Goal: Task Accomplishment & Management: Complete application form

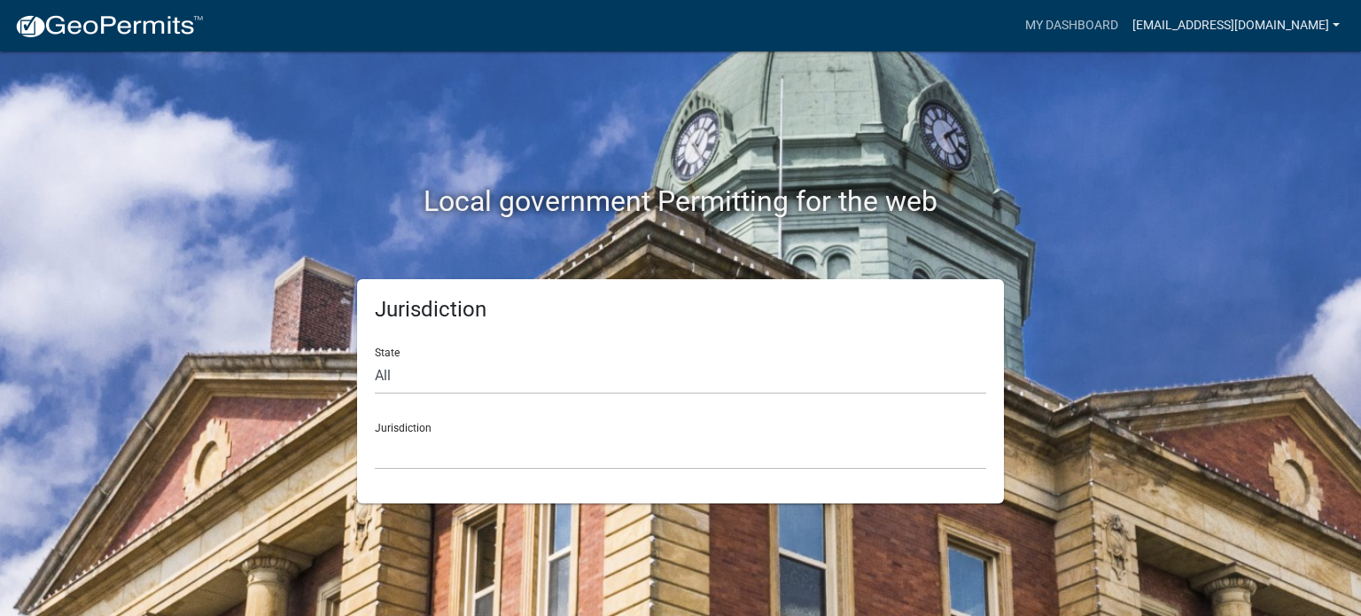
click at [1323, 27] on link "[EMAIL_ADDRESS][DOMAIN_NAME]" at bounding box center [1236, 26] width 222 height 34
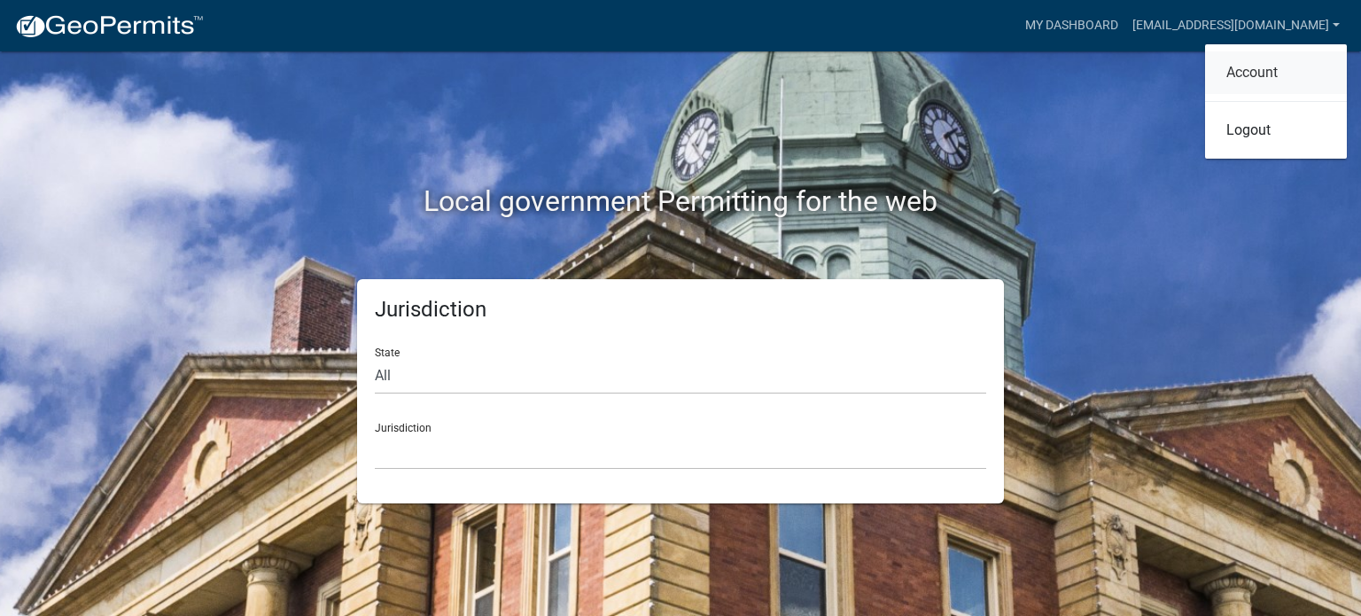
click at [1279, 68] on link "Account" at bounding box center [1276, 72] width 142 height 43
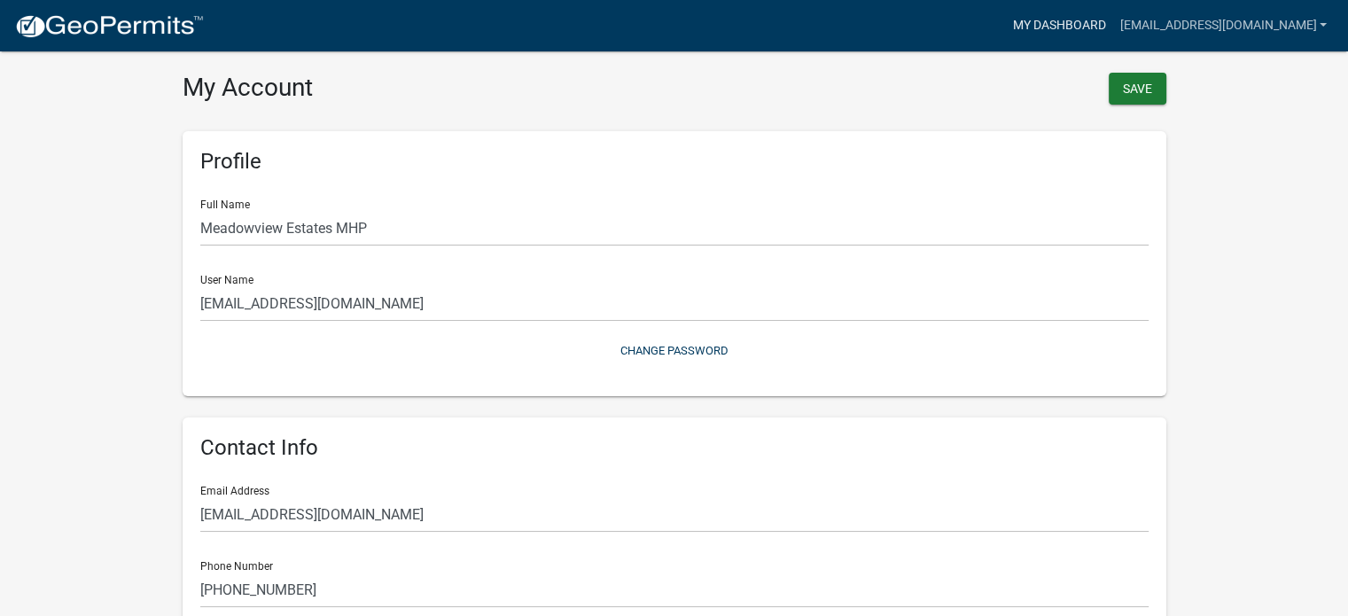
click at [1090, 31] on link "My Dashboard" at bounding box center [1058, 26] width 107 height 34
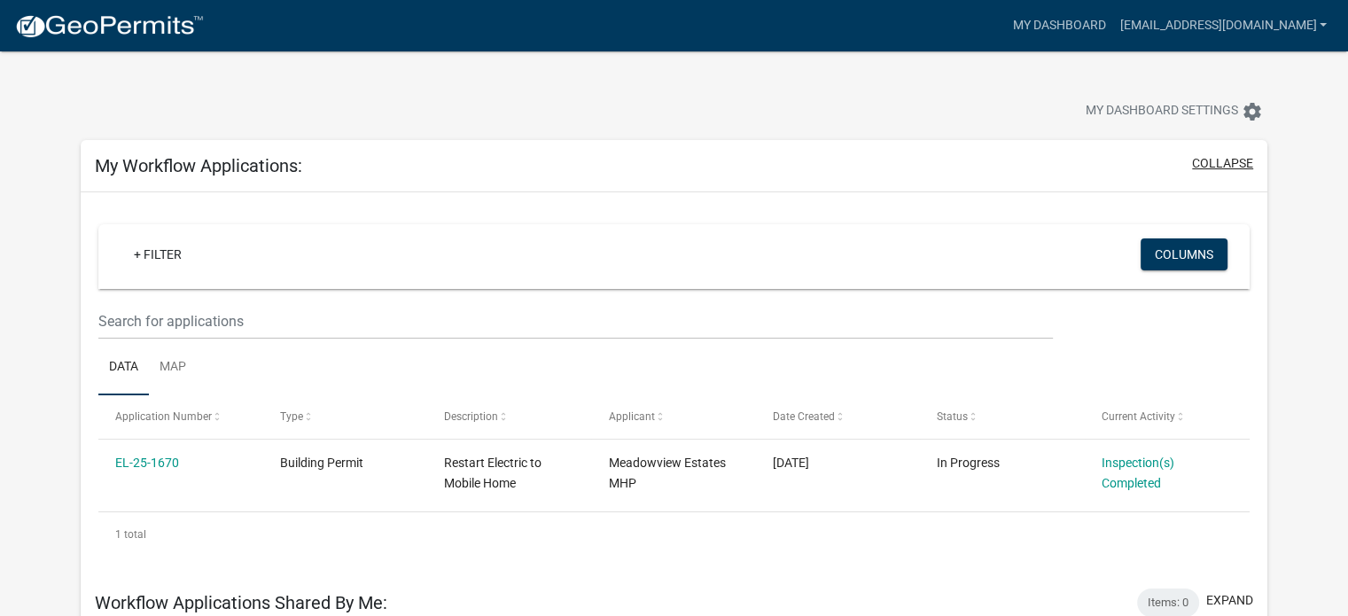
click at [1210, 167] on button "collapse" at bounding box center [1222, 163] width 61 height 19
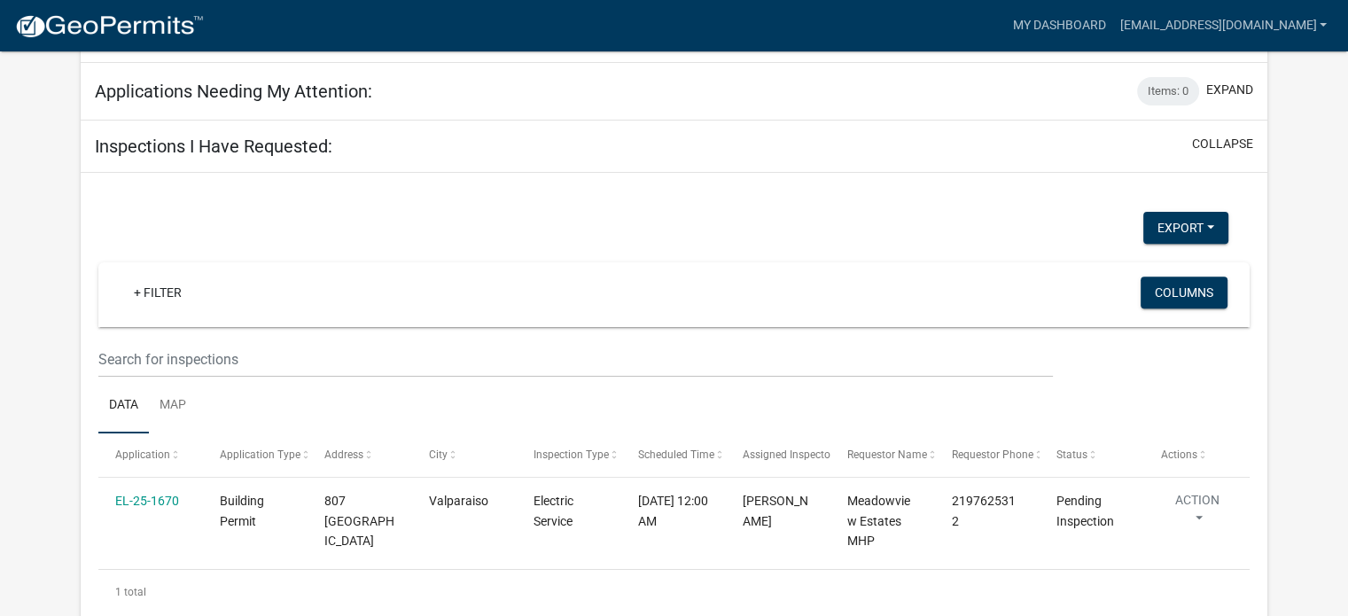
scroll to position [266, 0]
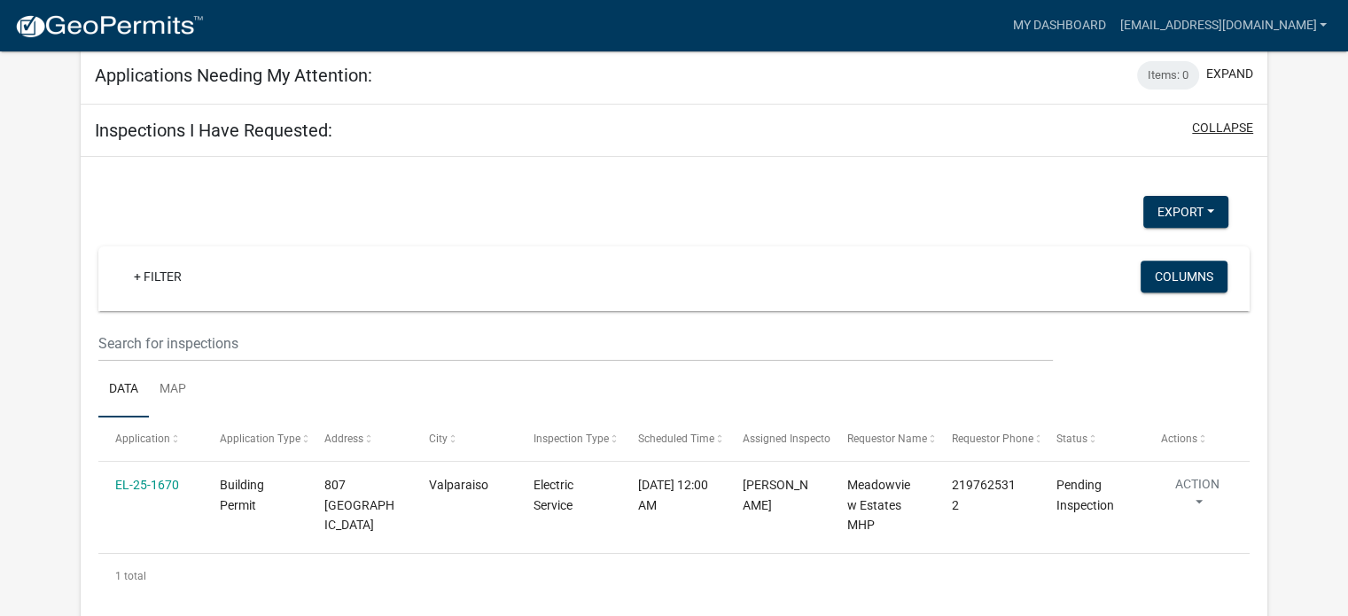
click at [1229, 129] on button "collapse" at bounding box center [1222, 128] width 61 height 19
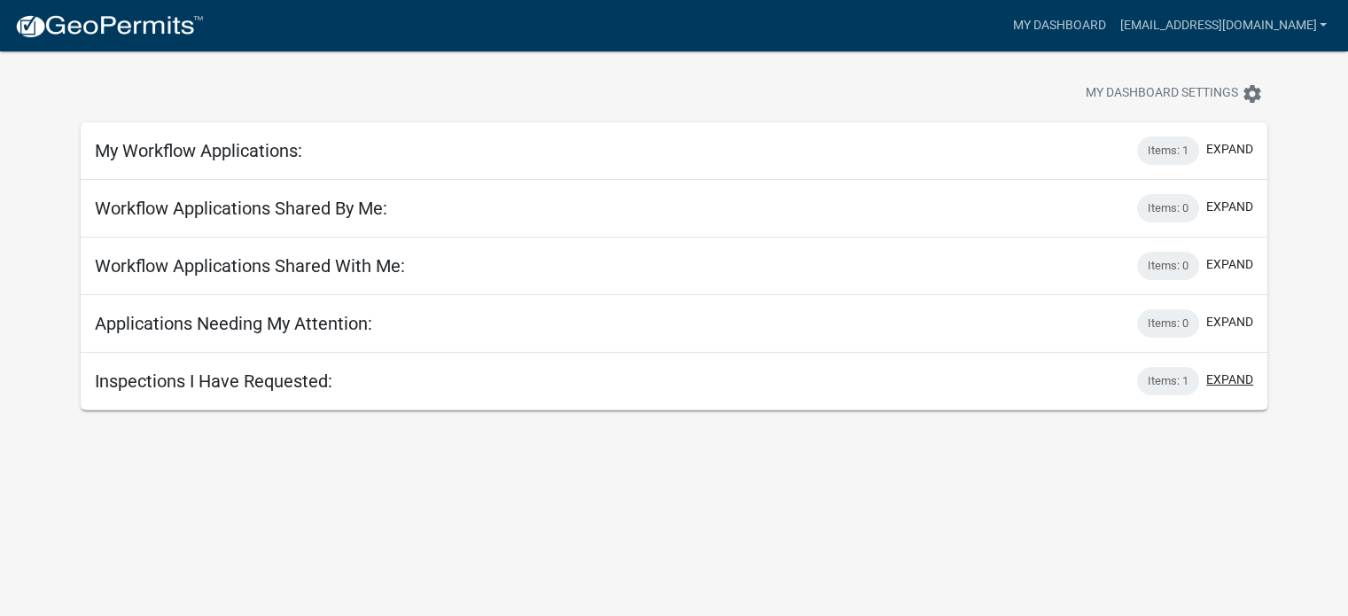
scroll to position [0, 0]
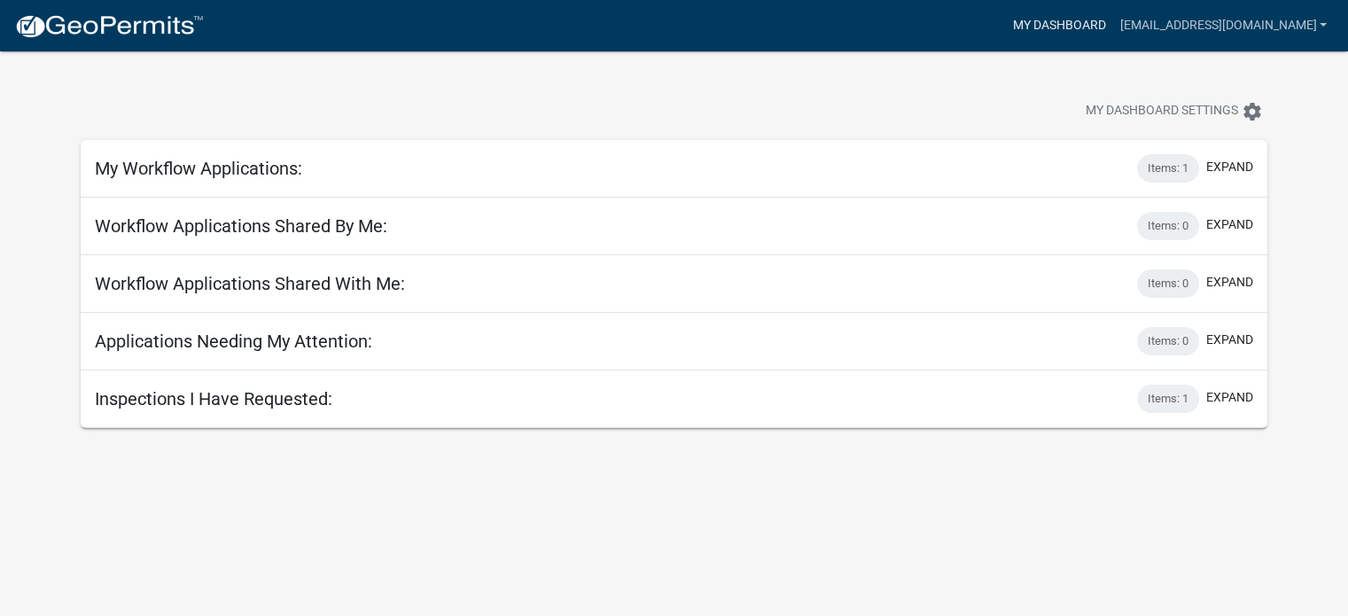
click at [1104, 27] on link "My Dashboard" at bounding box center [1058, 26] width 107 height 34
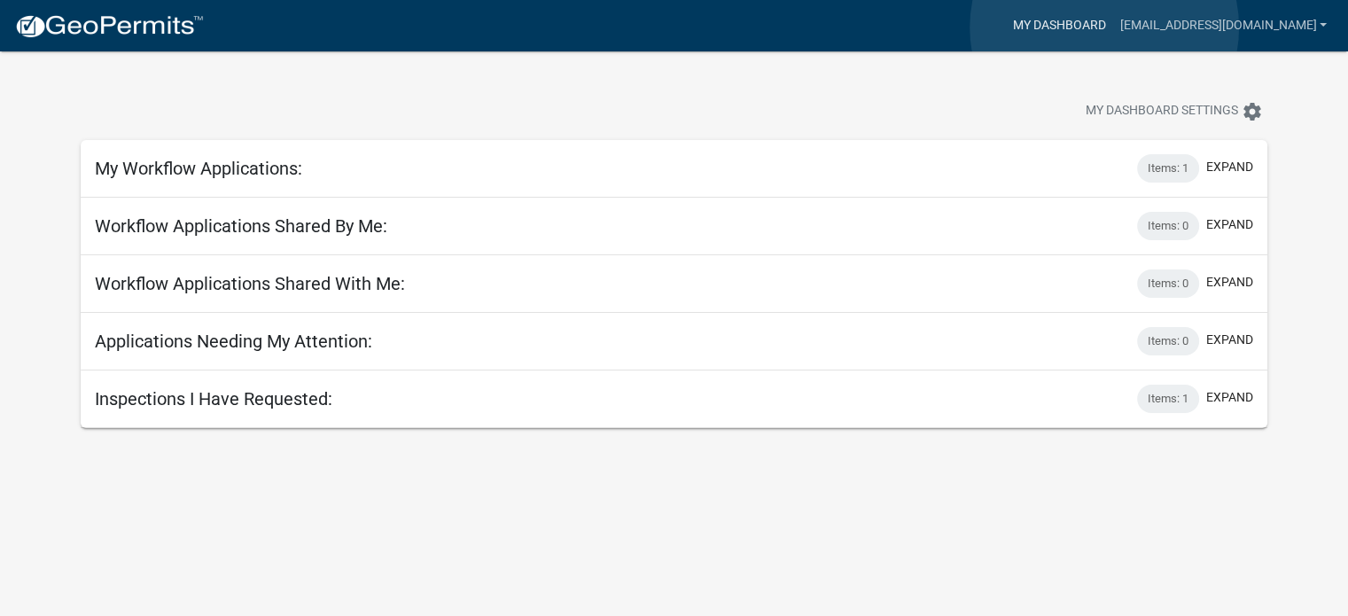
click at [1104, 27] on link "My Dashboard" at bounding box center [1058, 26] width 107 height 34
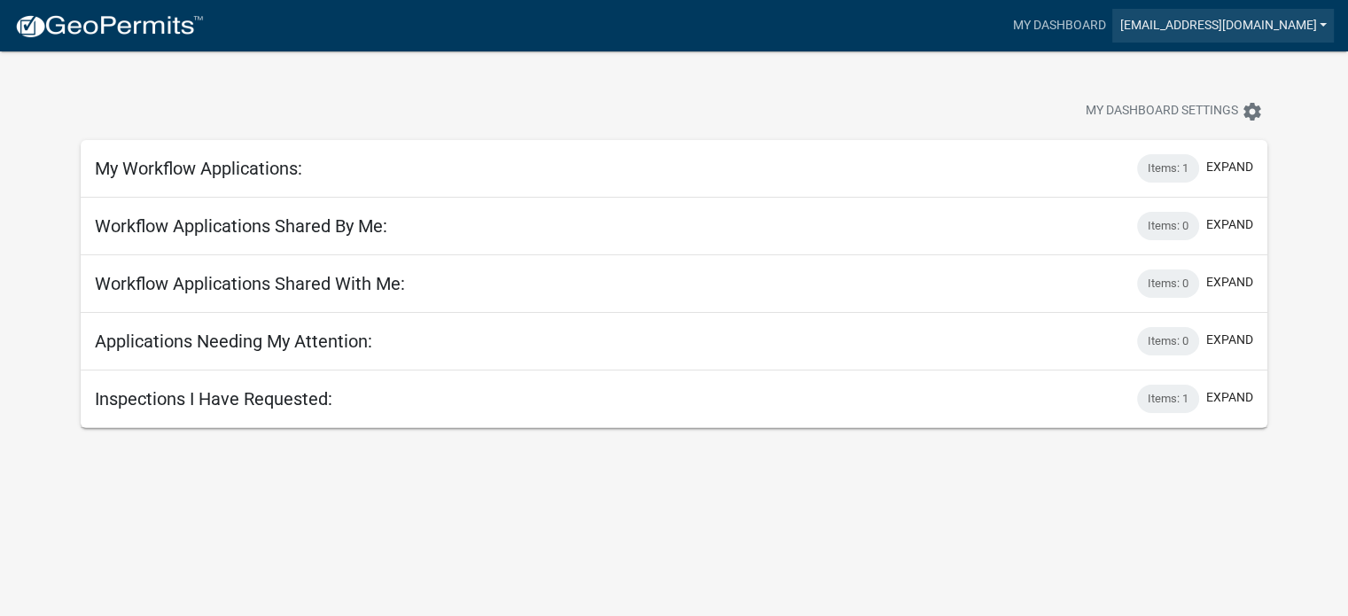
click at [1186, 21] on link "[EMAIL_ADDRESS][DOMAIN_NAME]" at bounding box center [1223, 26] width 222 height 34
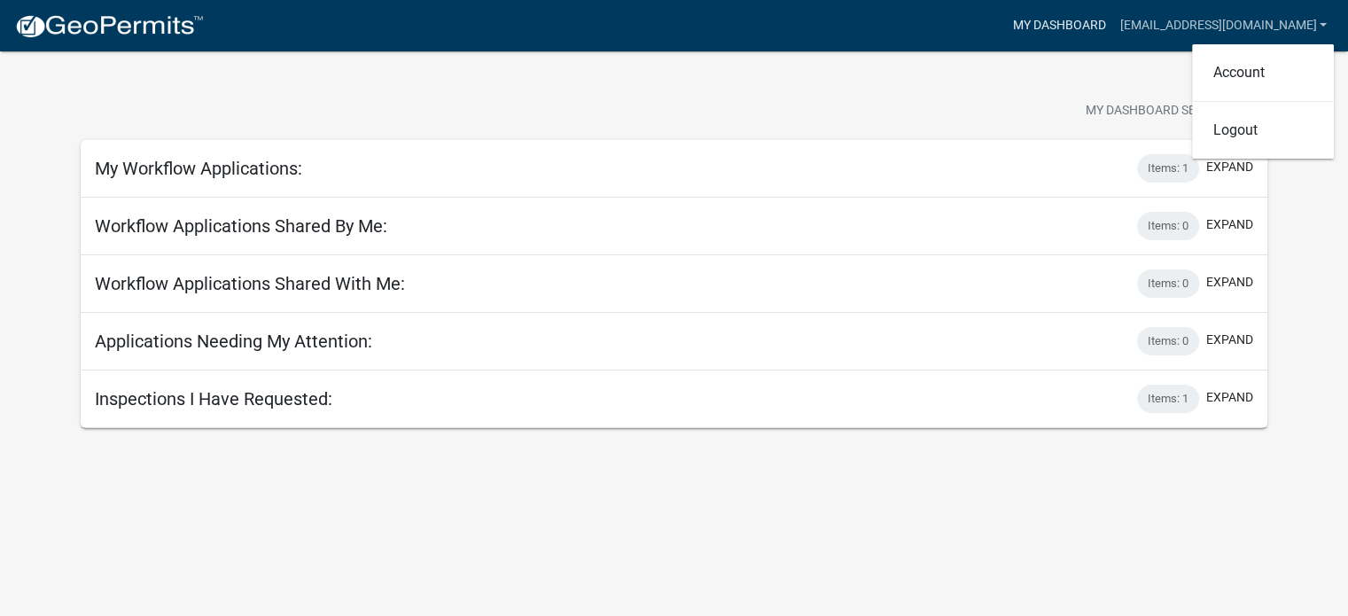
click at [1112, 27] on link "My Dashboard" at bounding box center [1058, 26] width 107 height 34
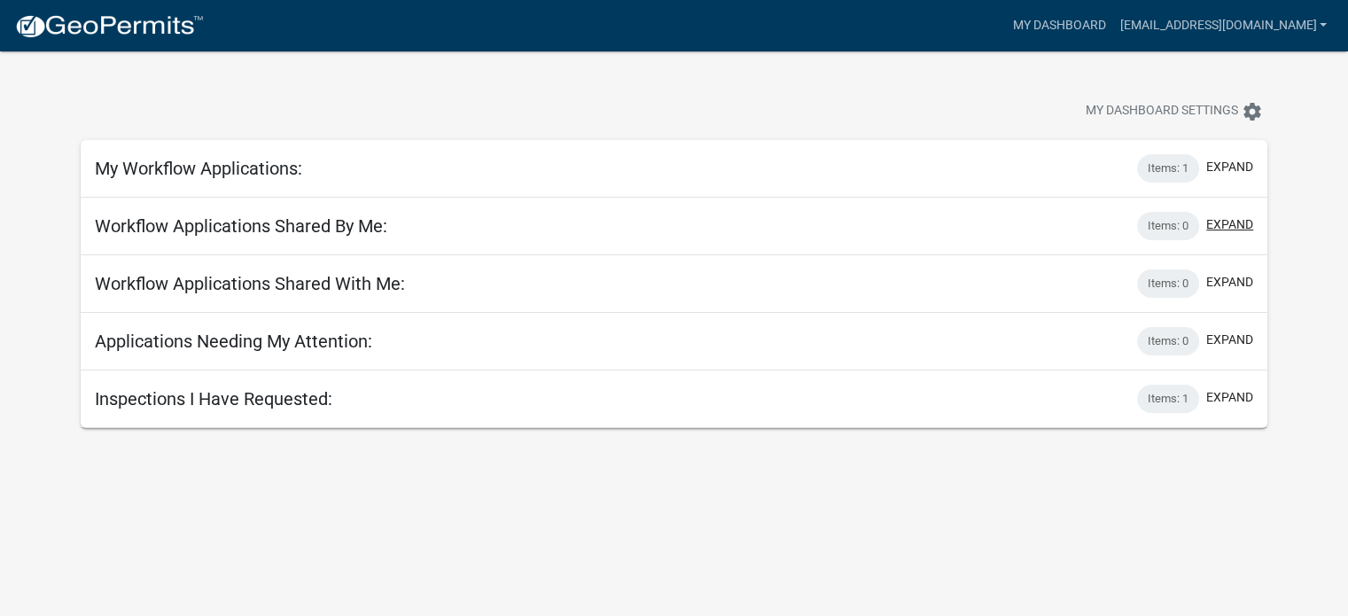
click at [1230, 227] on button "expand" at bounding box center [1229, 224] width 47 height 19
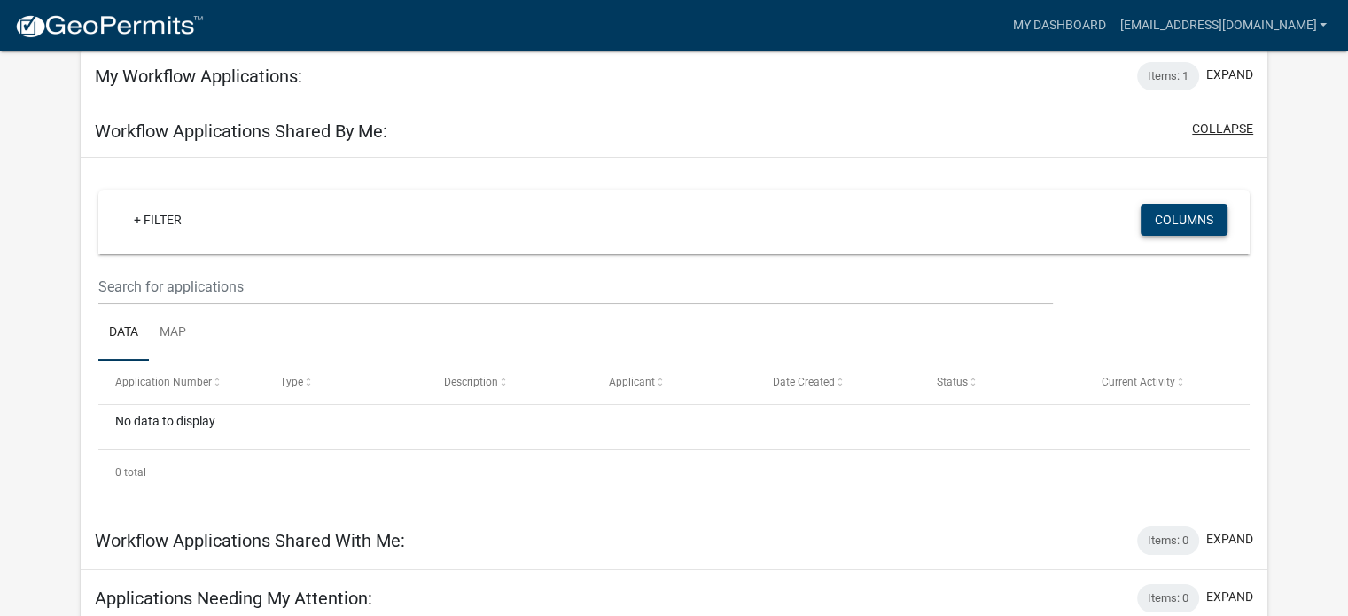
scroll to position [160, 0]
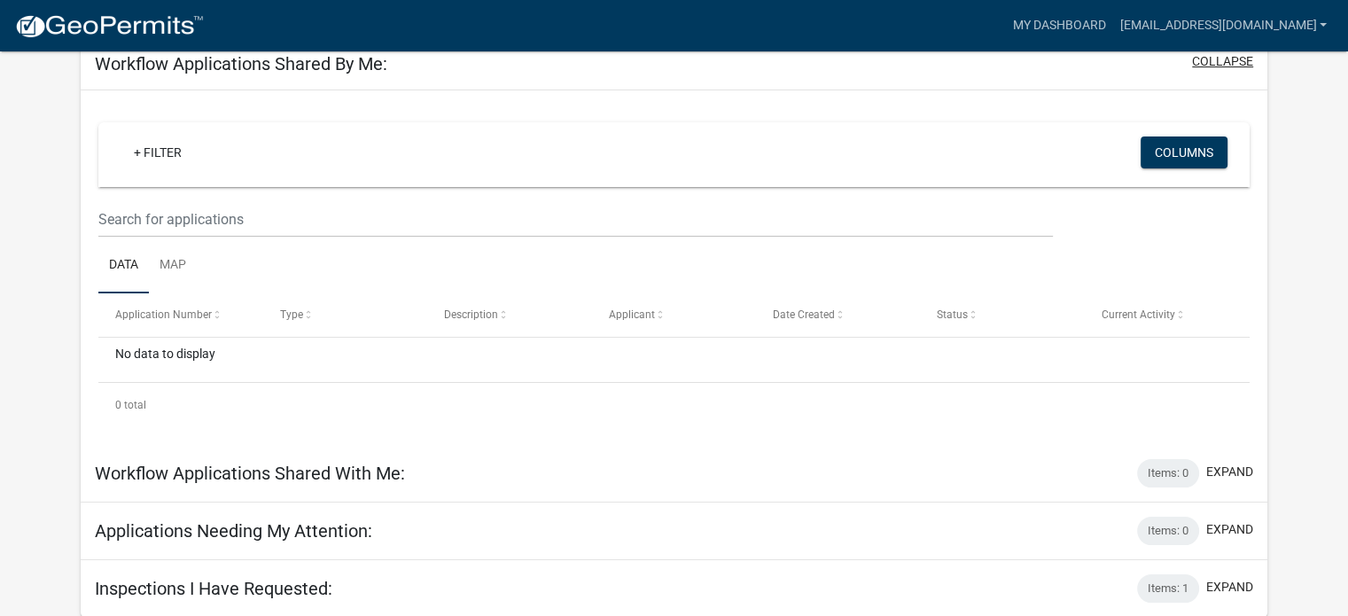
click at [1238, 69] on button "collapse" at bounding box center [1222, 61] width 61 height 19
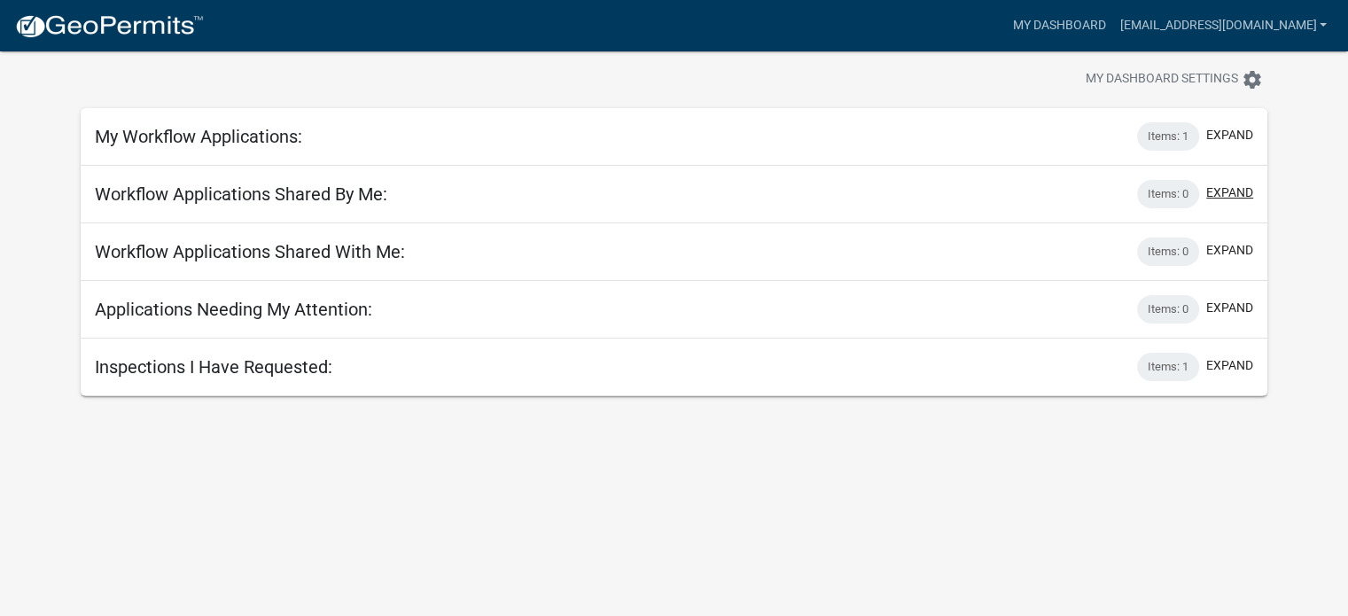
scroll to position [0, 0]
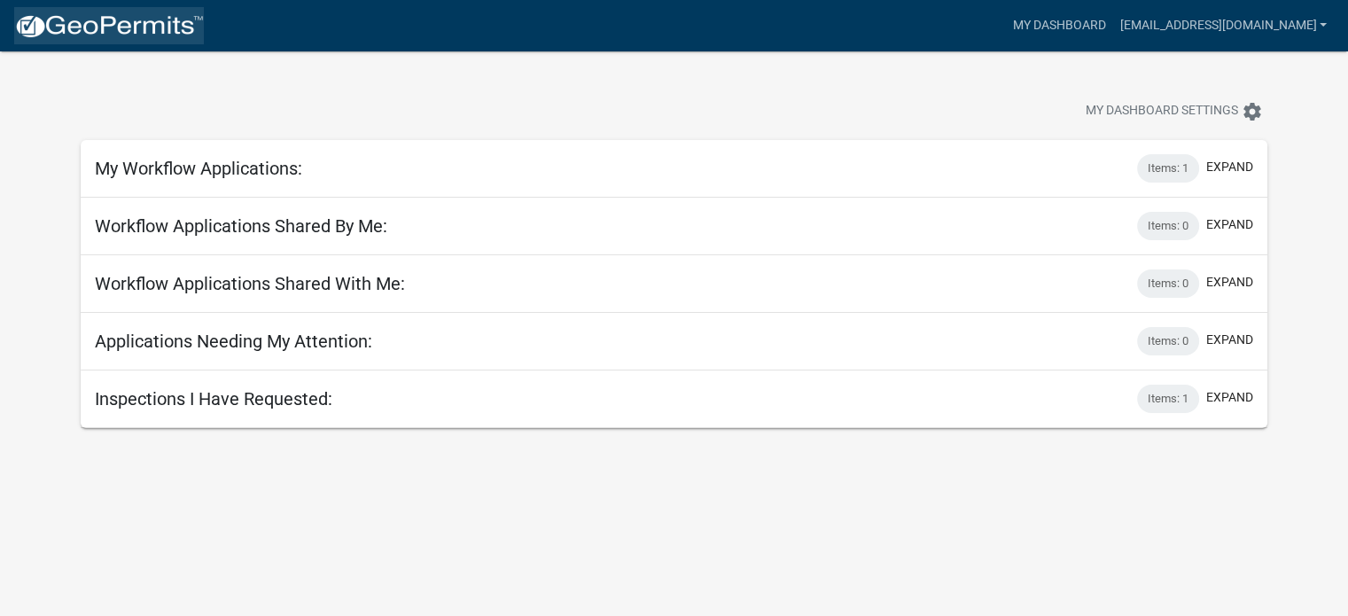
click at [88, 33] on img at bounding box center [109, 26] width 190 height 27
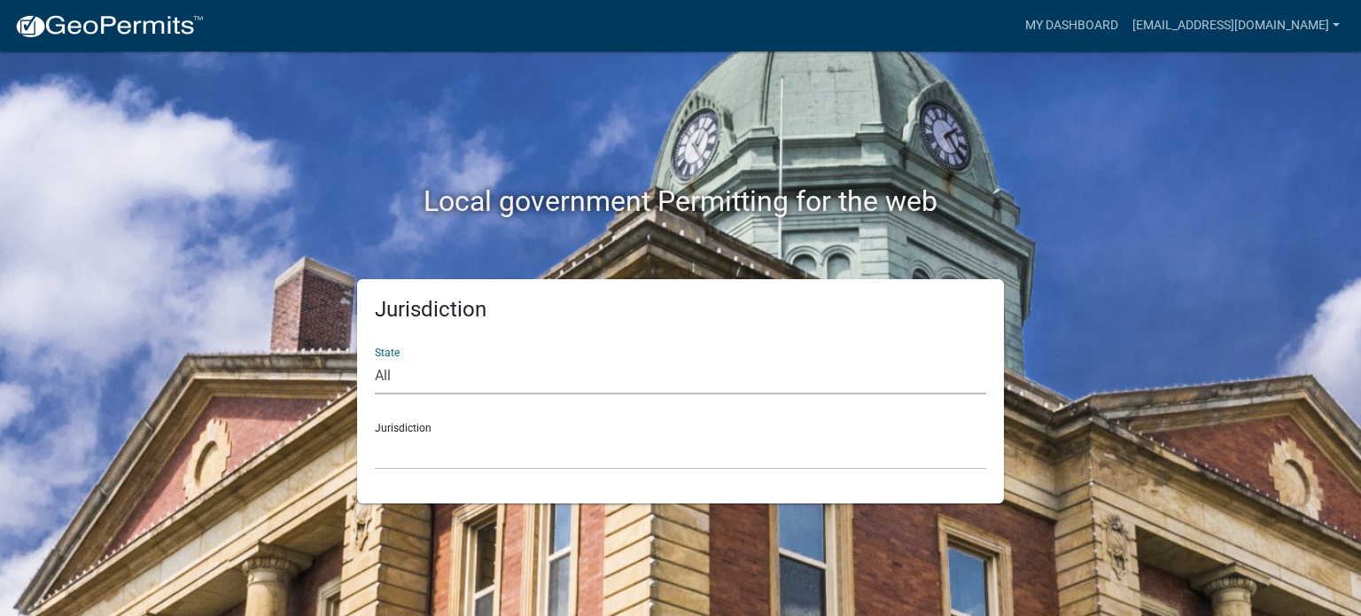
click at [447, 367] on select "All [US_STATE] [US_STATE] [US_STATE] [US_STATE] [US_STATE] [US_STATE] [US_STATE…" at bounding box center [680, 376] width 611 height 36
select select "[US_STATE]"
click at [375, 358] on select "All [US_STATE] [US_STATE] [US_STATE] [US_STATE] [US_STATE] [US_STATE] [US_STATE…" at bounding box center [680, 376] width 611 height 36
click at [466, 449] on select "City of [GEOGRAPHIC_DATA], [US_STATE] City of [GEOGRAPHIC_DATA], [US_STATE] Cit…" at bounding box center [680, 451] width 611 height 36
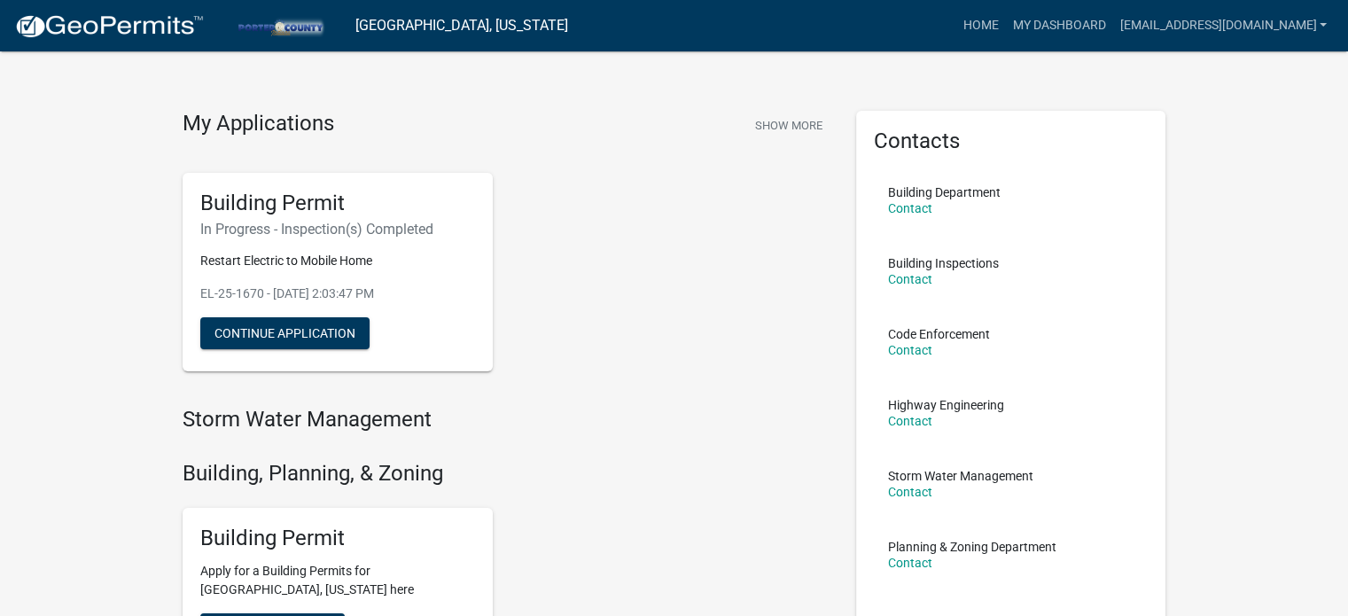
scroll to position [89, 0]
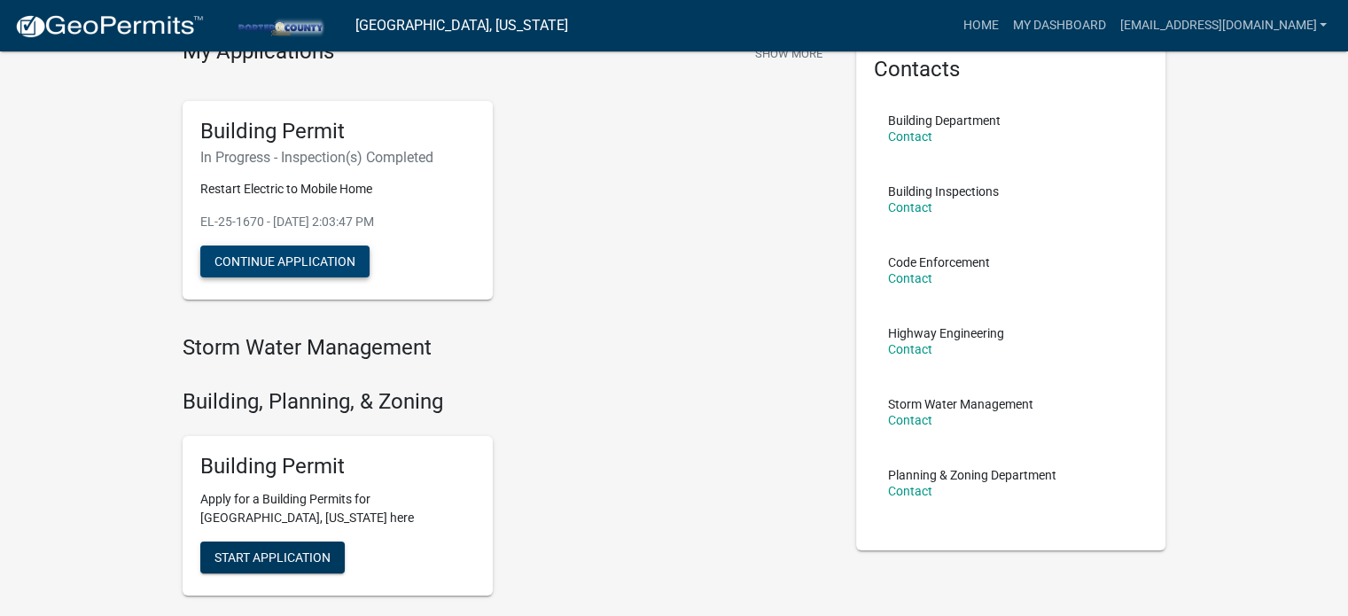
click at [269, 262] on button "Continue Application" at bounding box center [284, 261] width 169 height 32
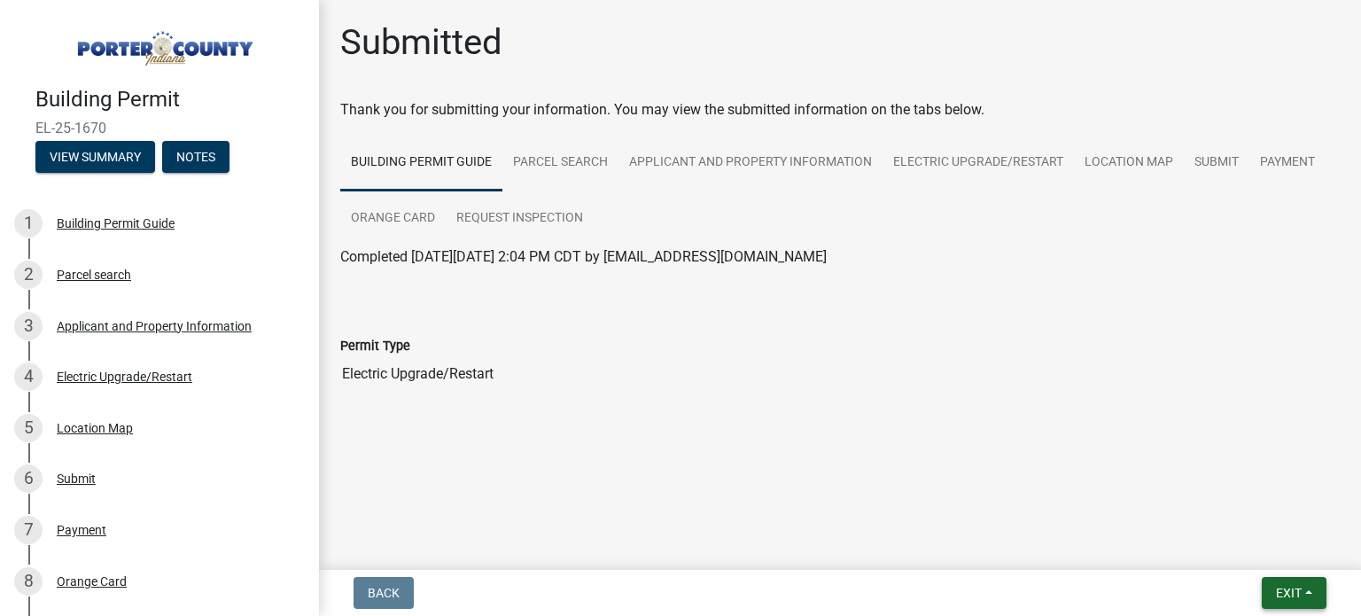
click at [1301, 595] on span "Exit" at bounding box center [1289, 593] width 26 height 14
click at [1244, 545] on button "Save & Exit" at bounding box center [1257, 546] width 142 height 43
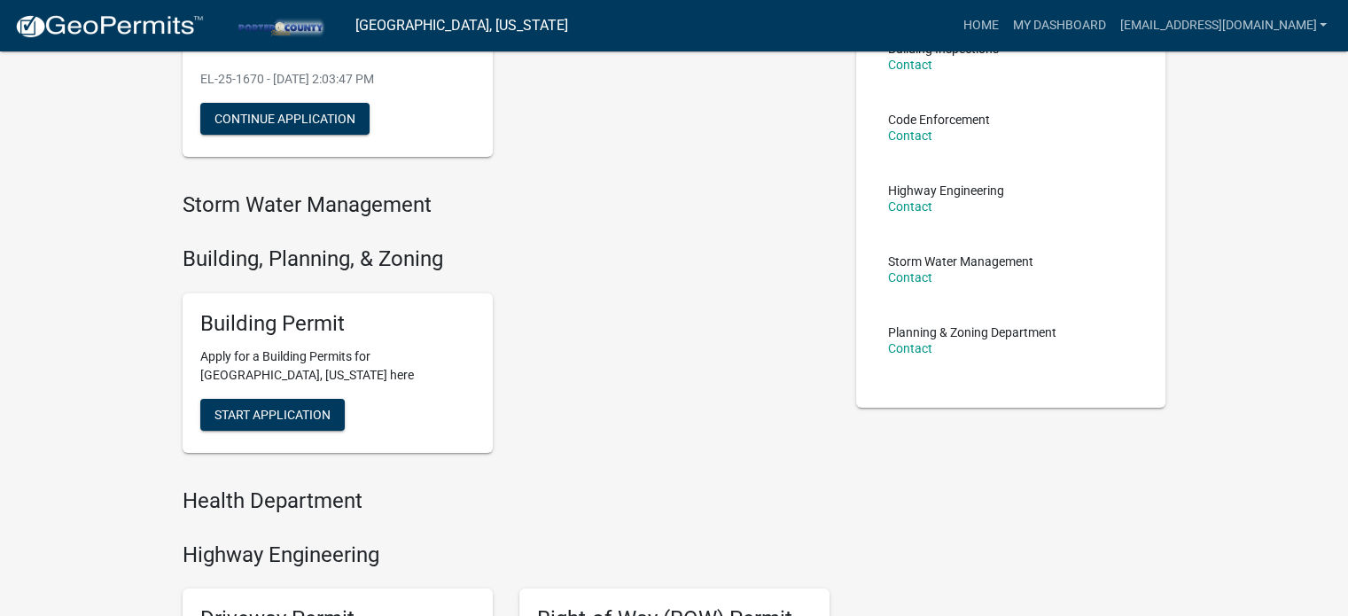
scroll to position [266, 0]
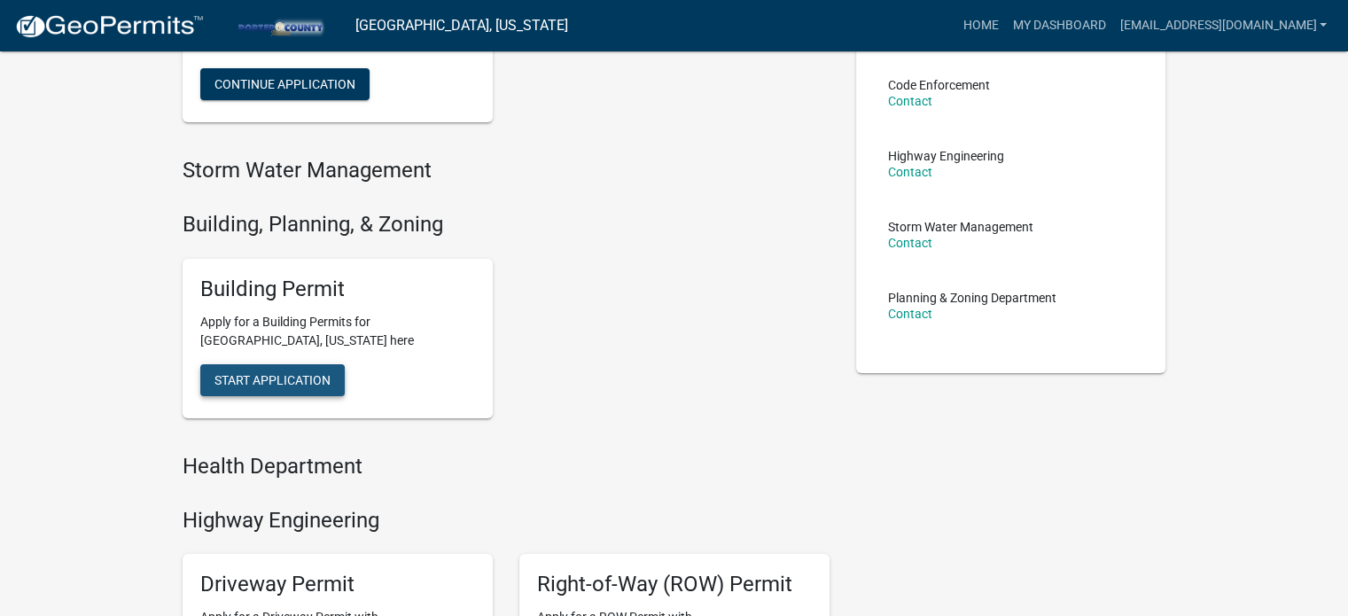
click at [301, 389] on button "Start Application" at bounding box center [272, 380] width 144 height 32
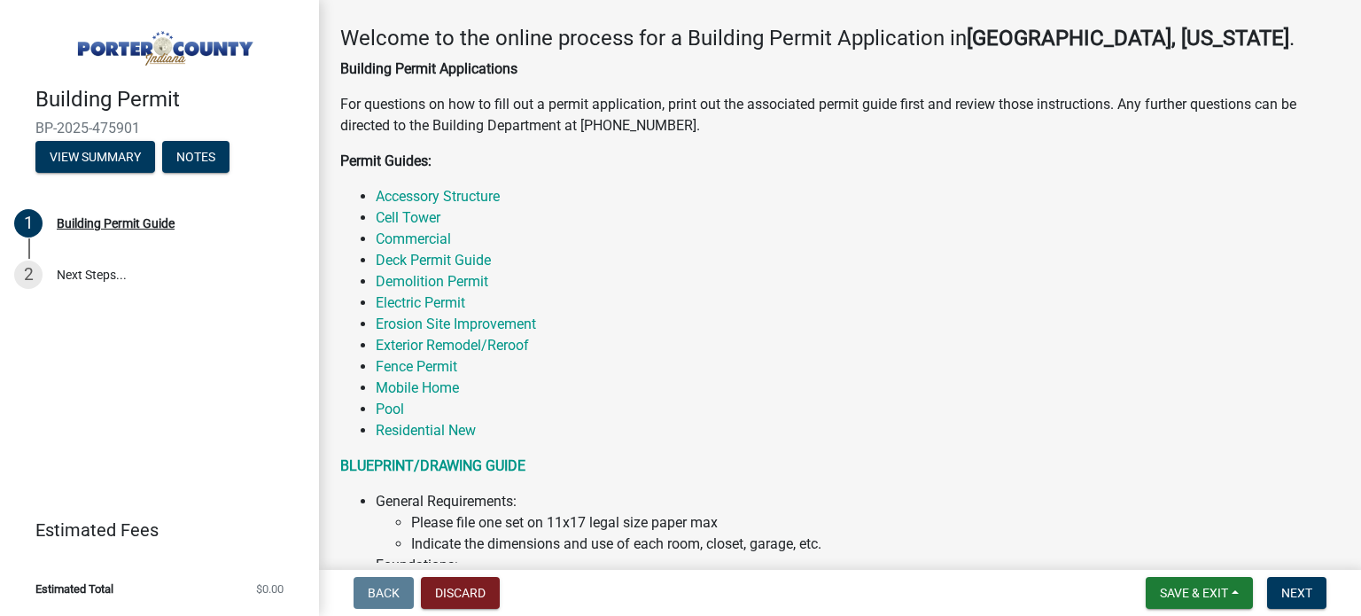
scroll to position [266, 0]
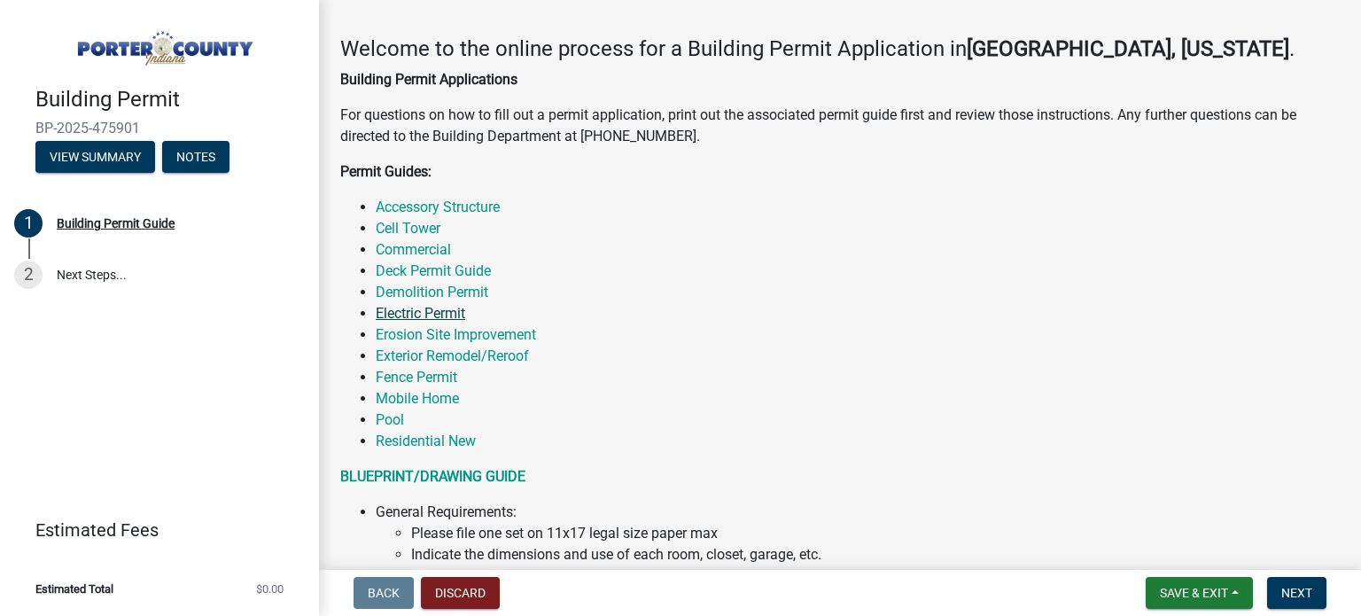
click at [440, 315] on link "Electric Permit" at bounding box center [421, 313] width 90 height 17
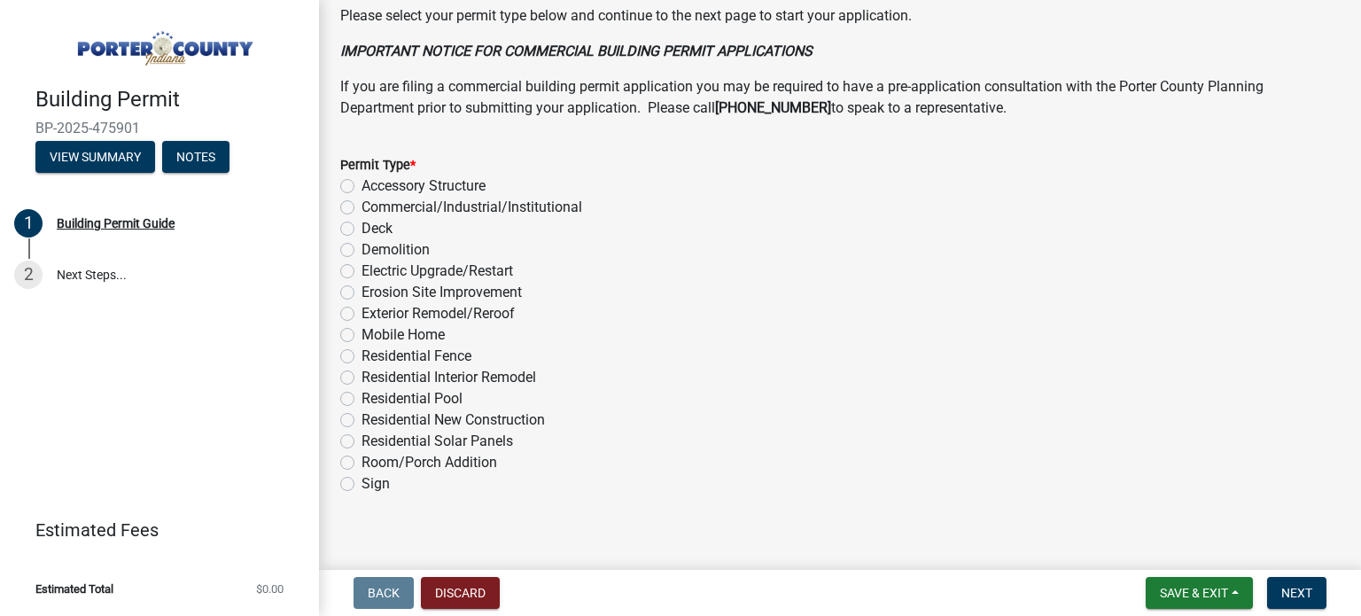
scroll to position [1430, 0]
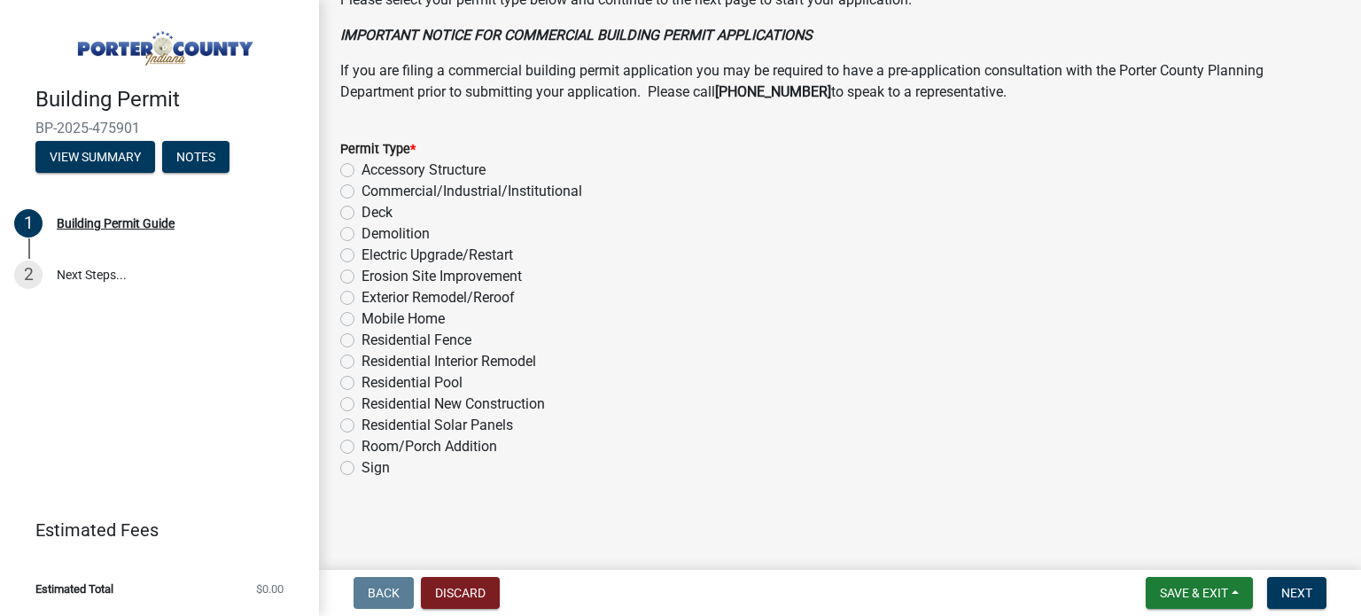
click at [362, 251] on label "Electric Upgrade/Restart" at bounding box center [438, 255] width 152 height 21
click at [362, 251] on input "Electric Upgrade/Restart" at bounding box center [368, 251] width 12 height 12
radio input "true"
click at [1281, 588] on span "Next" at bounding box center [1296, 593] width 31 height 14
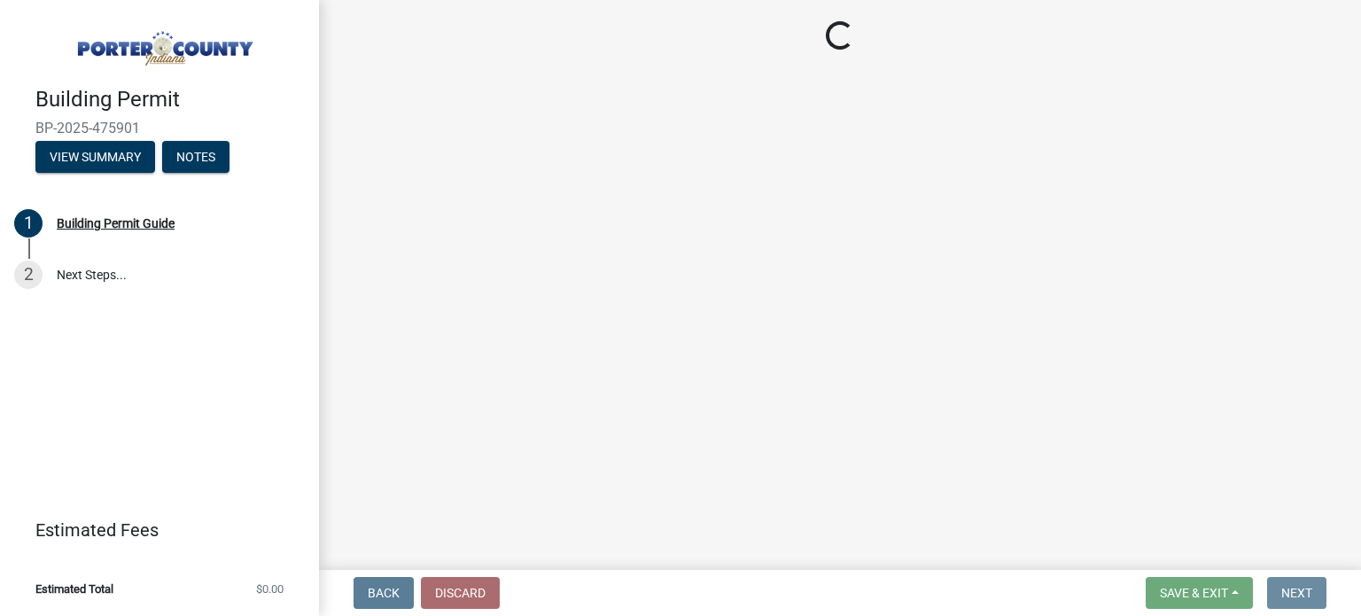
scroll to position [0, 0]
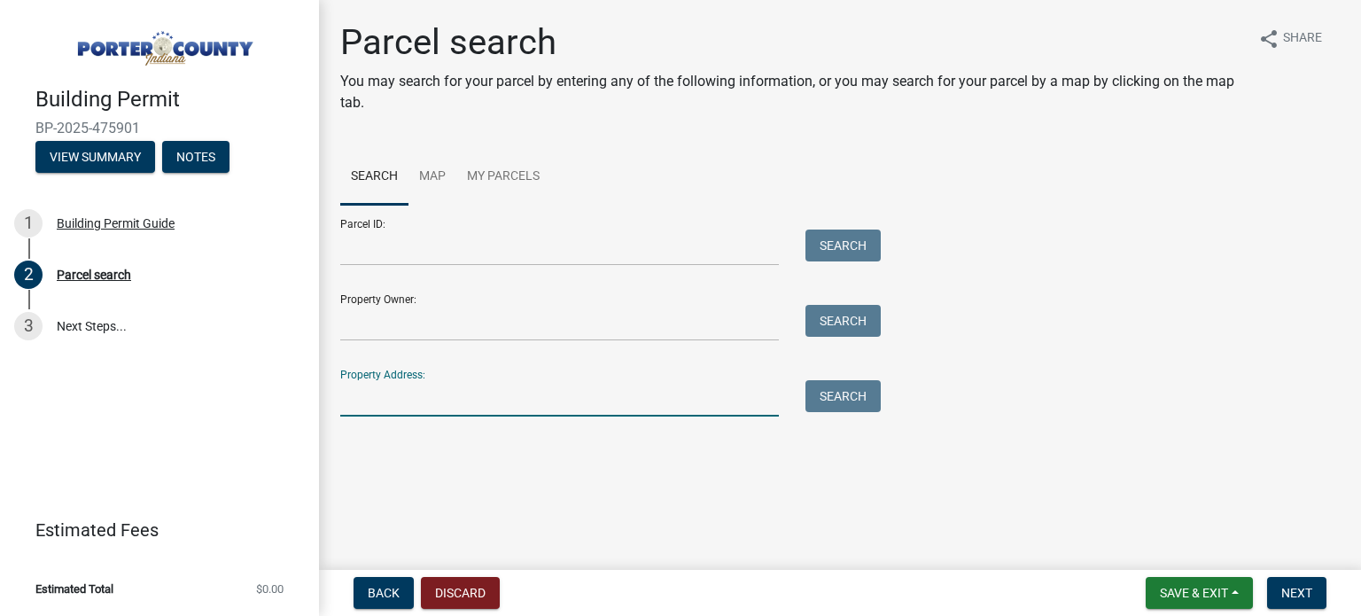
click at [364, 406] on input "Property Address:" at bounding box center [559, 398] width 439 height 36
type input "47 Harmony Trail"
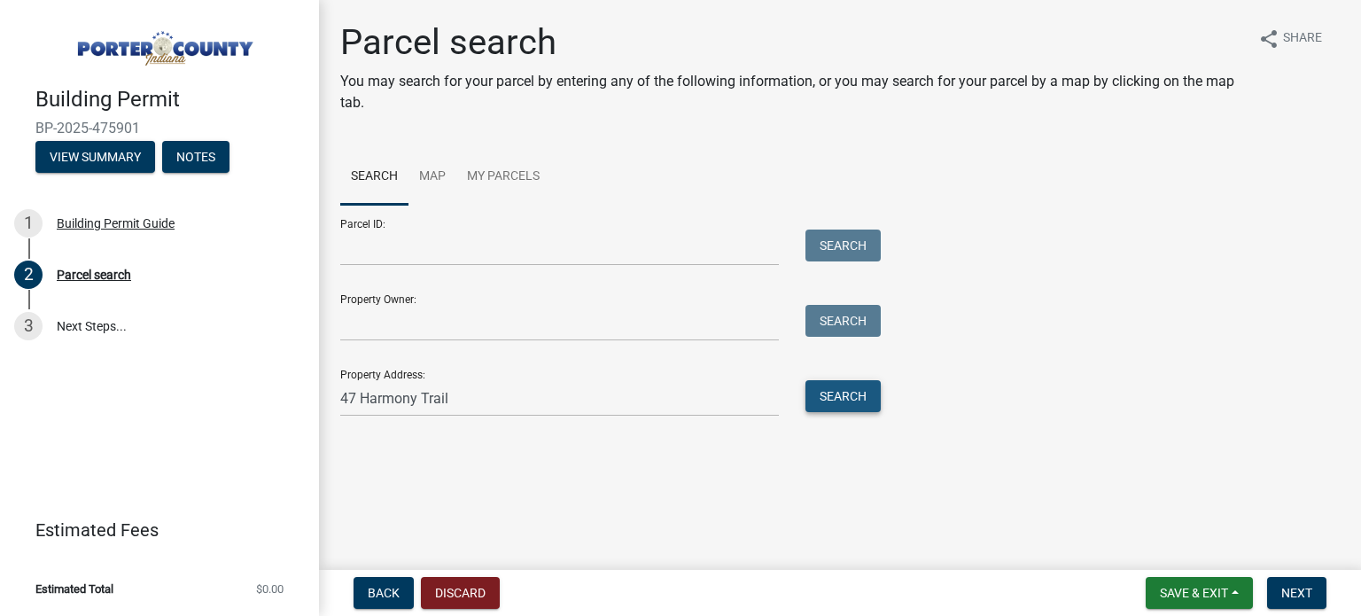
click at [820, 390] on button "Search" at bounding box center [843, 396] width 75 height 32
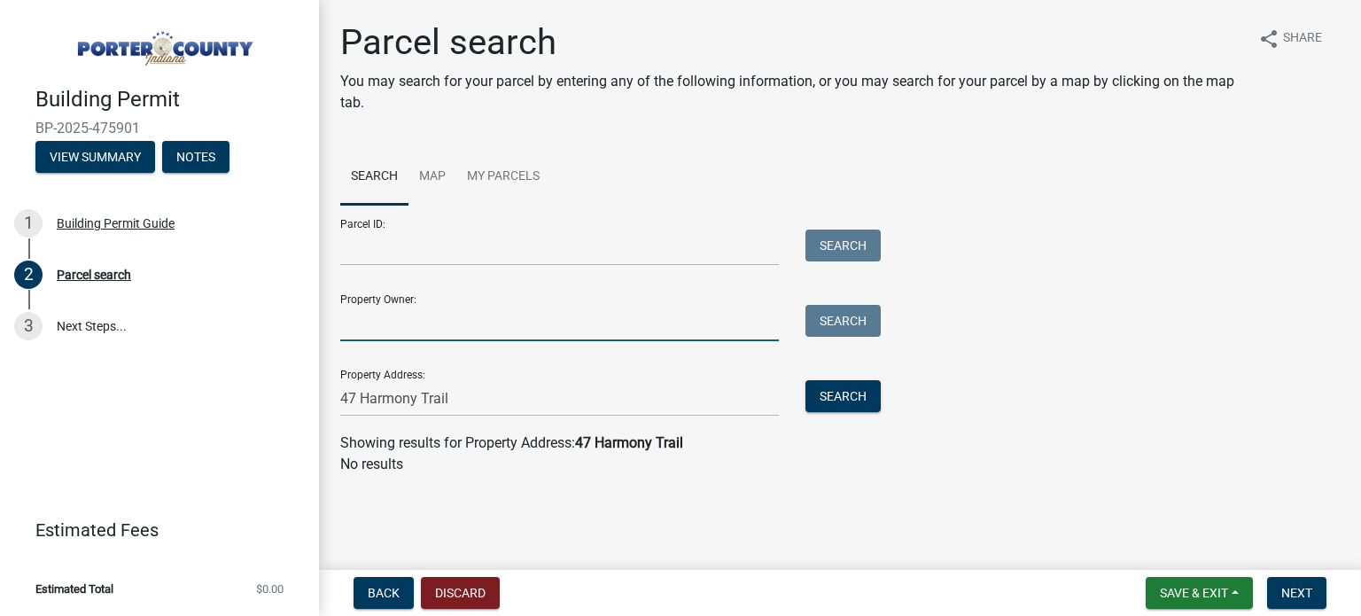
click at [355, 313] on input "Property Owner:" at bounding box center [559, 323] width 439 height 36
type input "Hoosier MHP Holdings LLc"
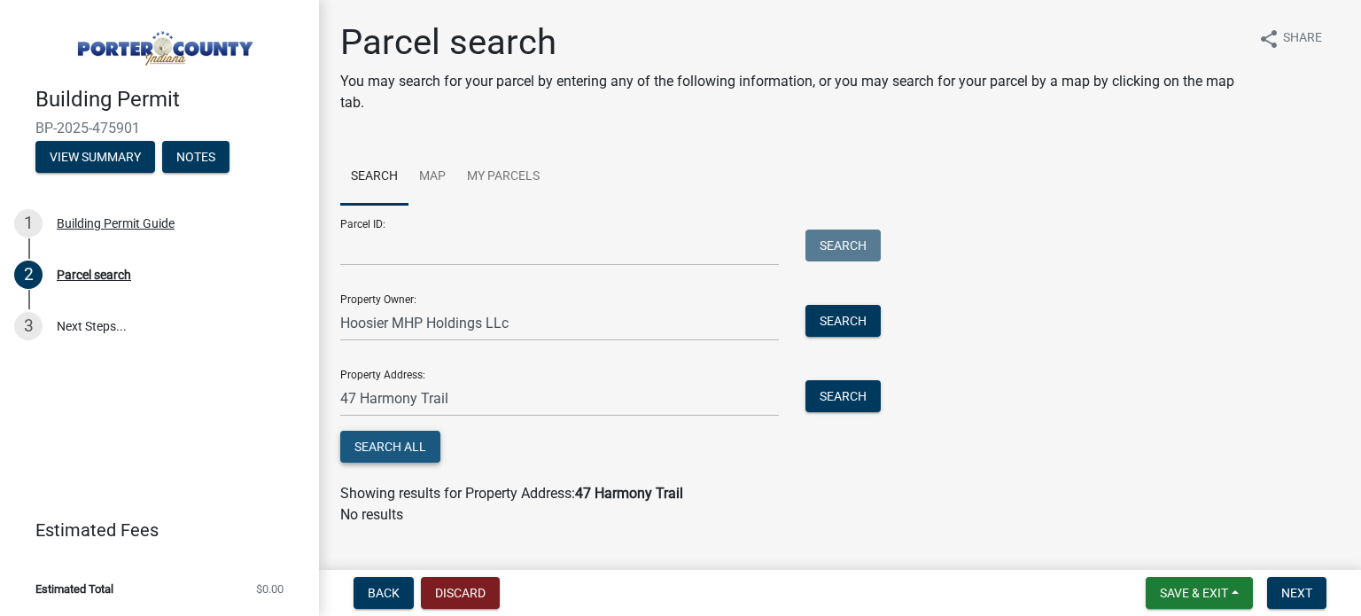
click at [386, 439] on button "Search All" at bounding box center [390, 447] width 100 height 32
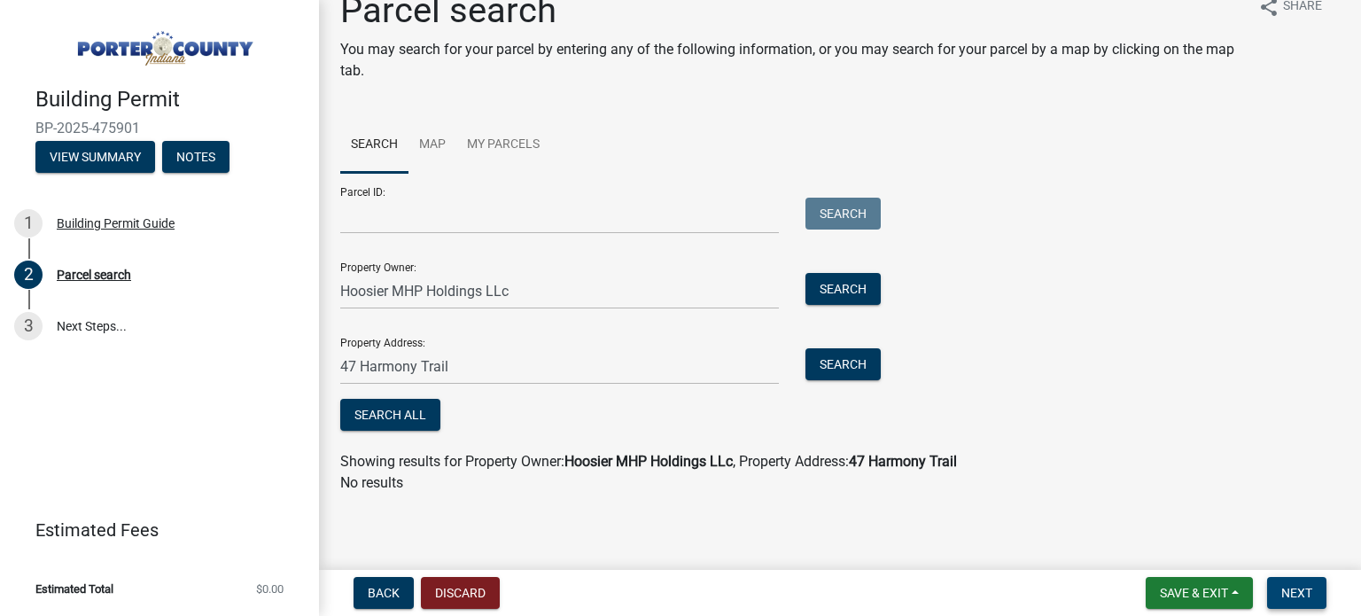
click at [1308, 594] on span "Next" at bounding box center [1296, 593] width 31 height 14
click at [849, 367] on button "Search" at bounding box center [843, 364] width 75 height 32
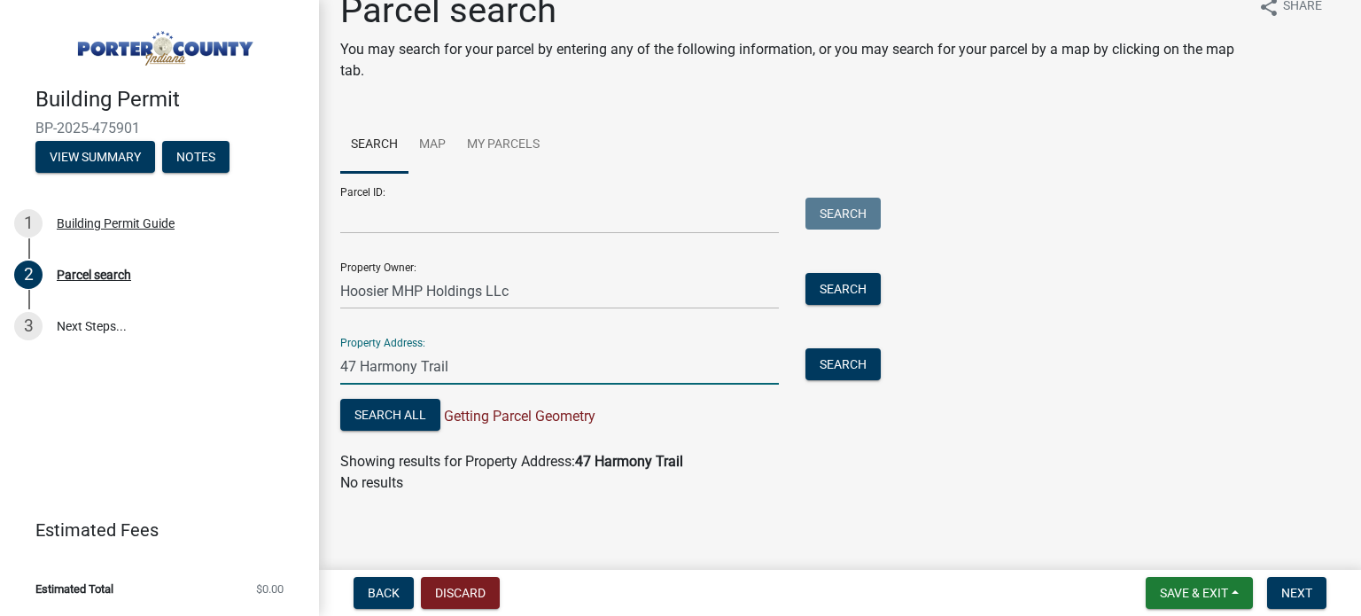
click at [479, 378] on input "47 Harmony Trail" at bounding box center [559, 366] width 439 height 36
type input "[STREET_ADDRESS][US_STATE]"
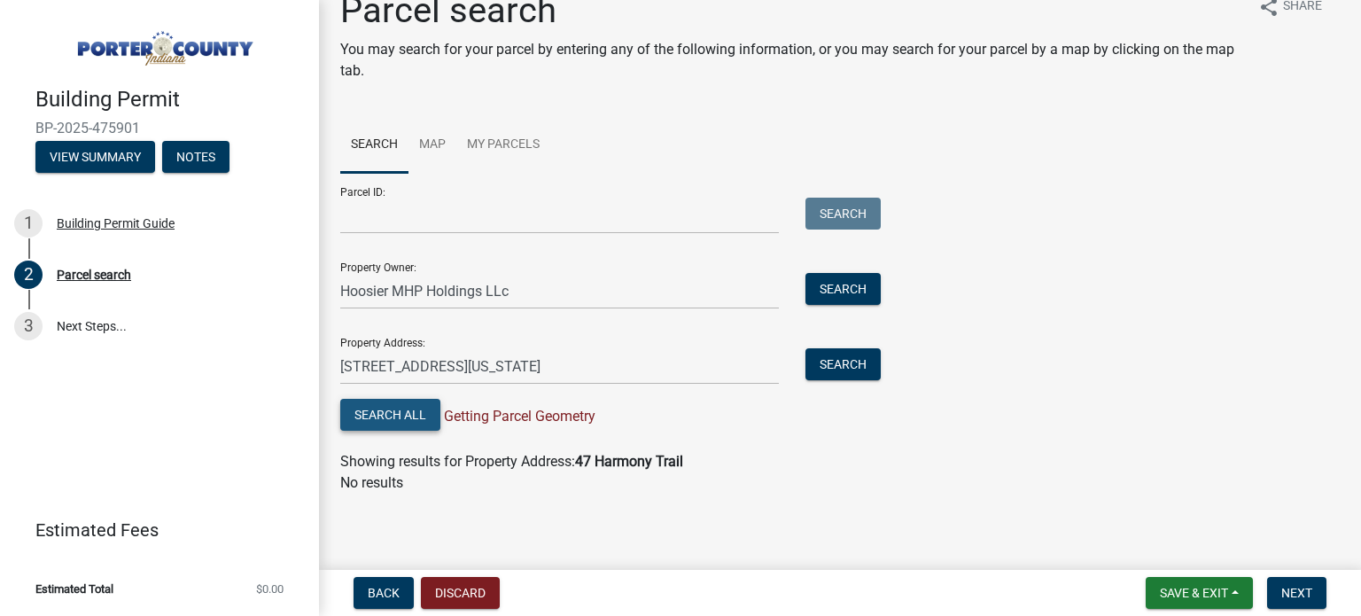
click at [394, 418] on button "Search All" at bounding box center [390, 415] width 100 height 32
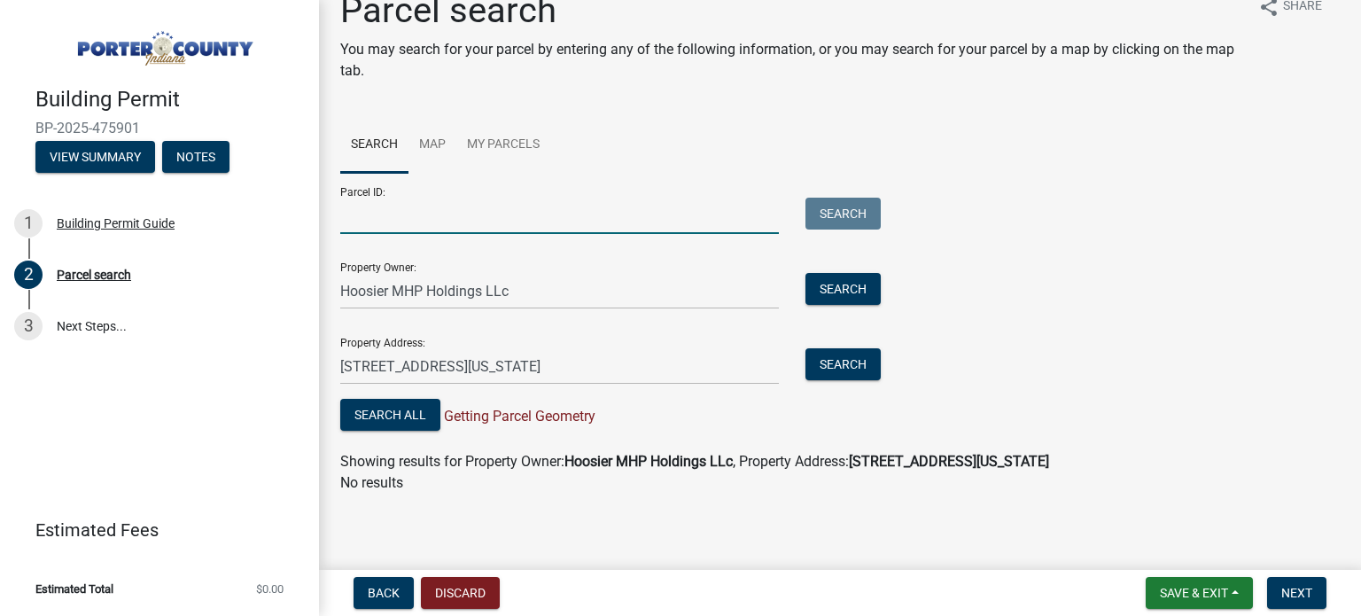
click at [393, 223] on input "Parcel ID:" at bounding box center [559, 216] width 439 height 36
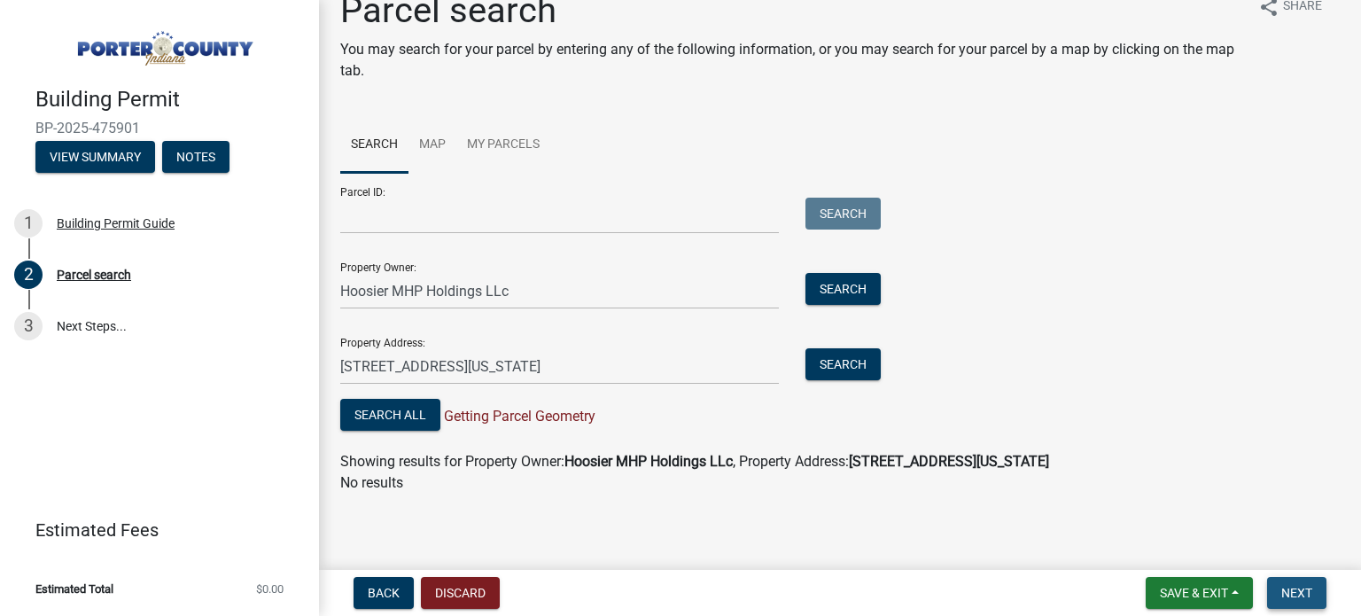
click at [1310, 588] on span "Next" at bounding box center [1296, 593] width 31 height 14
click at [436, 592] on button "Discard" at bounding box center [460, 593] width 79 height 32
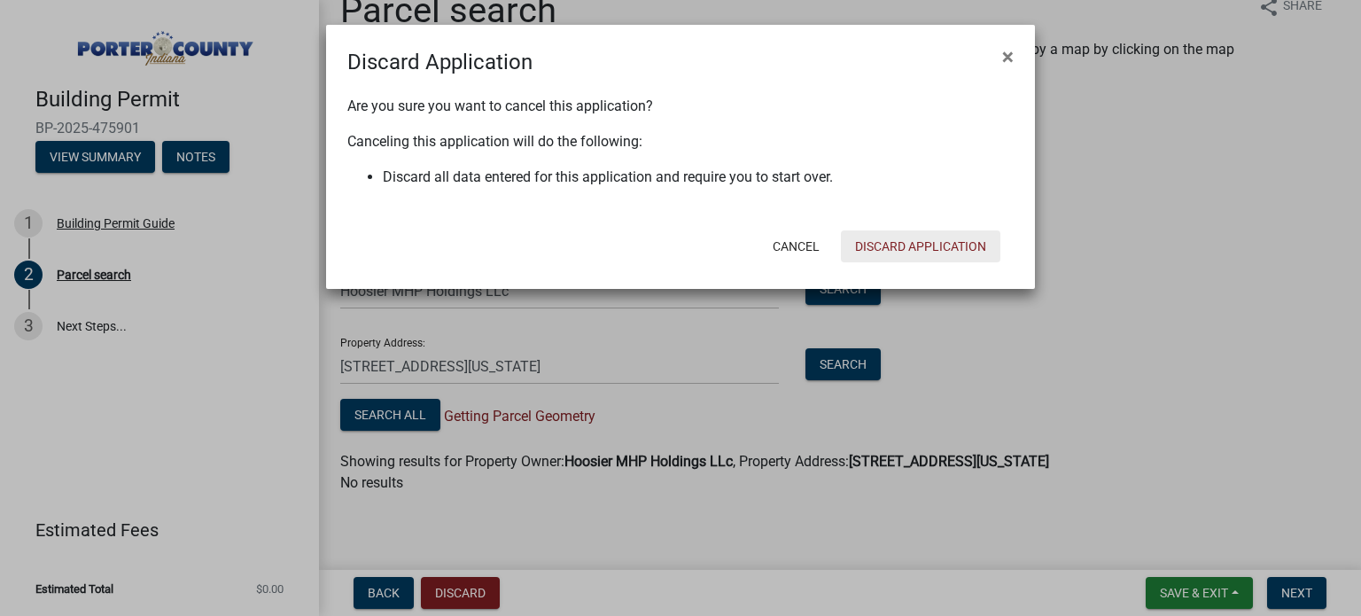
click at [933, 240] on button "Discard Application" at bounding box center [921, 246] width 160 height 32
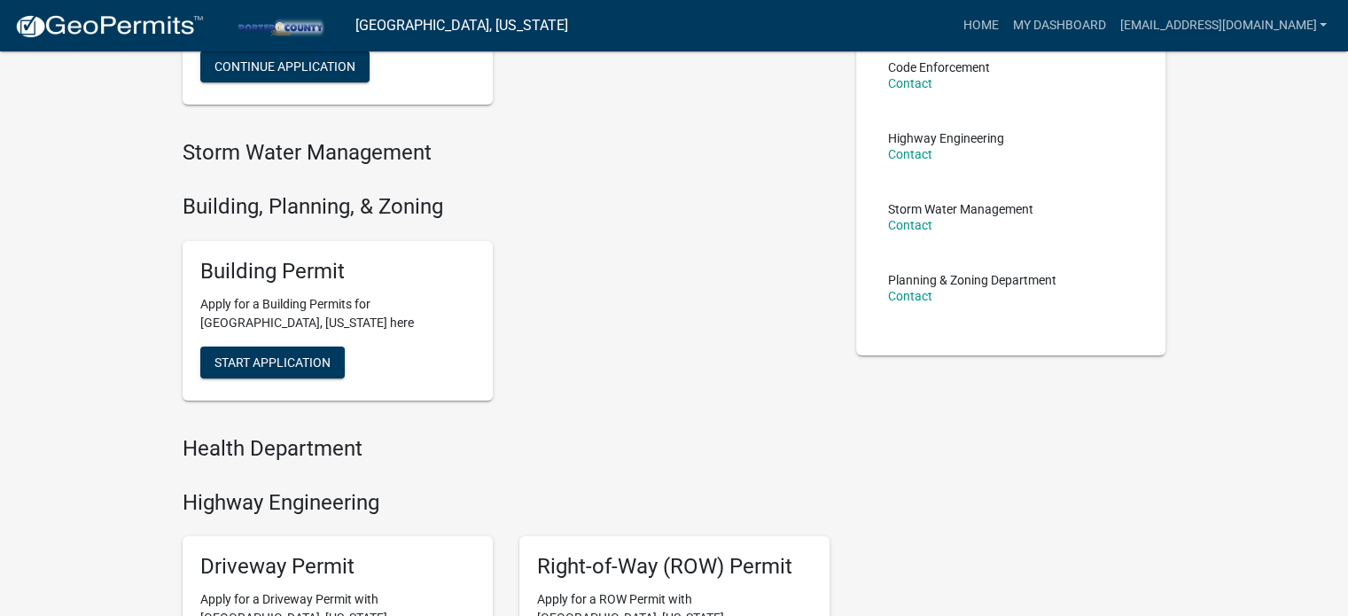
scroll to position [266, 0]
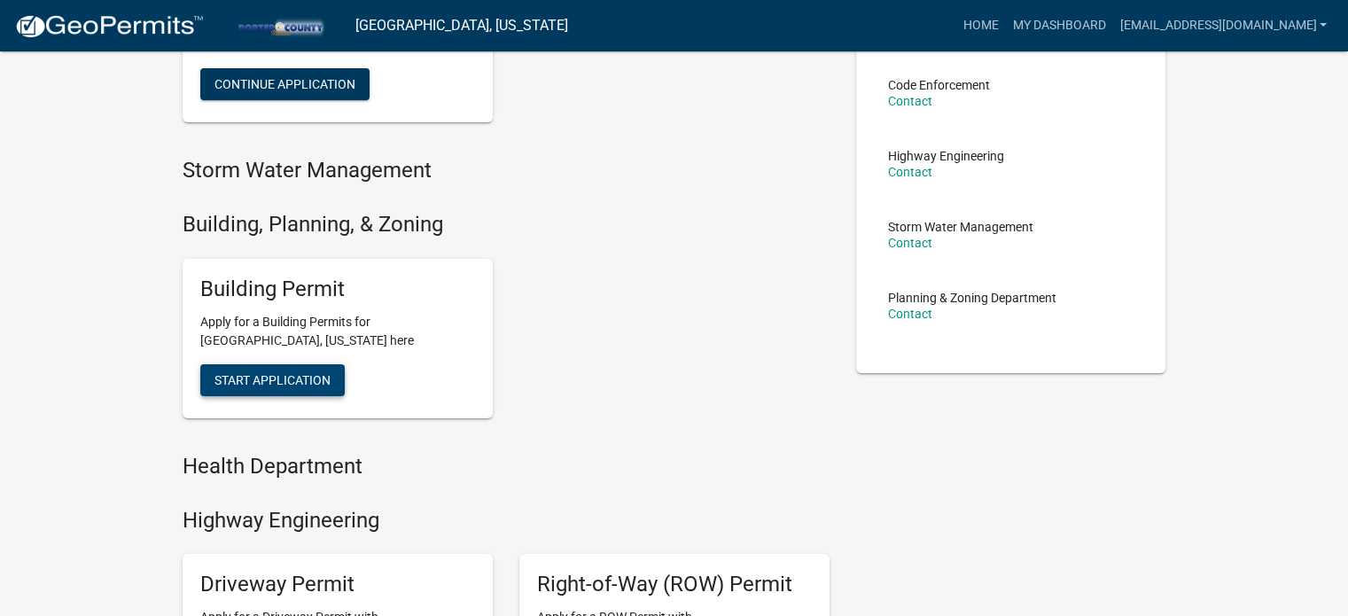
click at [305, 373] on span "Start Application" at bounding box center [272, 379] width 116 height 14
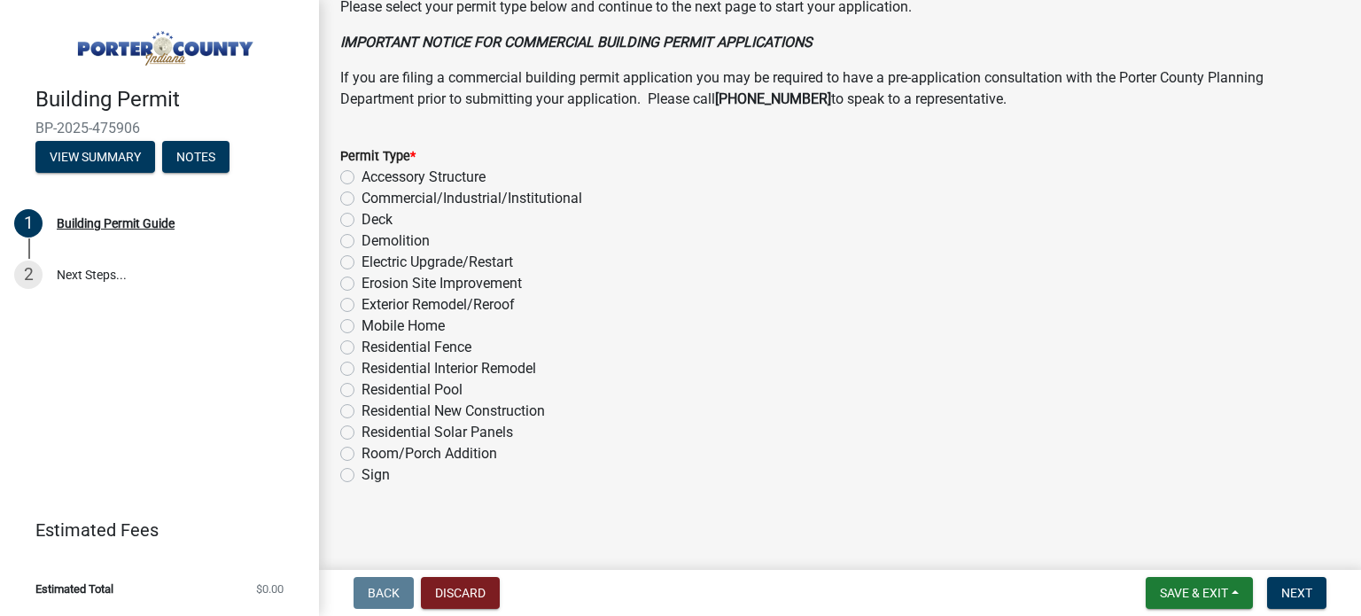
scroll to position [1430, 0]
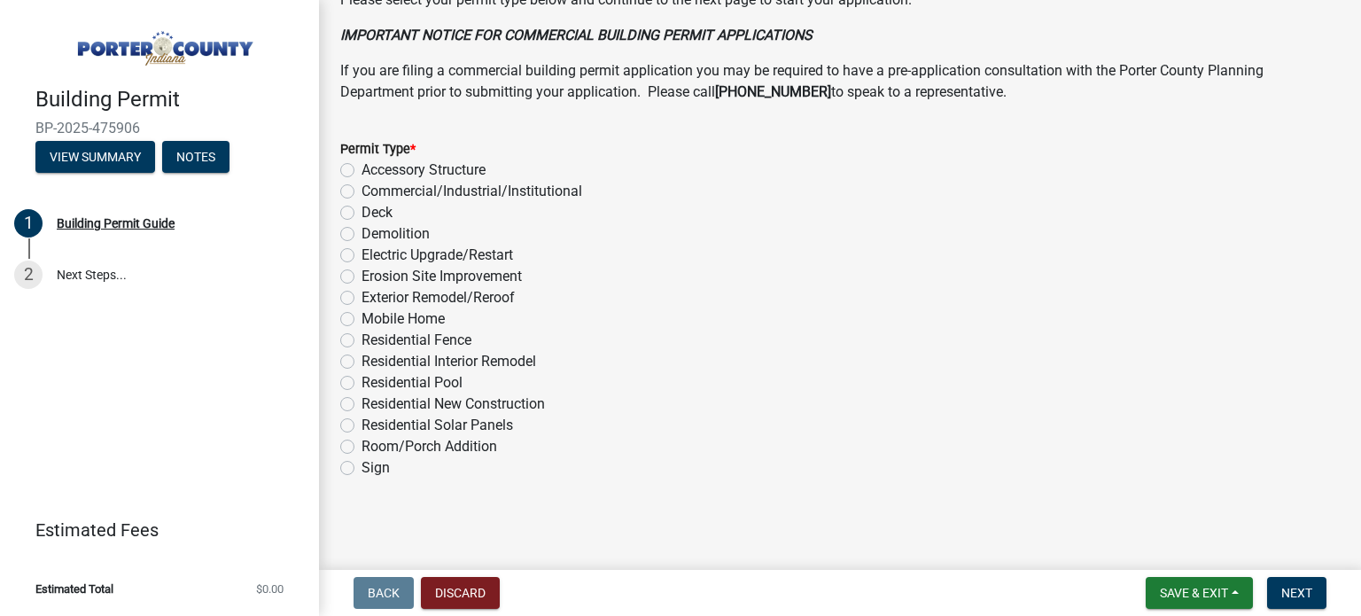
click at [362, 253] on label "Electric Upgrade/Restart" at bounding box center [438, 255] width 152 height 21
click at [362, 253] on input "Electric Upgrade/Restart" at bounding box center [368, 251] width 12 height 12
radio input "true"
click at [1285, 590] on span "Next" at bounding box center [1296, 593] width 31 height 14
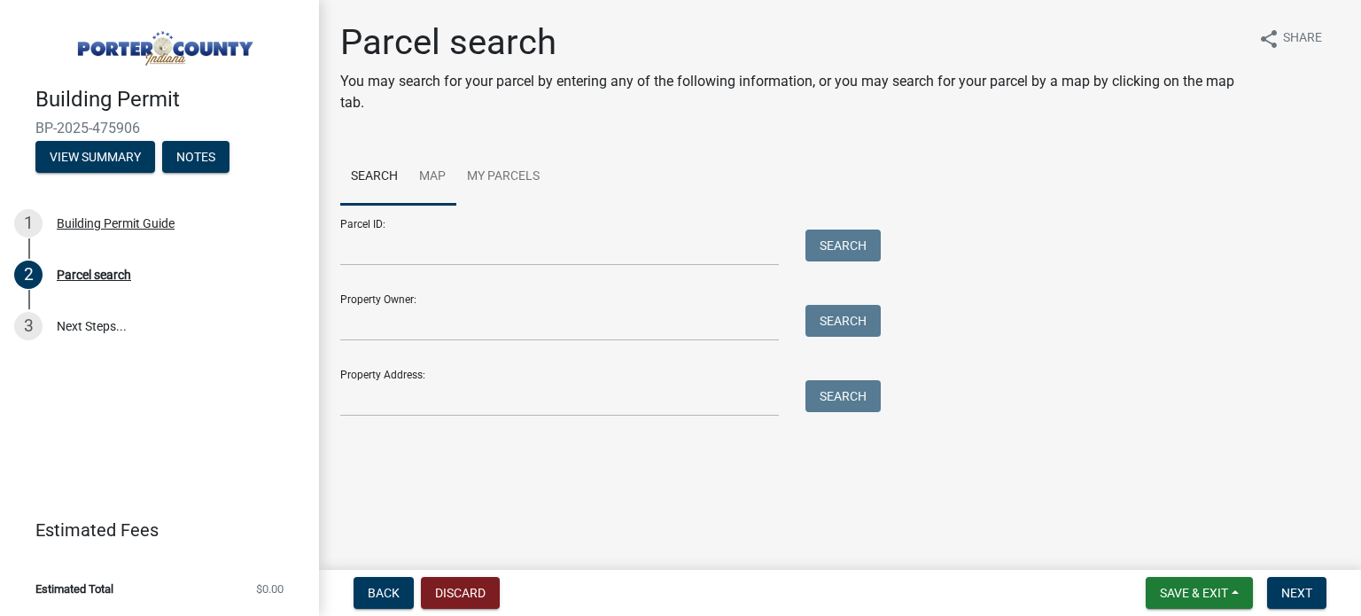
click at [439, 173] on link "Map" at bounding box center [433, 177] width 48 height 57
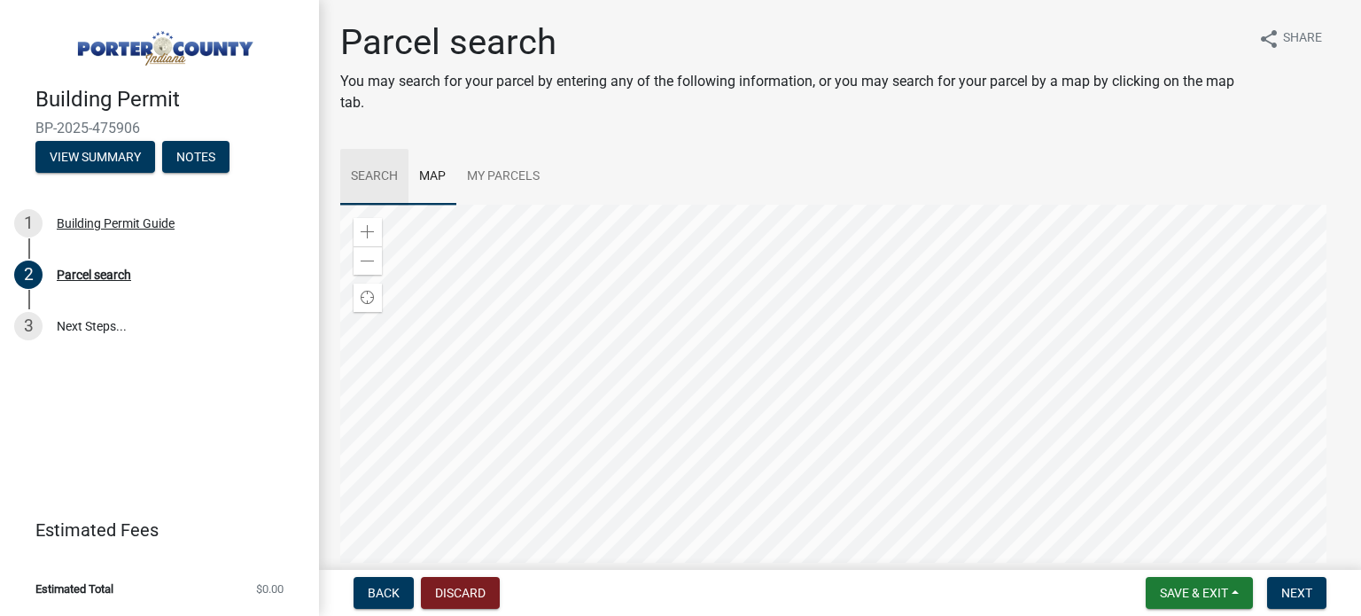
click at [392, 175] on link "Search" at bounding box center [374, 177] width 68 height 57
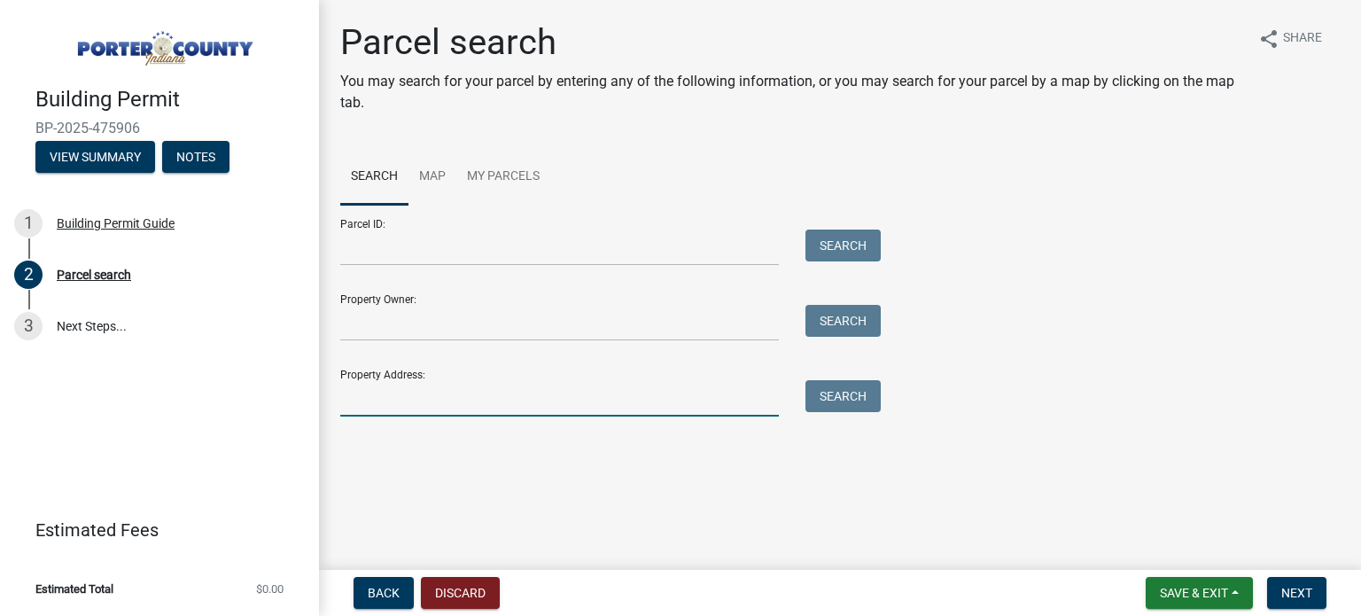
click at [392, 393] on input "Property Address:" at bounding box center [559, 398] width 439 height 36
type input "[STREET_ADDRESS]"
click at [854, 393] on button "Search" at bounding box center [843, 396] width 75 height 32
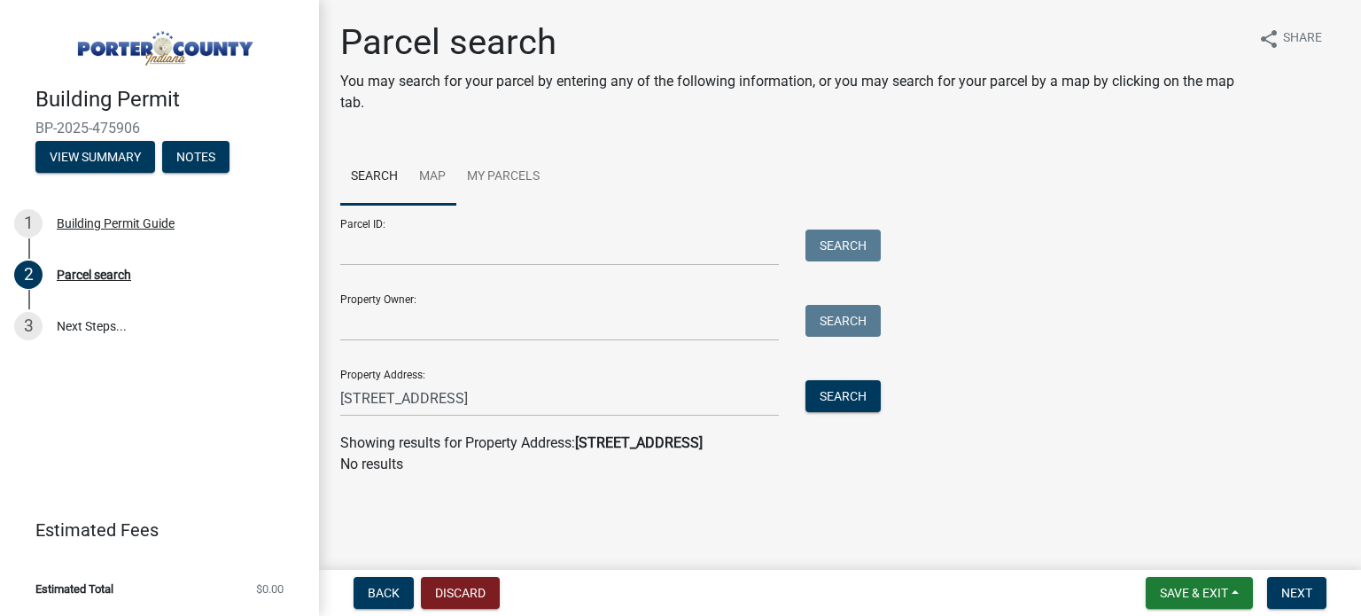
click at [422, 175] on link "Map" at bounding box center [433, 177] width 48 height 57
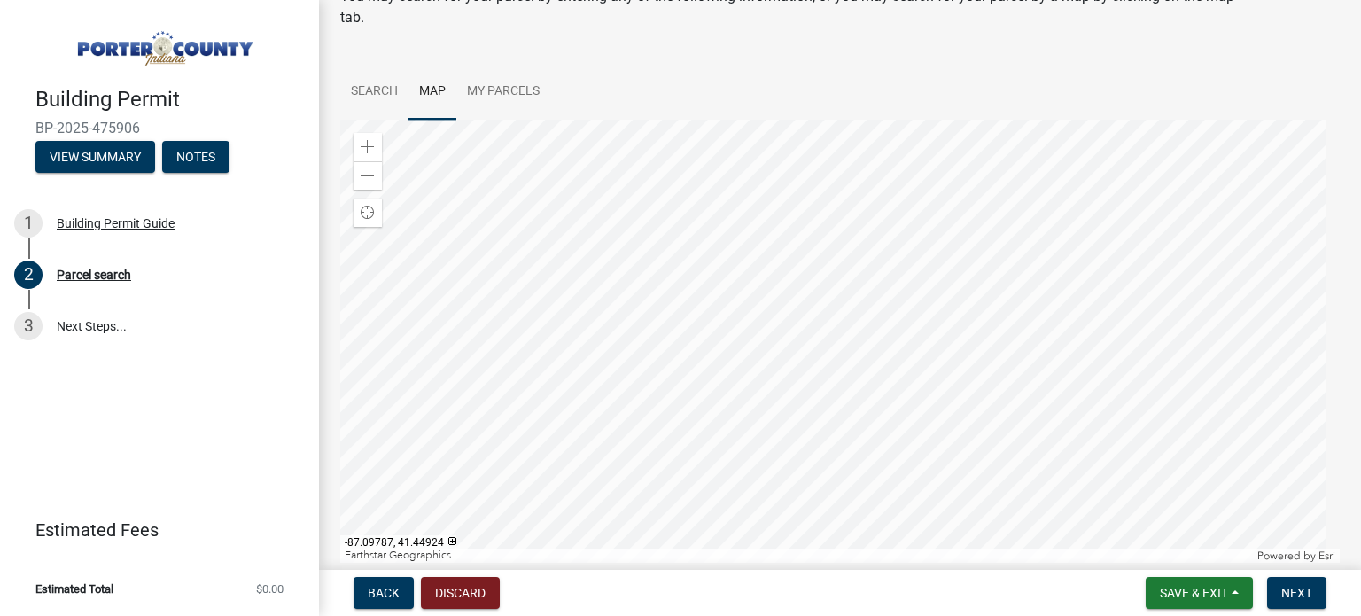
scroll to position [108, 0]
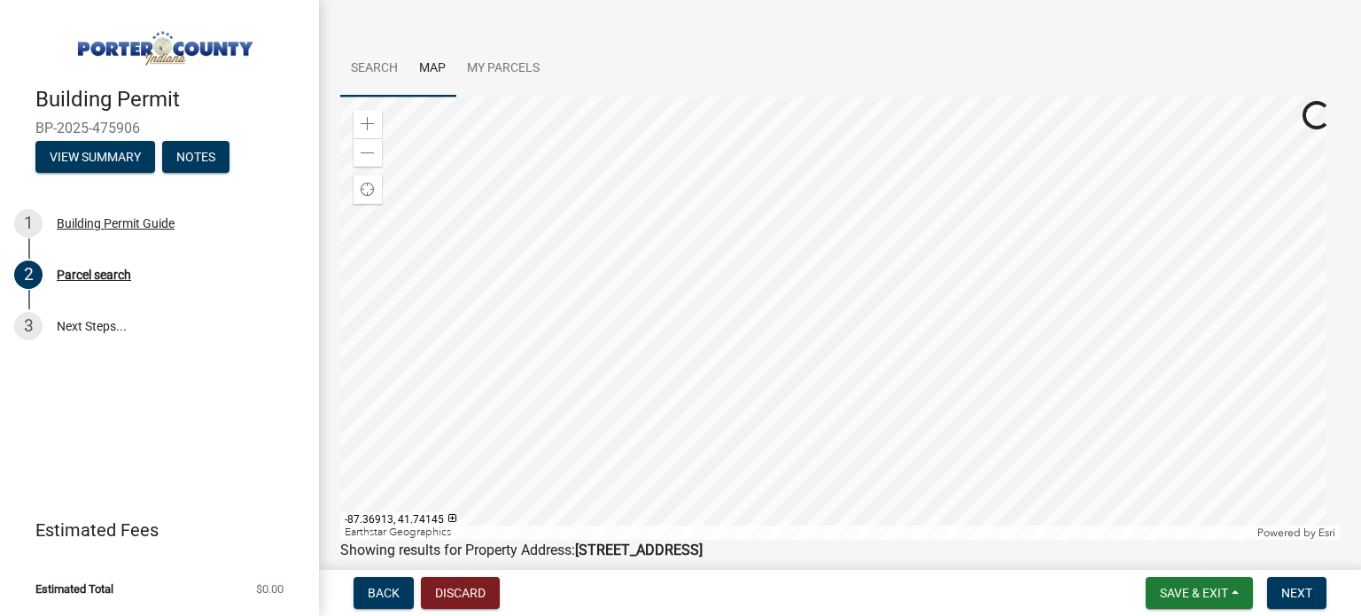
click at [371, 58] on link "Search" at bounding box center [374, 69] width 68 height 57
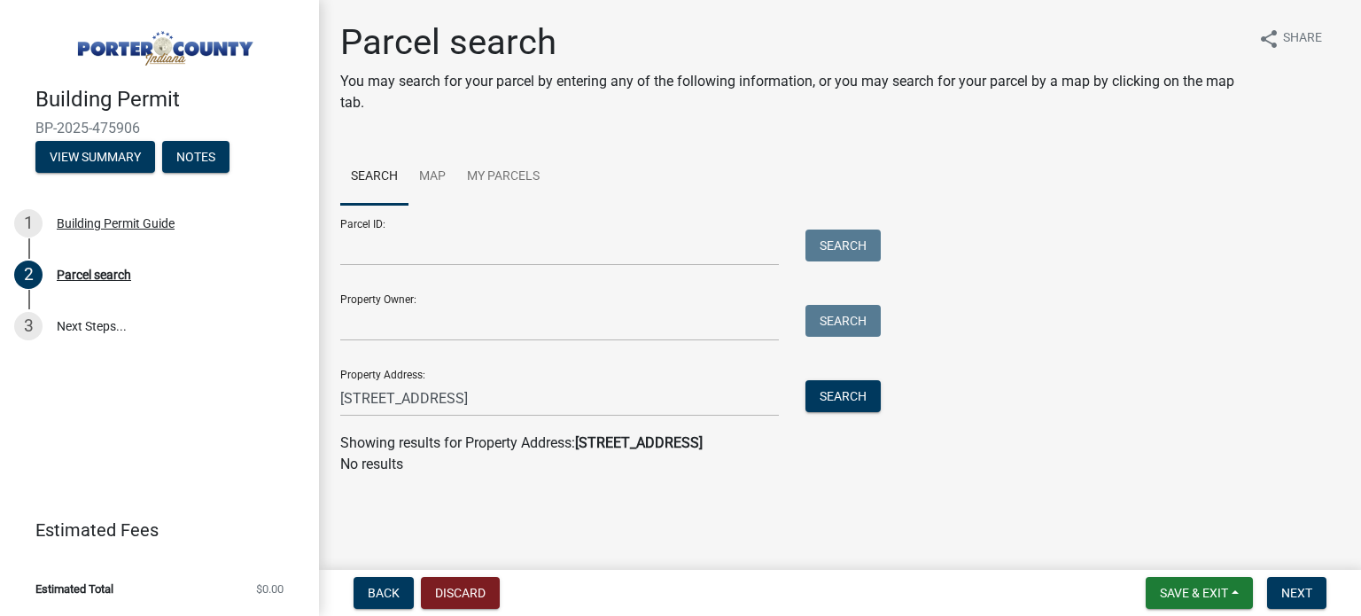
scroll to position [0, 0]
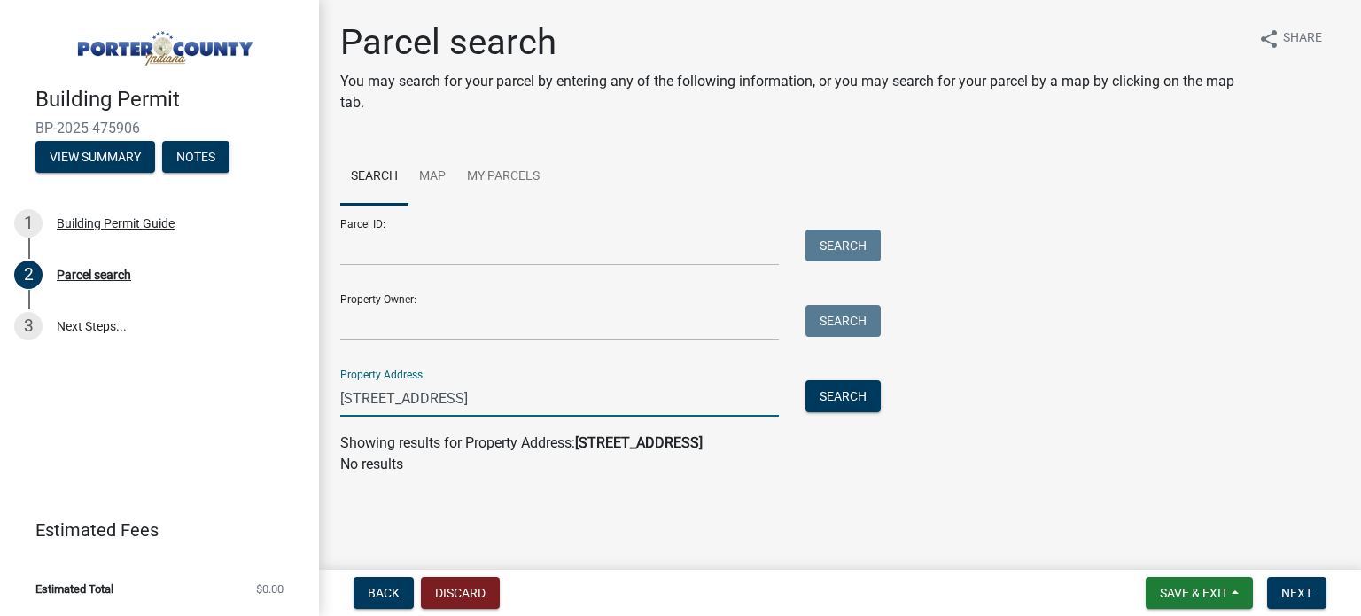
drag, startPoint x: 588, startPoint y: 401, endPoint x: 306, endPoint y: 383, distance: 283.3
click at [306, 383] on div "Building Permit BP-2025-475906 View Summary Notes 1 Building Permit Guide 2 Par…" at bounding box center [680, 308] width 1361 height 616
type input "[STREET_ADDRESS][US_STATE]"
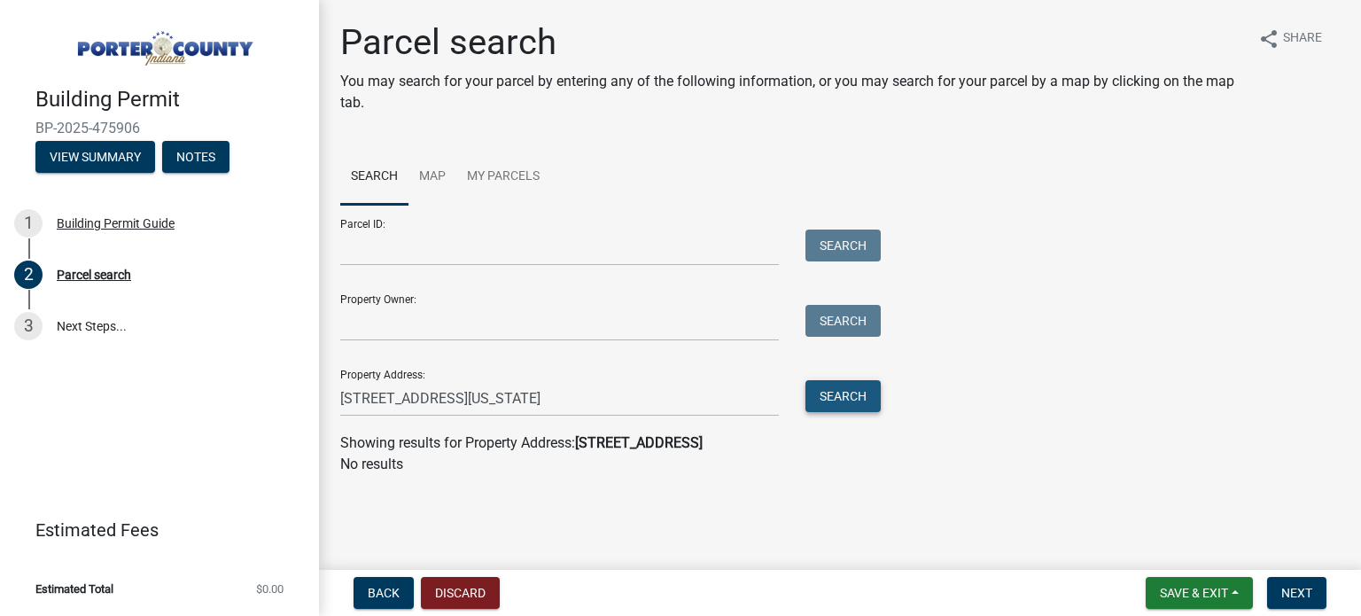
click at [852, 400] on button "Search" at bounding box center [843, 396] width 75 height 32
click at [479, 321] on input "Property Owner:" at bounding box center [559, 323] width 439 height 36
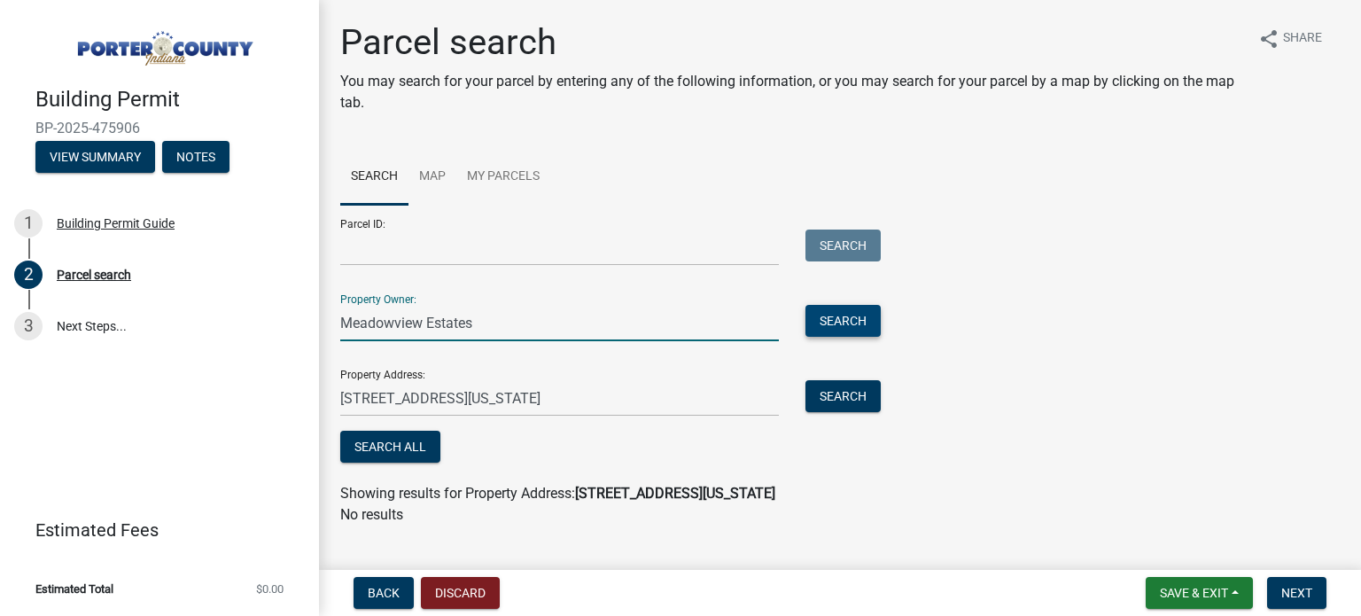
type input "Meadowview Estates"
click at [854, 320] on button "Search" at bounding box center [843, 321] width 75 height 32
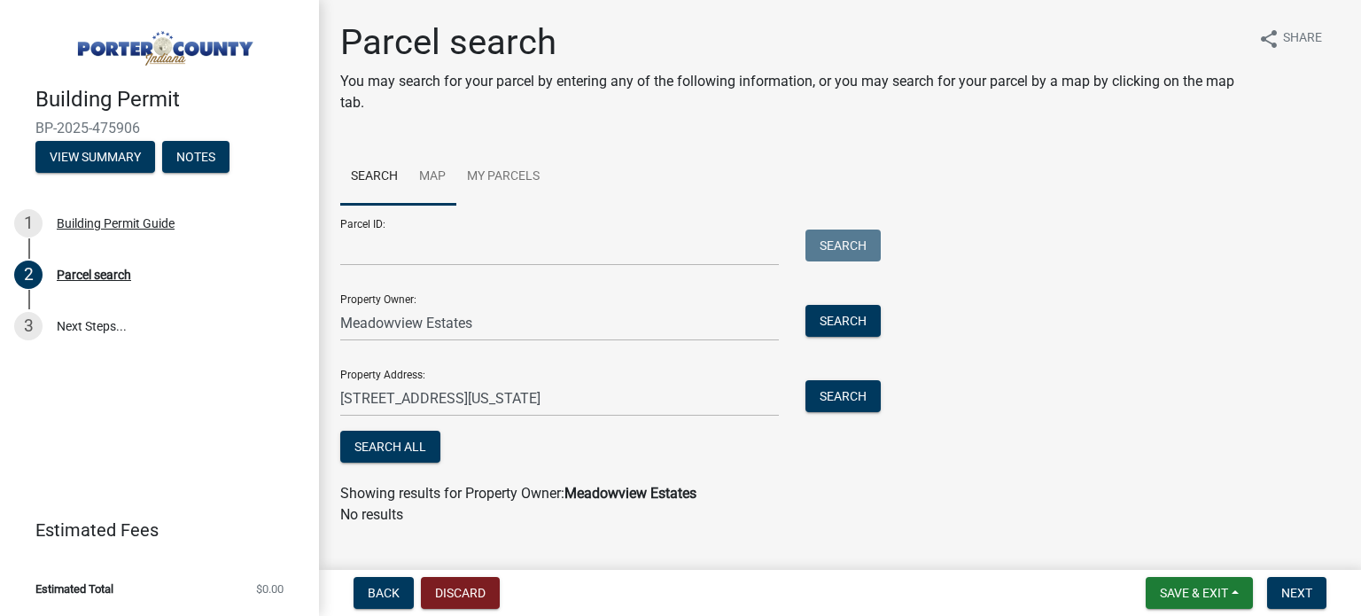
click at [422, 169] on link "Map" at bounding box center [433, 177] width 48 height 57
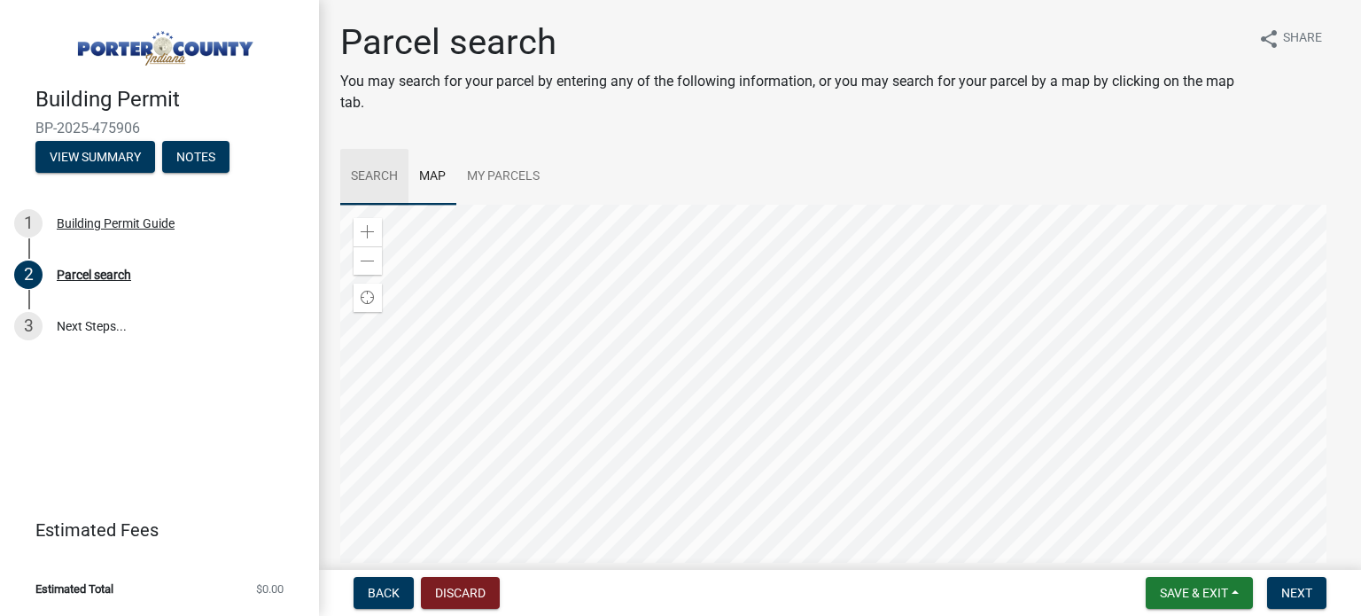
click at [370, 175] on link "Search" at bounding box center [374, 177] width 68 height 57
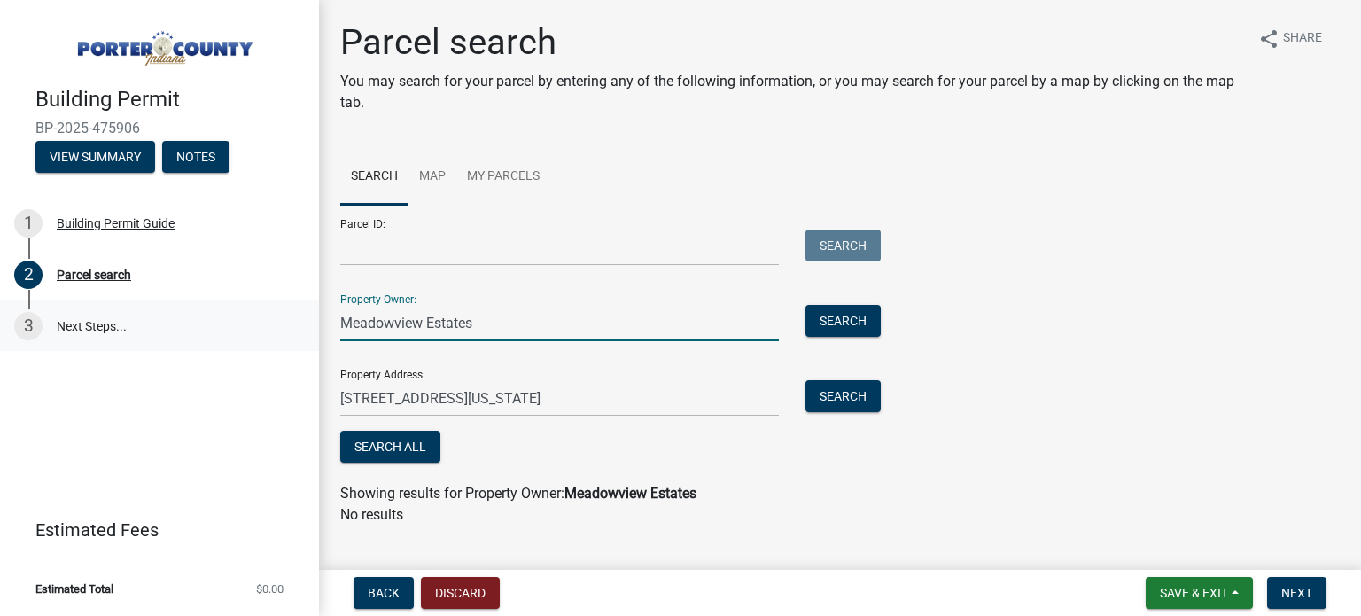
drag, startPoint x: 503, startPoint y: 327, endPoint x: 292, endPoint y: 312, distance: 211.4
click at [292, 312] on div "Building Permit BP-2025-475906 View Summary Notes 1 Building Permit Guide 2 Par…" at bounding box center [680, 308] width 1361 height 616
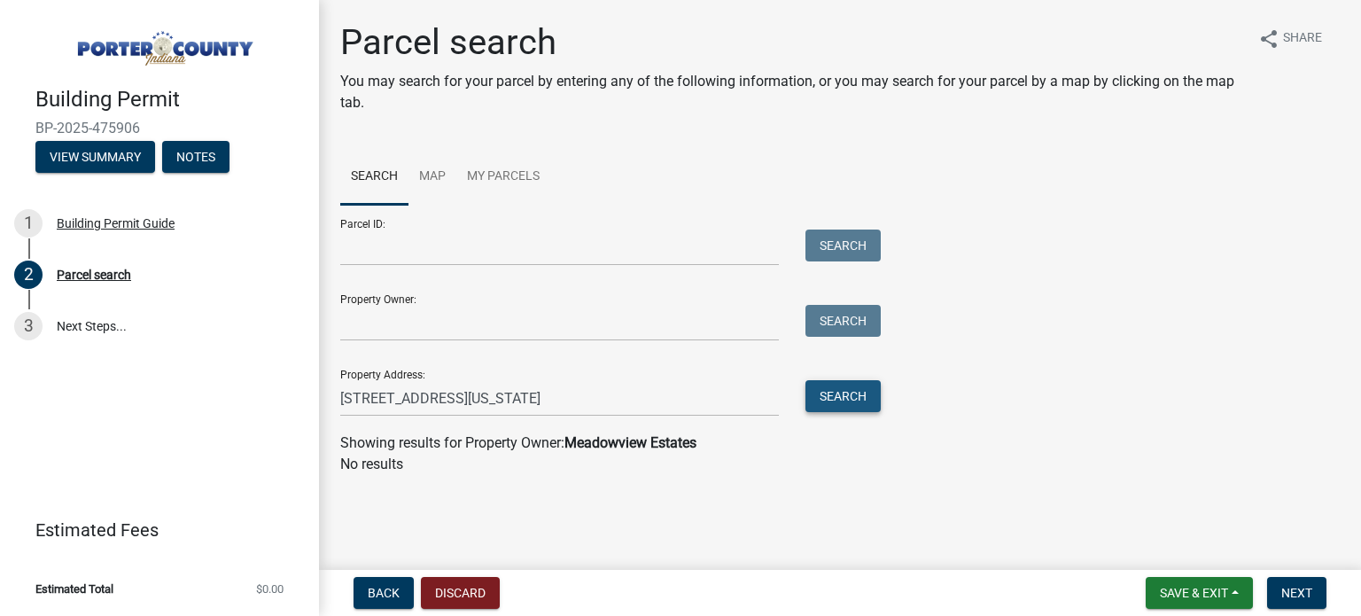
click at [860, 406] on button "Search" at bounding box center [843, 396] width 75 height 32
click at [437, 177] on link "Map" at bounding box center [433, 177] width 48 height 57
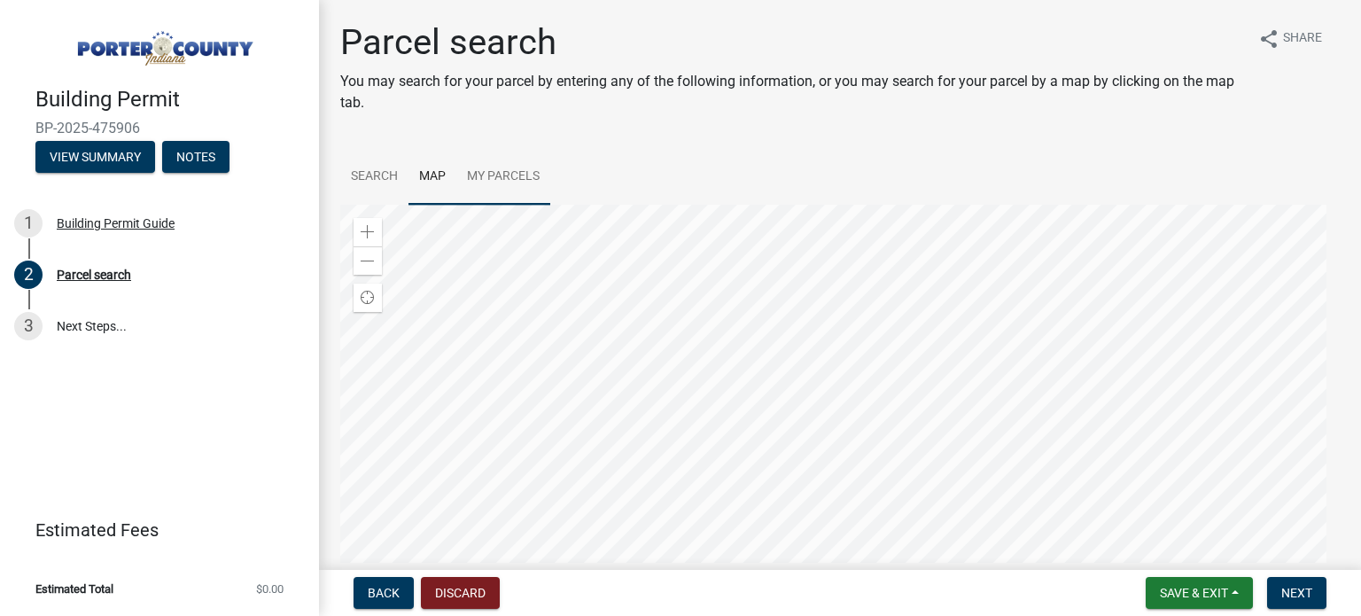
click at [664, 378] on div at bounding box center [840, 426] width 1000 height 443
click at [697, 329] on div at bounding box center [840, 426] width 1000 height 443
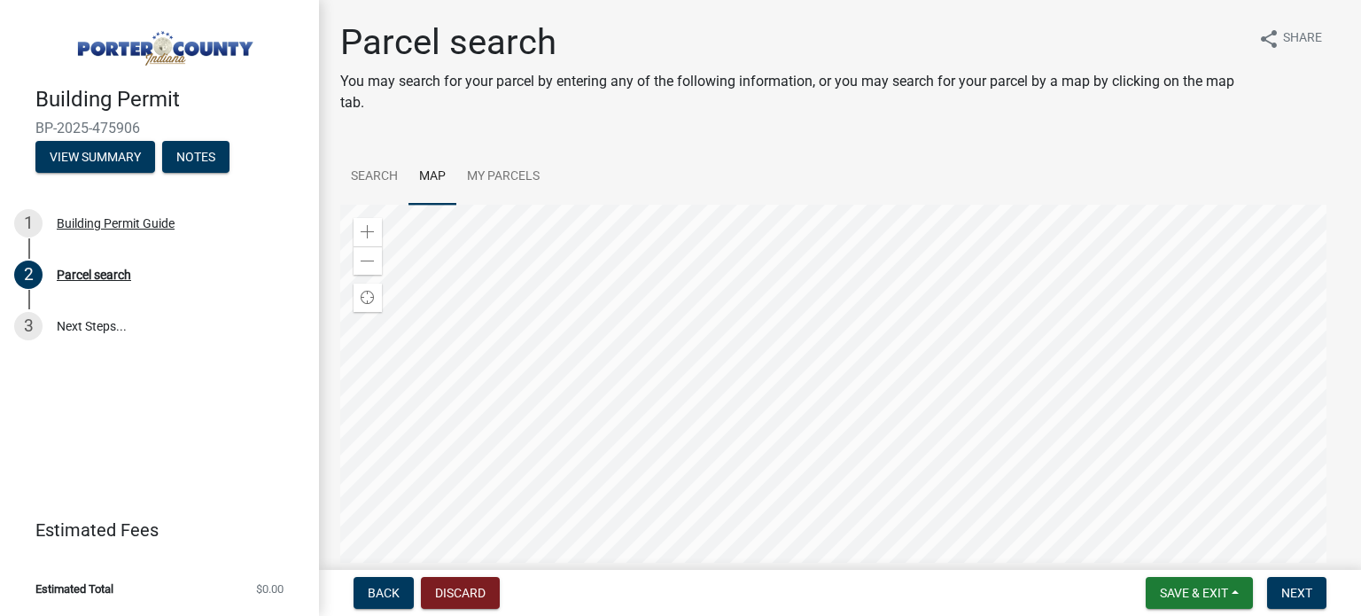
click at [728, 446] on div at bounding box center [840, 426] width 1000 height 443
click at [759, 374] on div at bounding box center [840, 426] width 1000 height 443
click at [604, 376] on div at bounding box center [840, 426] width 1000 height 443
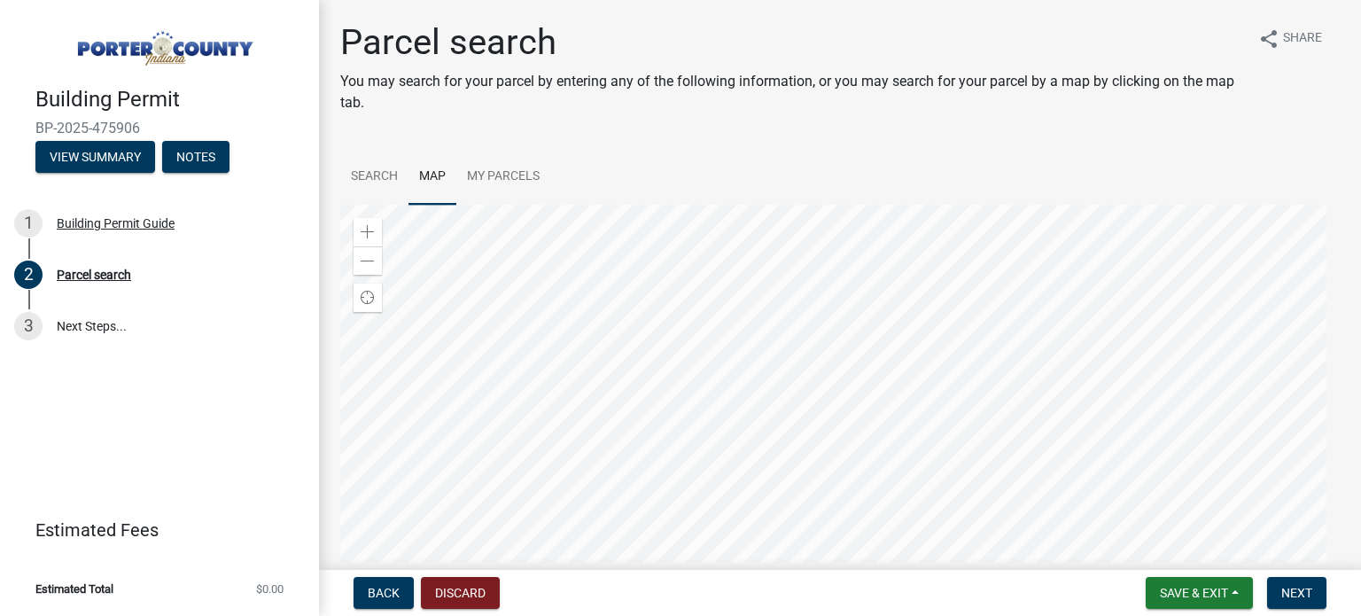
click at [702, 386] on div at bounding box center [840, 426] width 1000 height 443
click at [440, 366] on div at bounding box center [840, 426] width 1000 height 443
click at [741, 324] on div at bounding box center [840, 426] width 1000 height 443
click at [868, 560] on div at bounding box center [840, 426] width 1000 height 443
click at [790, 354] on div at bounding box center [840, 426] width 1000 height 443
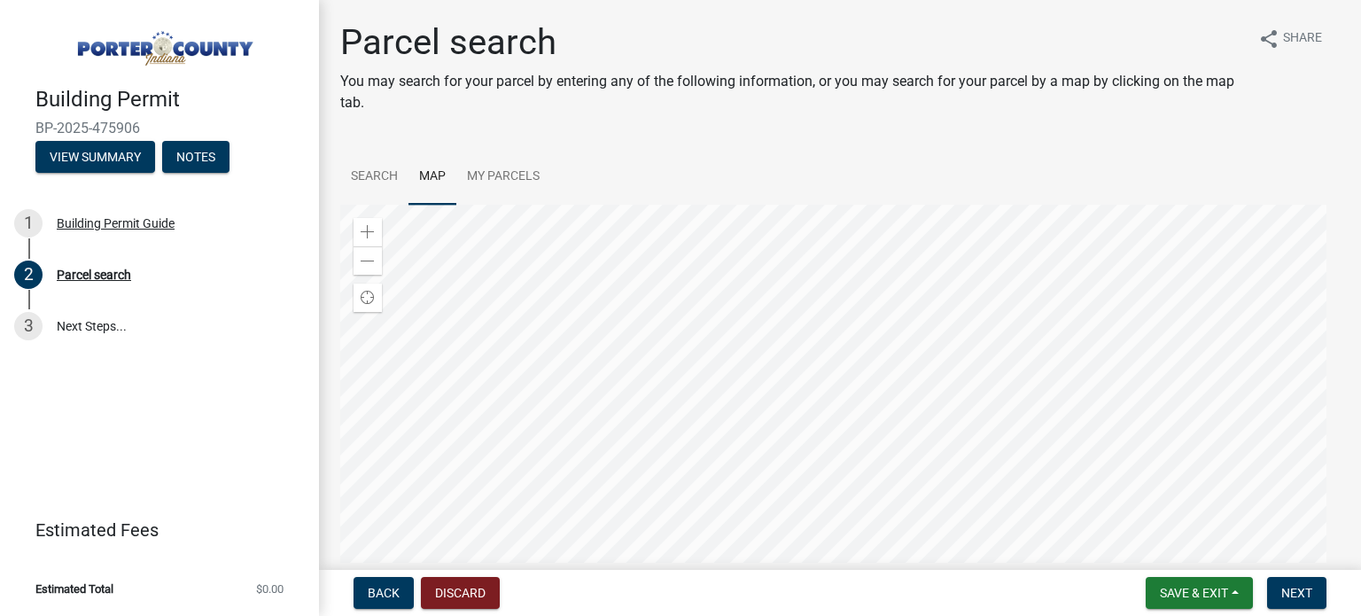
click at [798, 385] on div at bounding box center [840, 426] width 1000 height 443
click at [827, 403] on div at bounding box center [840, 426] width 1000 height 443
click at [837, 420] on div at bounding box center [840, 426] width 1000 height 443
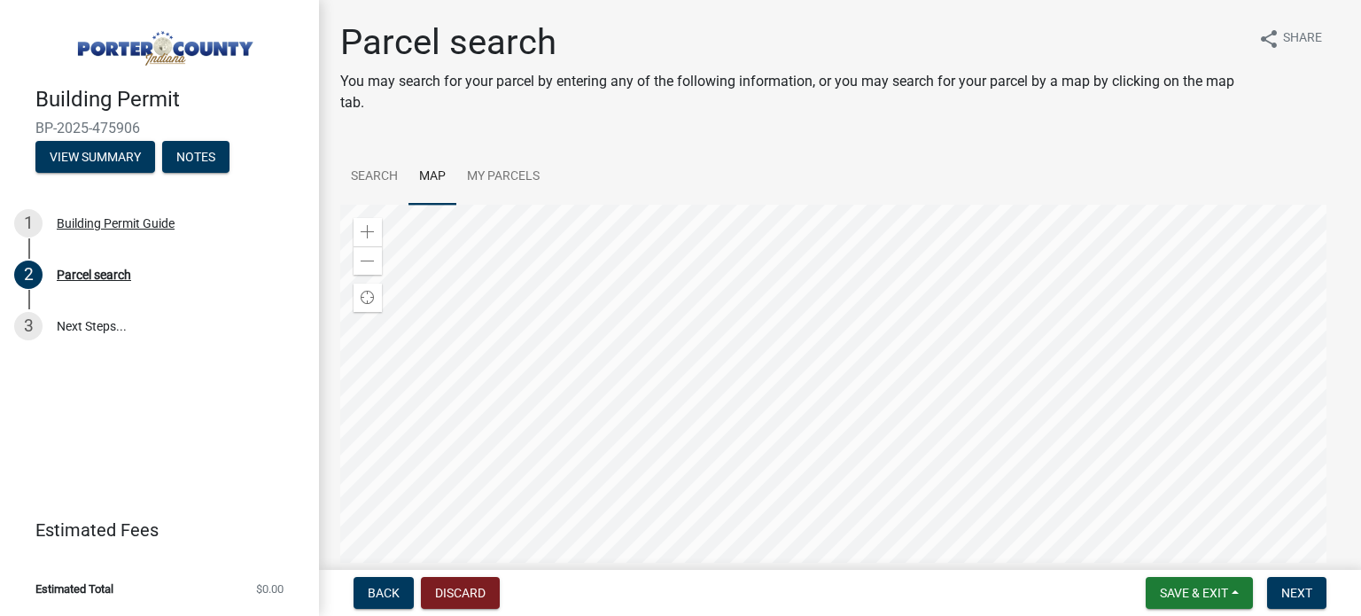
click at [748, 398] on div at bounding box center [840, 426] width 1000 height 443
click at [693, 363] on div at bounding box center [840, 426] width 1000 height 443
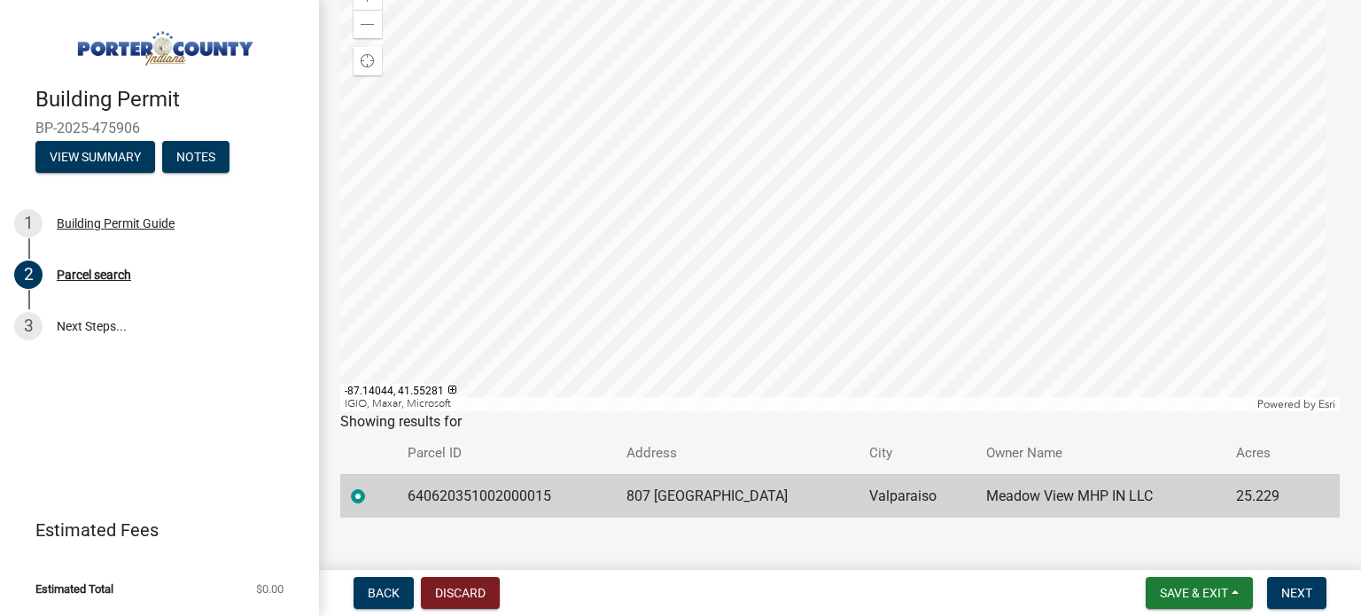
scroll to position [260, 0]
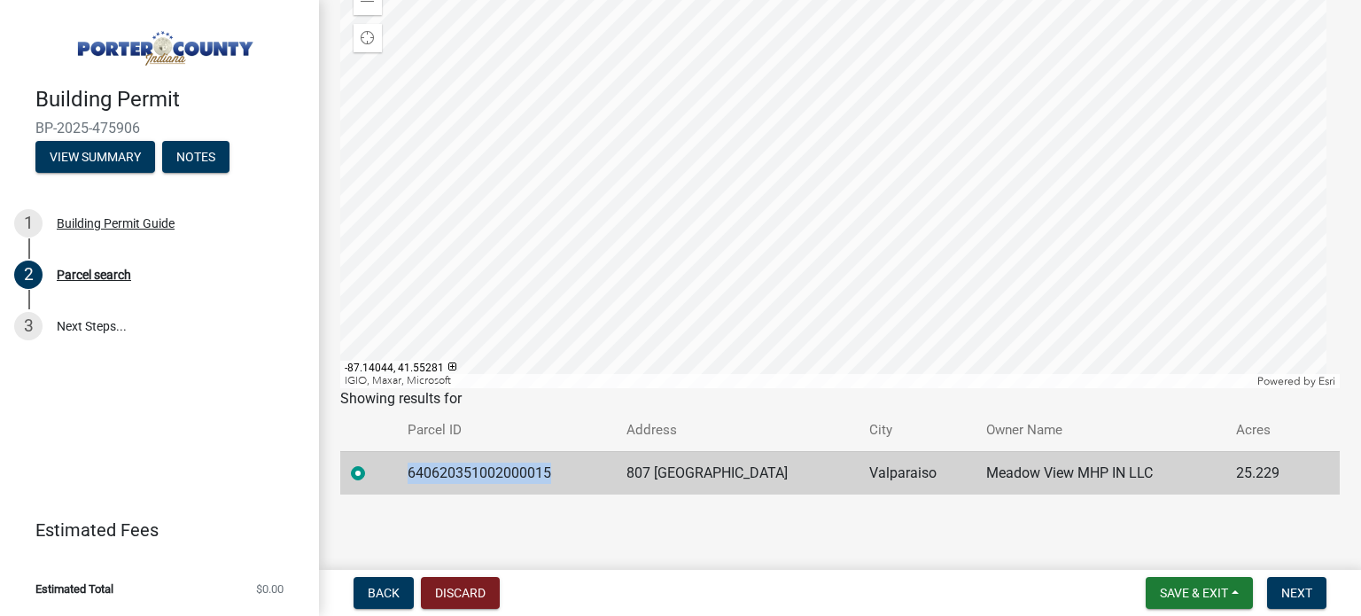
drag, startPoint x: 558, startPoint y: 460, endPoint x: 408, endPoint y: 465, distance: 150.7
click at [403, 463] on td "640620351002000015" at bounding box center [506, 472] width 219 height 43
click at [1292, 594] on span "Next" at bounding box center [1296, 593] width 31 height 14
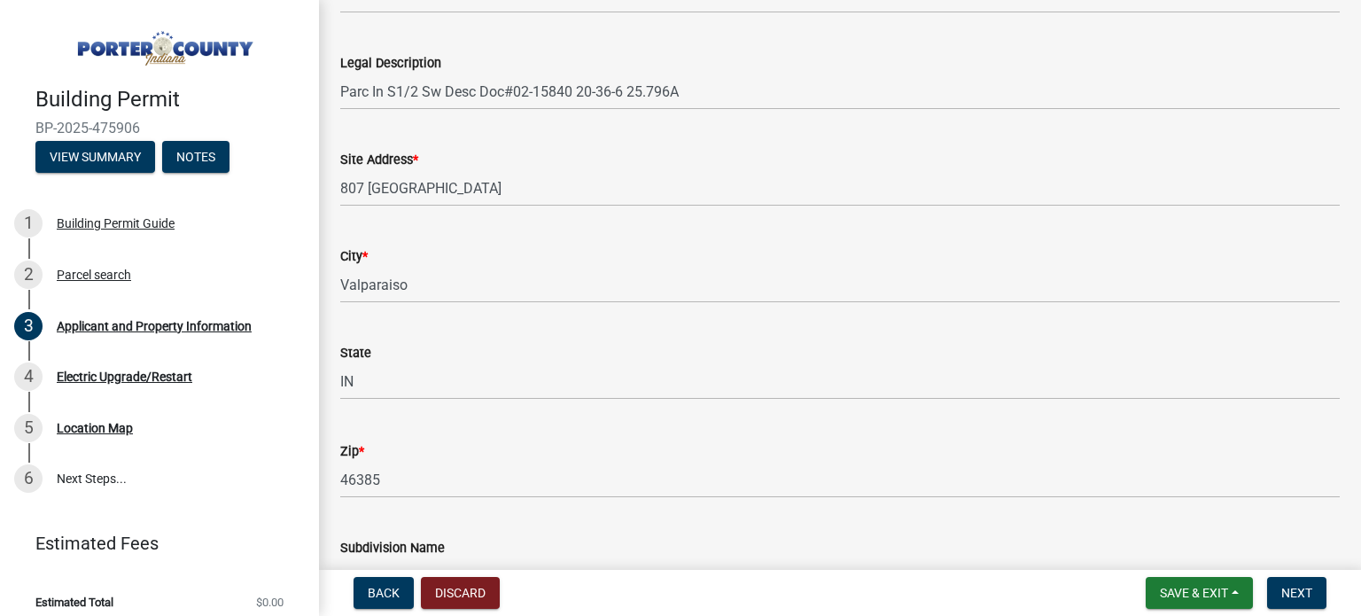
scroll to position [266, 0]
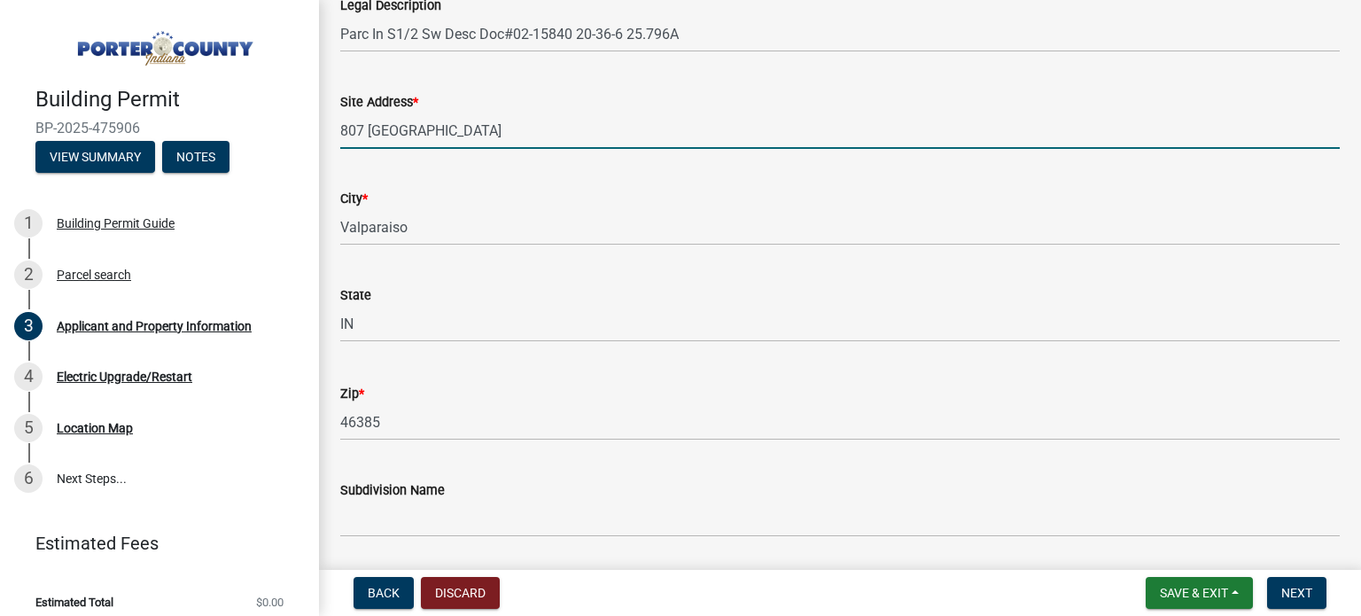
click at [436, 132] on input "807 [GEOGRAPHIC_DATA]" at bounding box center [840, 131] width 1000 height 36
type input "8"
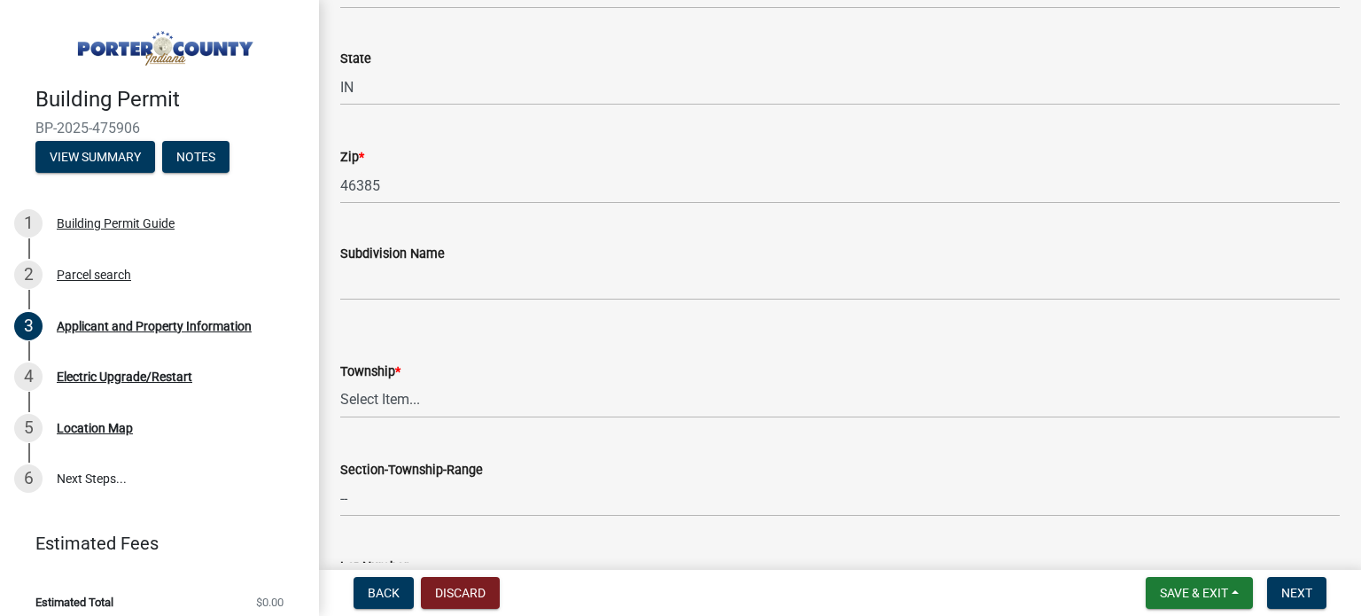
scroll to position [532, 0]
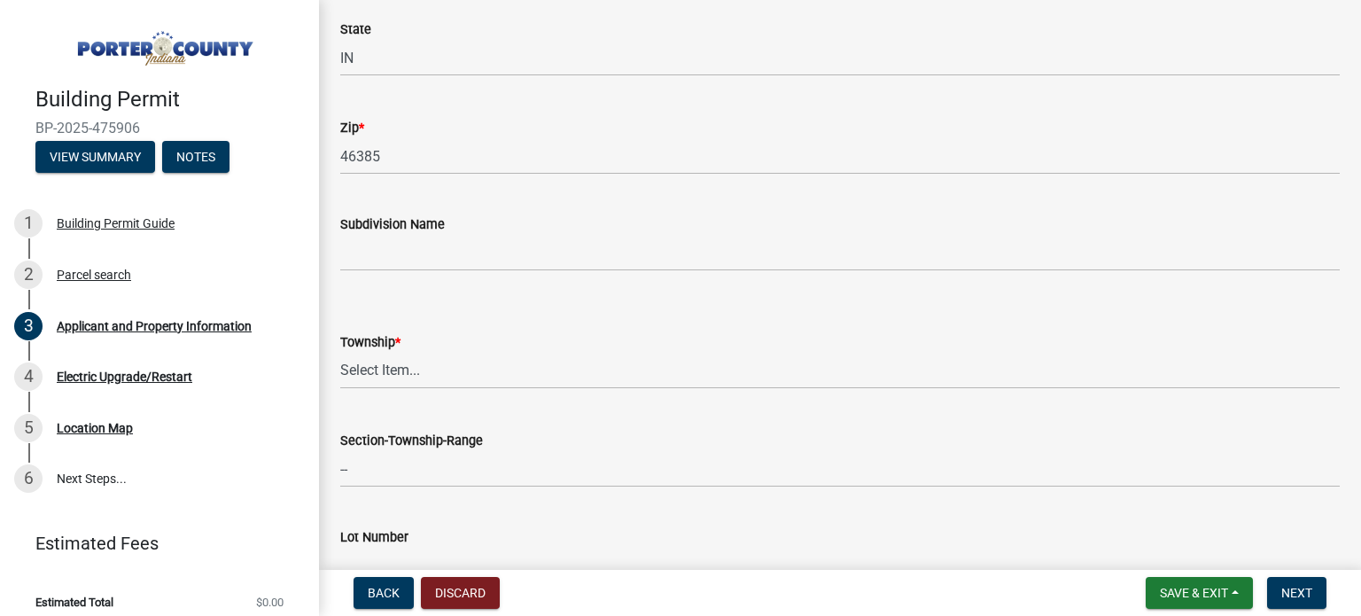
type input "47 Harmony Trail"
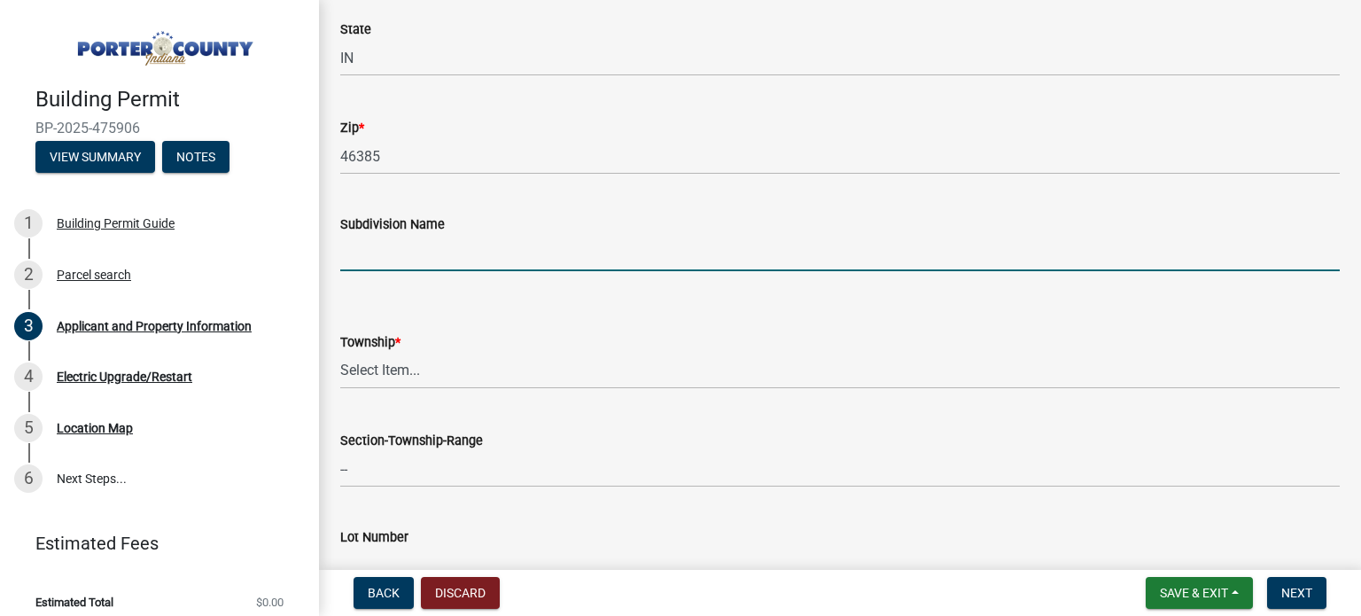
click at [417, 259] on input "Subdivision Name" at bounding box center [840, 253] width 1000 height 36
type input "Meadowview Estates"
click at [403, 372] on select "Select Item... [PERSON_NAME][GEOGRAPHIC_DATA] [PERSON_NAME][GEOGRAPHIC_DATA] [G…" at bounding box center [840, 371] width 1000 height 36
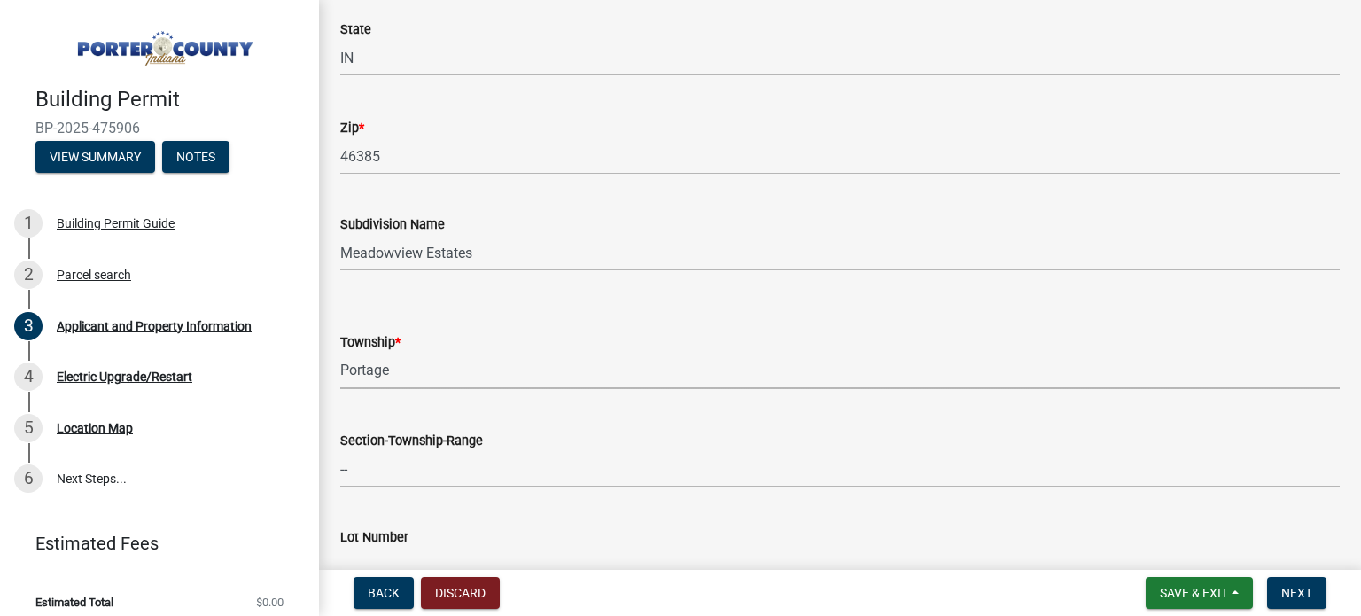
click at [340, 353] on select "Select Item... [PERSON_NAME][GEOGRAPHIC_DATA] [PERSON_NAME][GEOGRAPHIC_DATA] [G…" at bounding box center [840, 371] width 1000 height 36
select select "3ef279d8-364d-4472-9edf-8c32643de6c0"
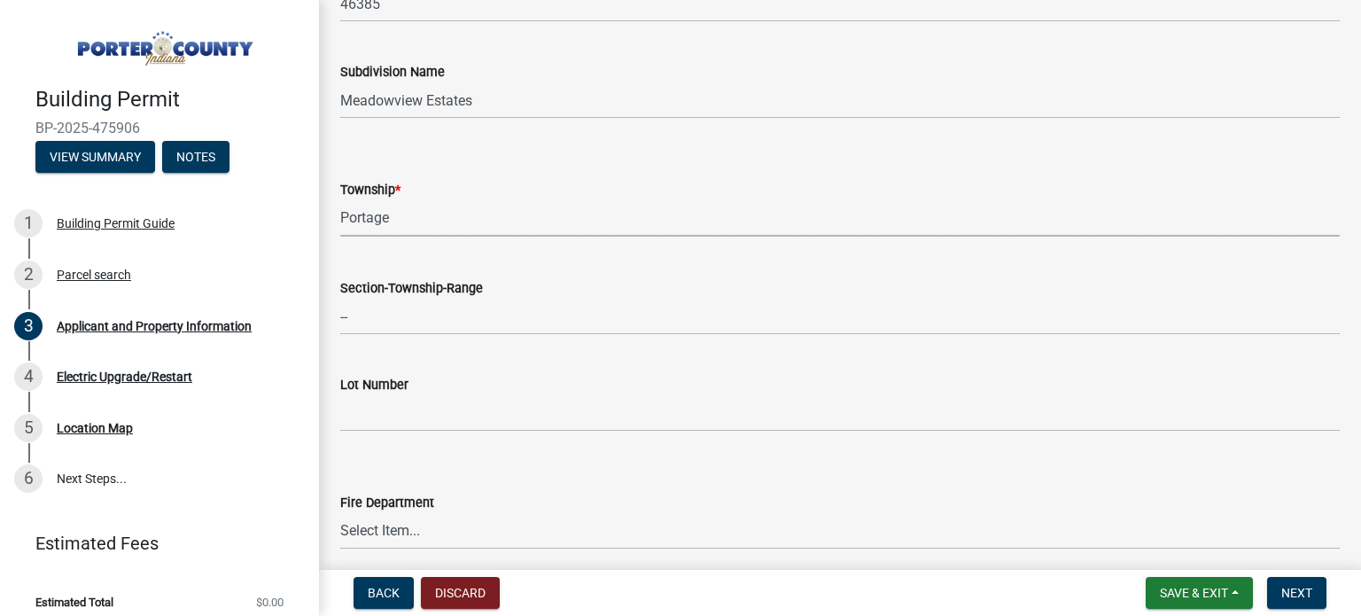
scroll to position [709, 0]
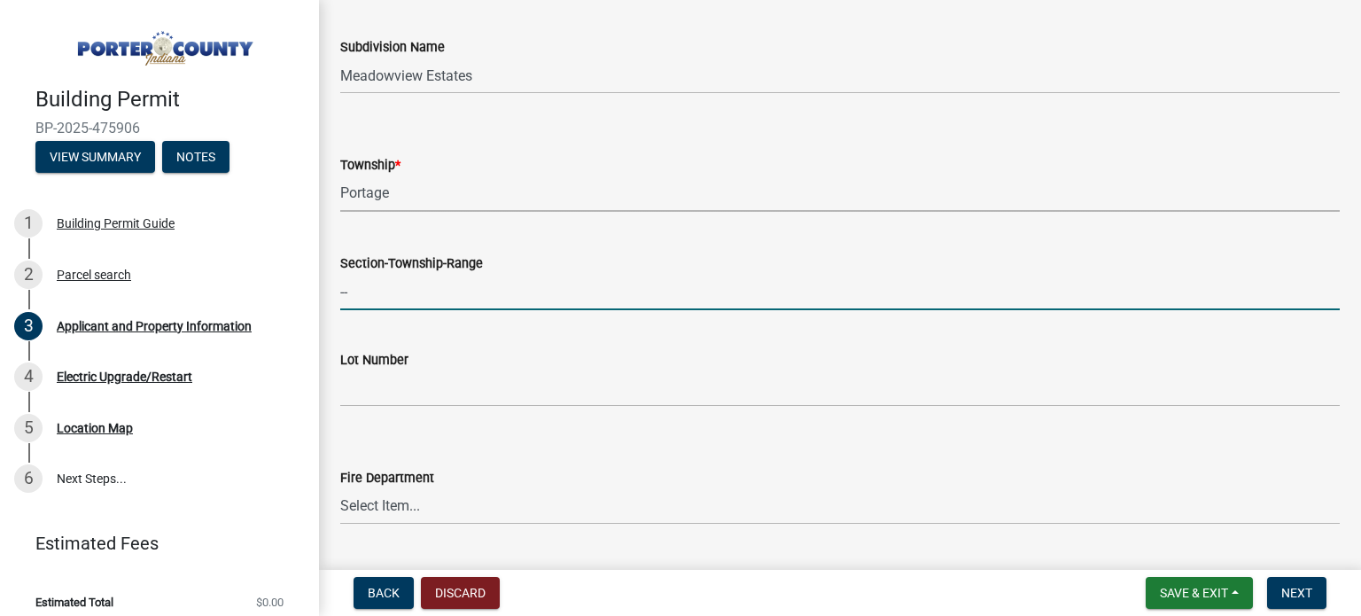
click at [418, 289] on input "--" at bounding box center [840, 292] width 1000 height 36
type input "VALPARAISO"
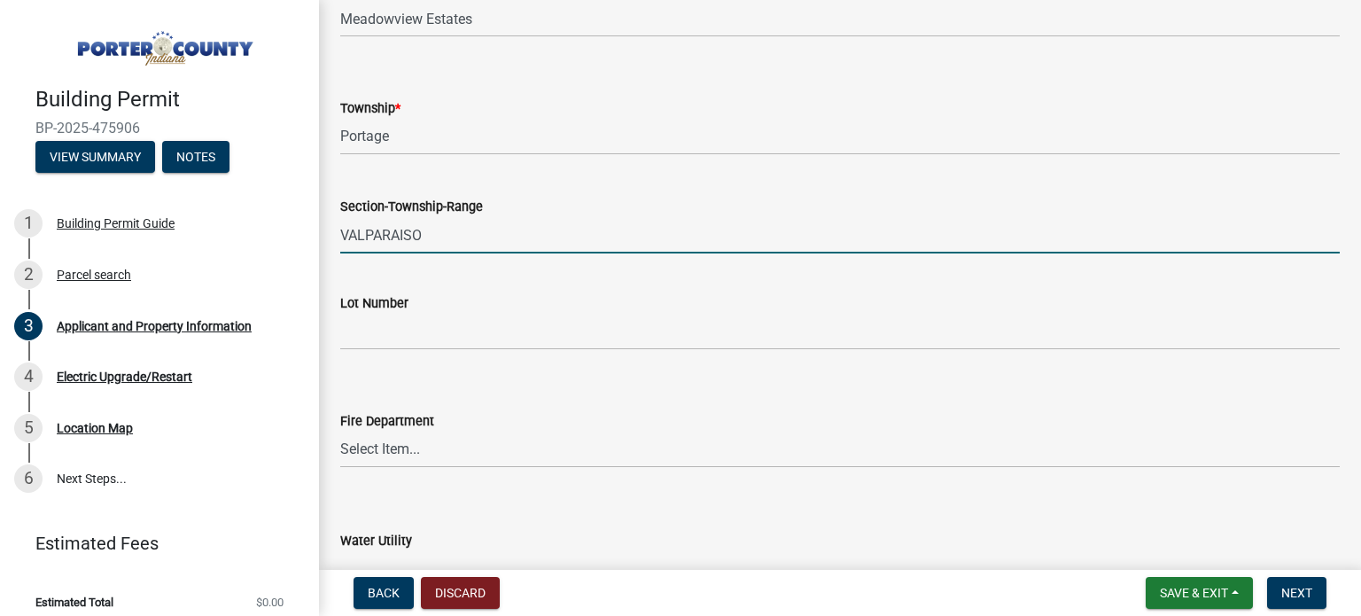
scroll to position [798, 0]
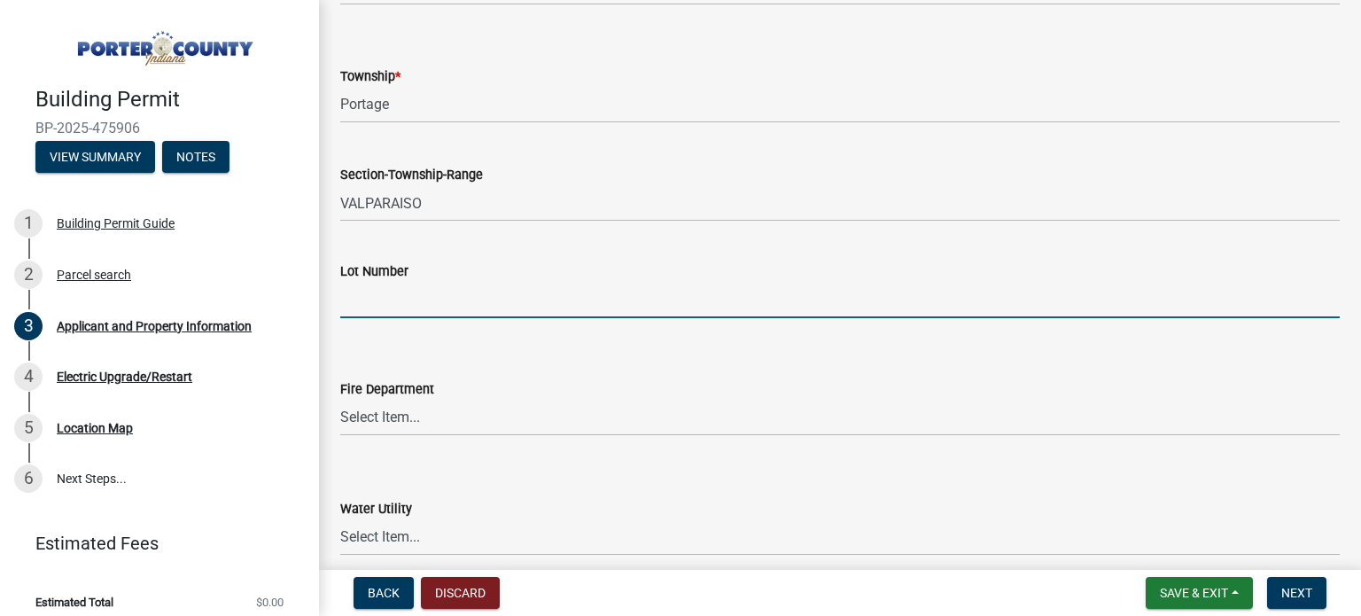
click at [405, 306] on input "Lot Number" at bounding box center [840, 300] width 1000 height 36
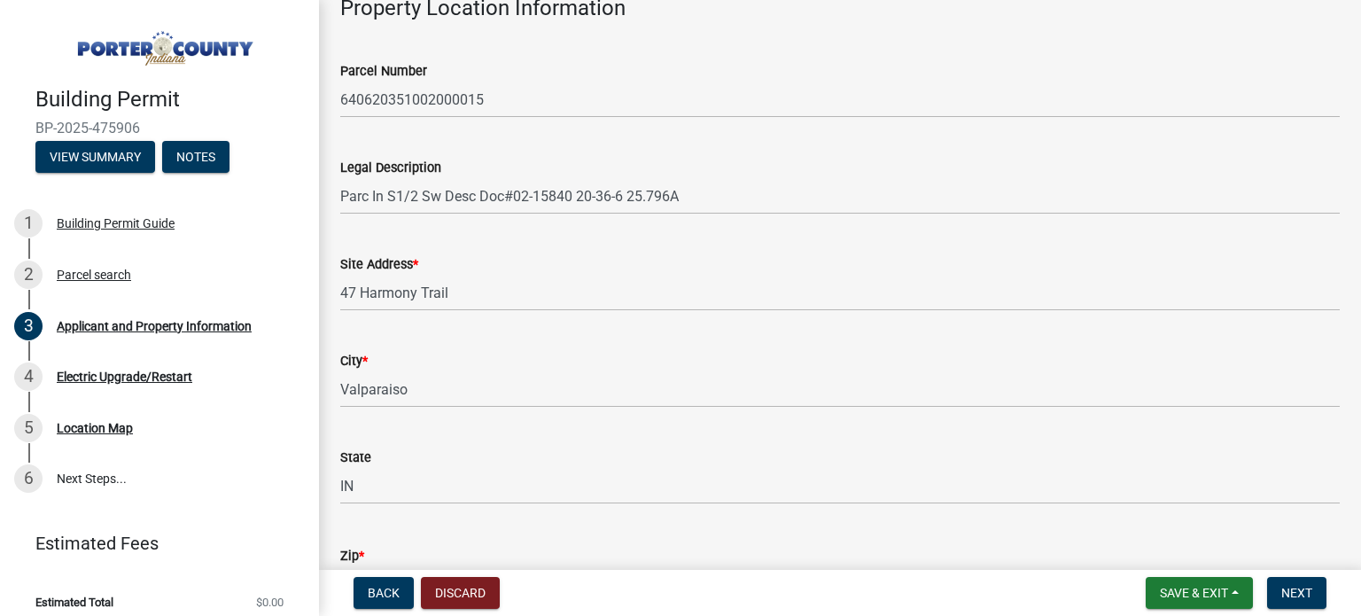
scroll to position [89, 0]
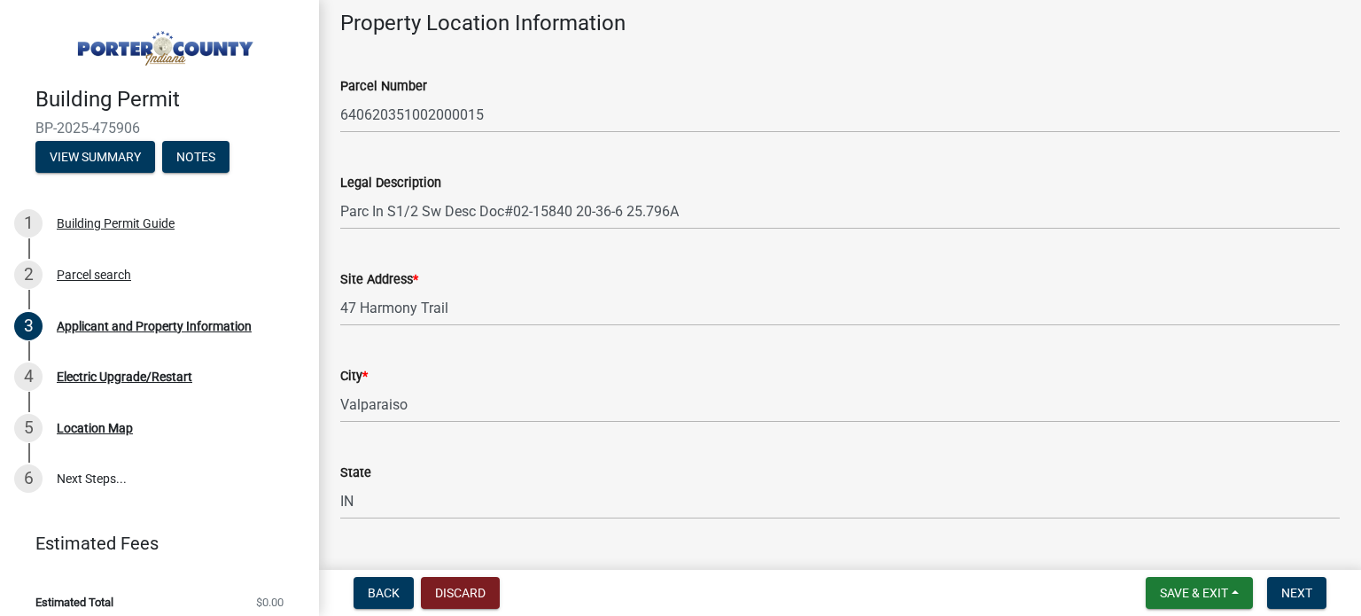
type input "47"
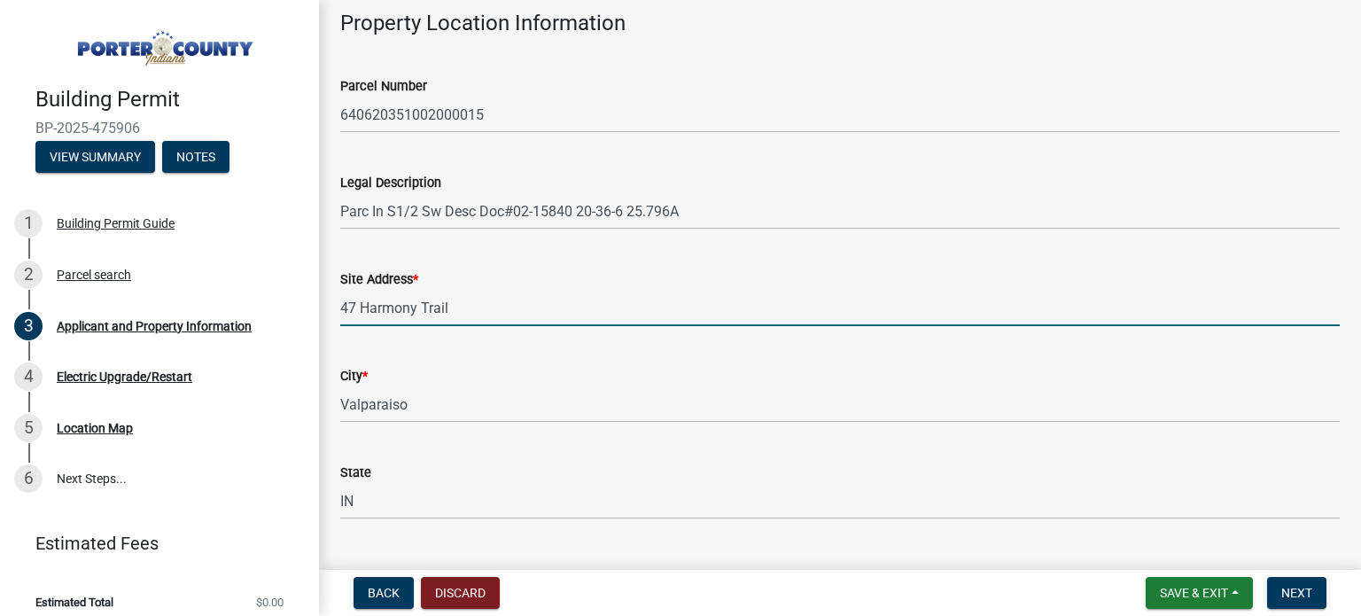
drag, startPoint x: 480, startPoint y: 295, endPoint x: 331, endPoint y: 286, distance: 149.1
click at [335, 292] on div "Site Address * [STREET_ADDRESS]" at bounding box center [840, 285] width 1026 height 82
type input "[STREET_ADDRESS]"
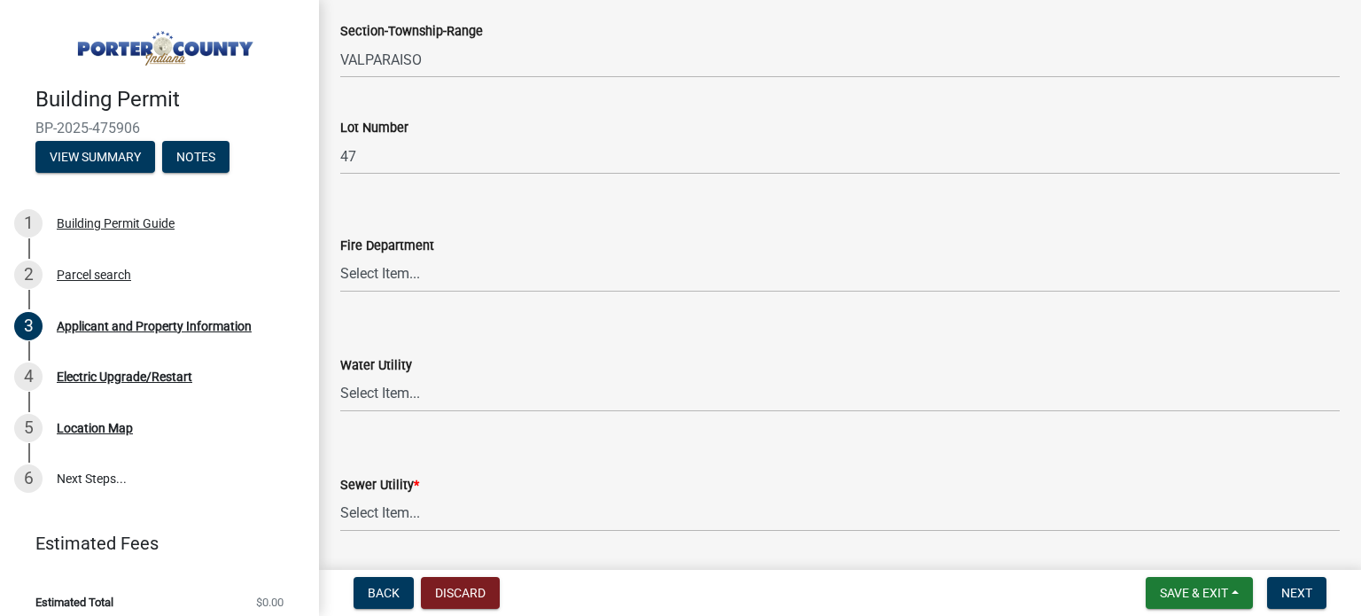
scroll to position [975, 0]
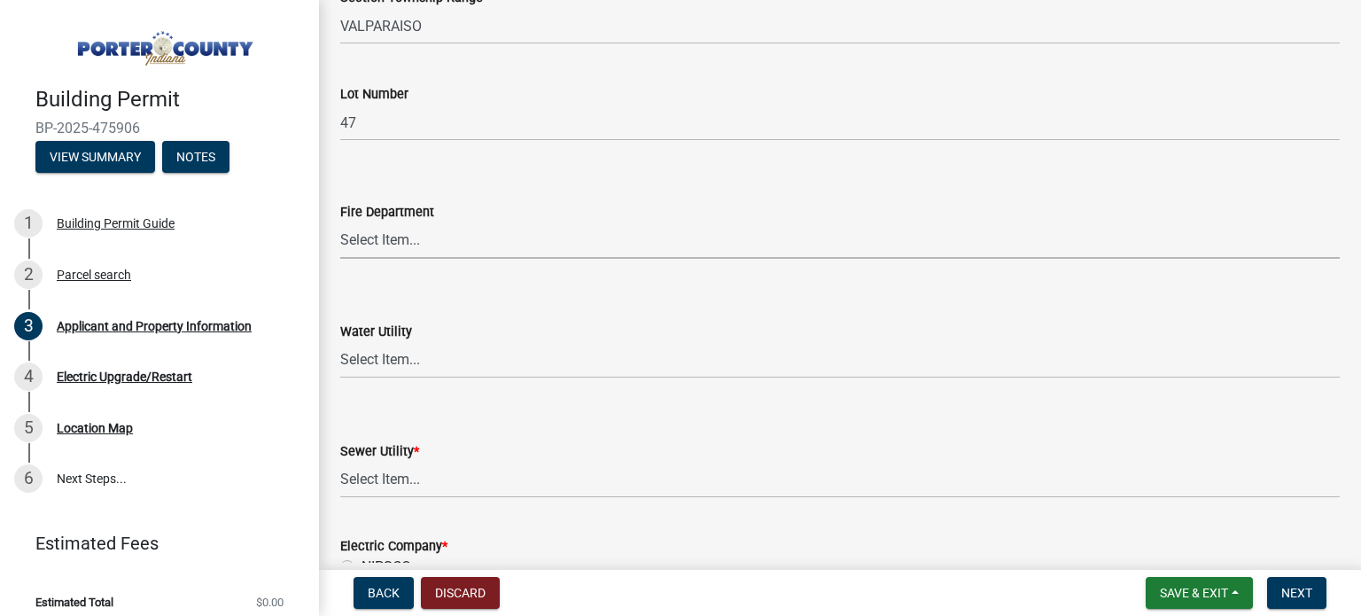
click at [418, 241] on select "Select Item... [PERSON_NAME] [PERSON_NAME] Harbor [PERSON_NAME] Grove [PERSON_N…" at bounding box center [840, 240] width 1000 height 36
click at [340, 222] on select "Select Item... [PERSON_NAME] [PERSON_NAME] Harbor [PERSON_NAME] Grove [PERSON_N…" at bounding box center [840, 240] width 1000 height 36
select select "11d93a7a-828a-4929-8b59-6ed29e093f33"
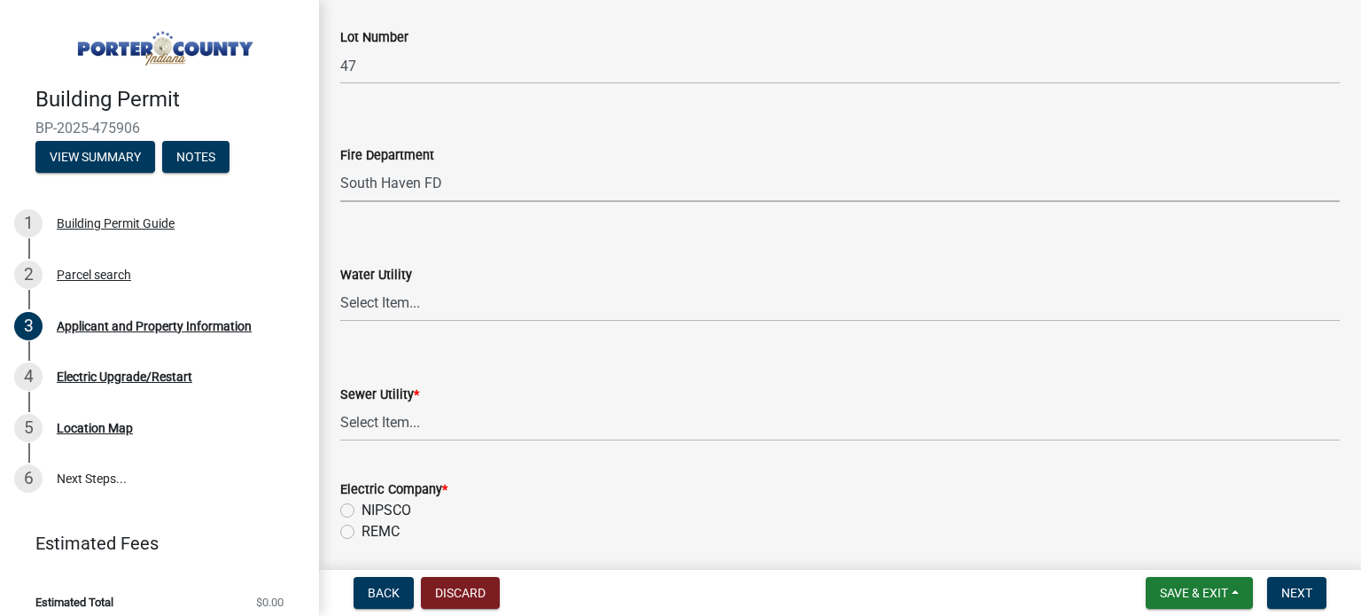
scroll to position [1063, 0]
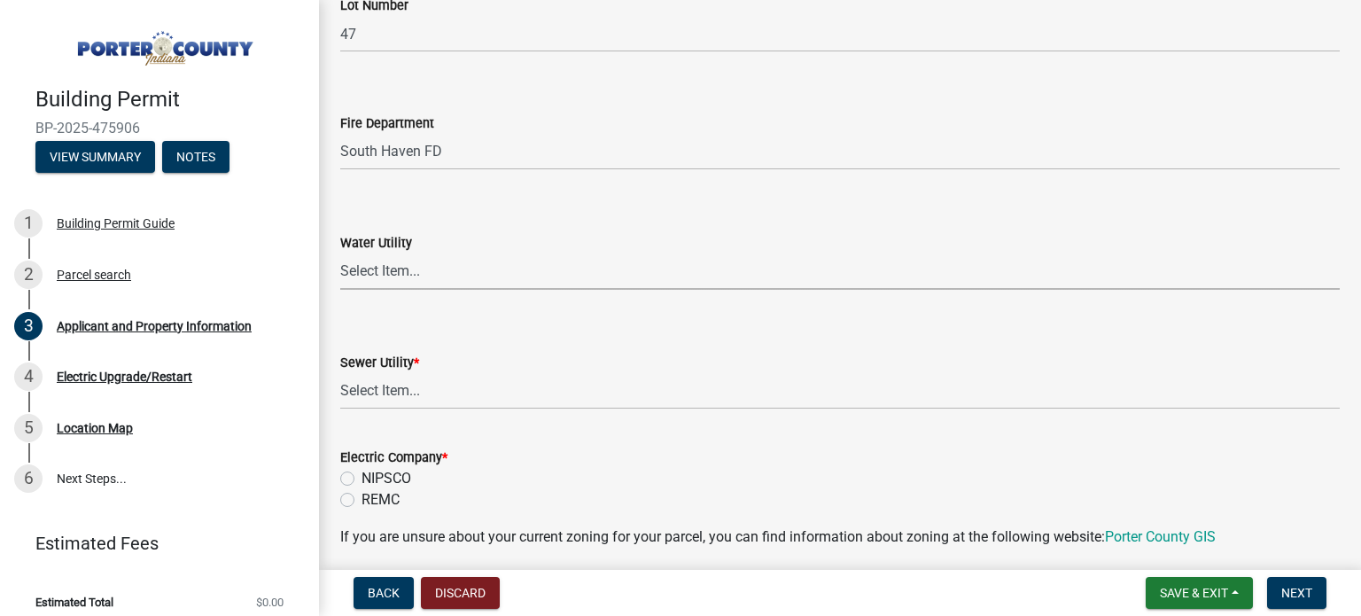
click at [441, 269] on select "Select Item... Aqua [US_STATE] Inc Damon Run [US_STATE] American Water Nature W…" at bounding box center [840, 271] width 1000 height 36
click at [340, 253] on select "Select Item... Aqua [US_STATE] Inc Damon Run [US_STATE] American Water Nature W…" at bounding box center [840, 271] width 1000 height 36
select select "db0db83b-c29e-42ac-bfa8-291173216fe4"
click at [437, 394] on select "Select Item... Aqua [US_STATE] Inc Damon Run Falling Waters Lake Eliza - LEACD …" at bounding box center [840, 391] width 1000 height 36
click at [340, 373] on select "Select Item... Aqua [US_STATE] Inc Damon Run Falling Waters Lake Eliza - LEACD …" at bounding box center [840, 391] width 1000 height 36
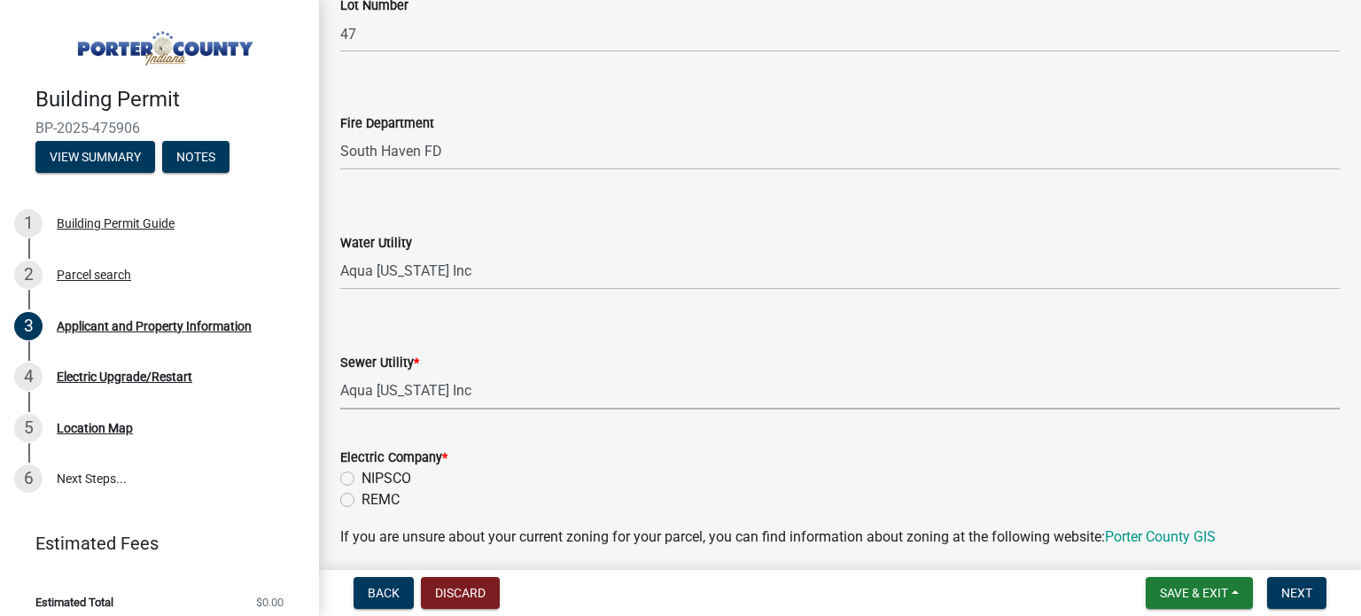
select select "ad46db9b-b68a-4590-8d08-f4fb10f3ead6"
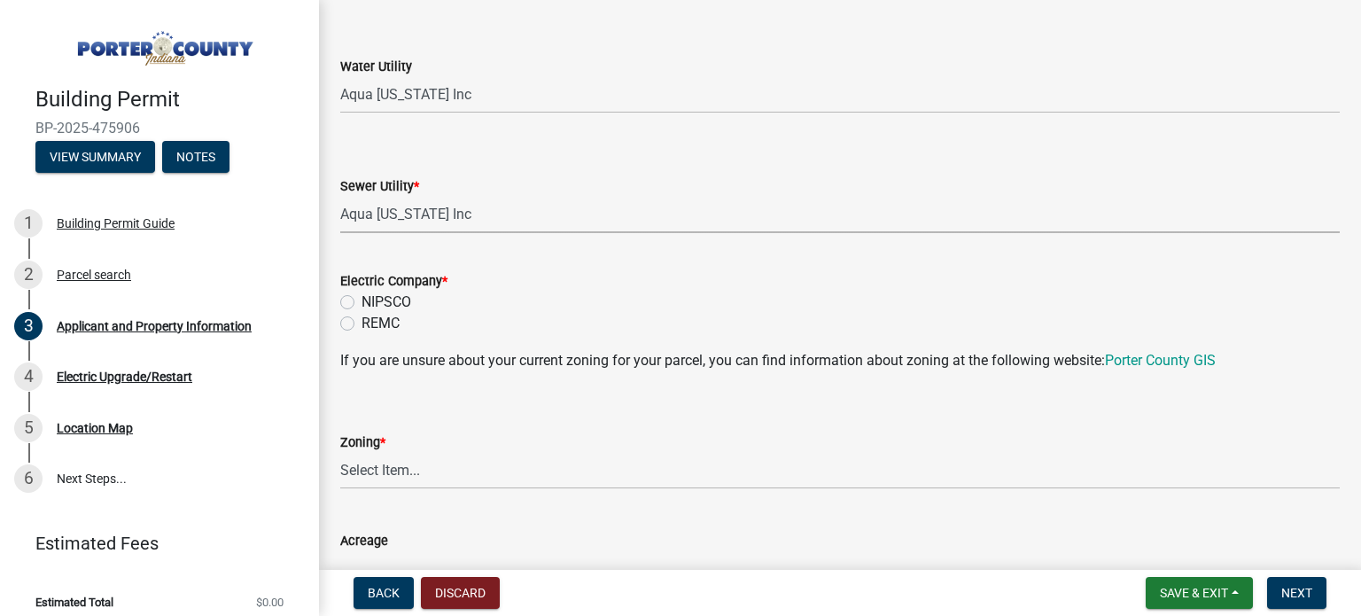
scroll to position [1241, 0]
click at [362, 300] on label "NIPSCO" at bounding box center [387, 301] width 50 height 21
click at [362, 300] on input "NIPSCO" at bounding box center [368, 297] width 12 height 12
radio input "true"
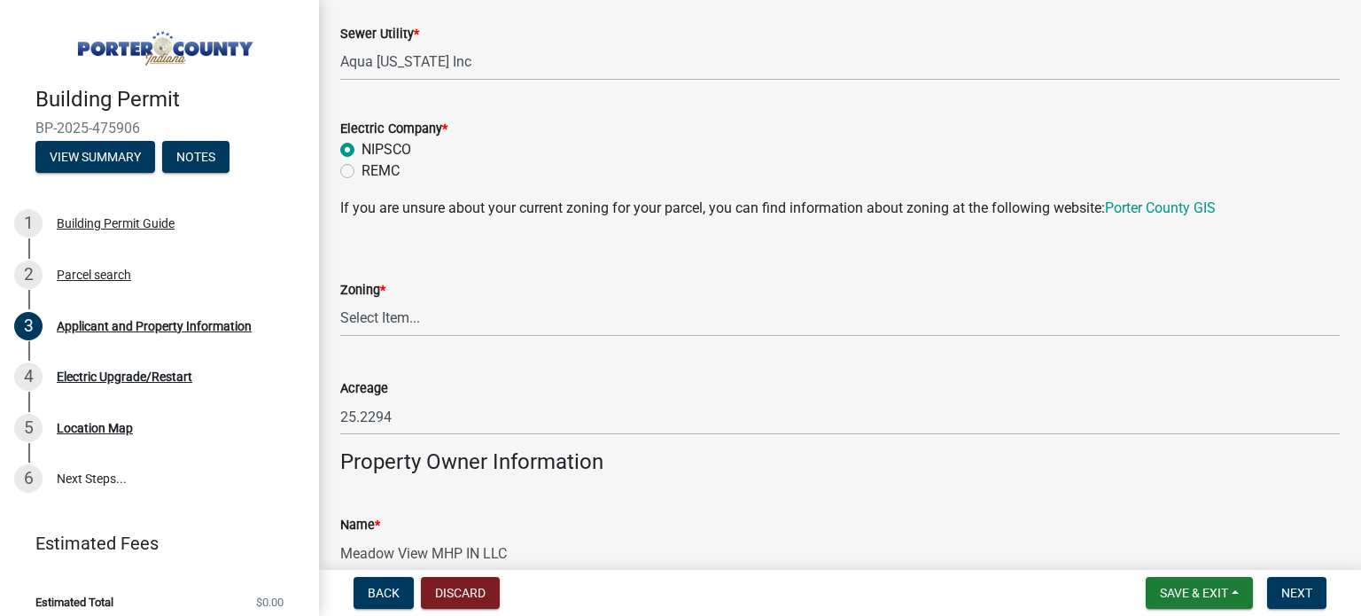
scroll to position [1418, 0]
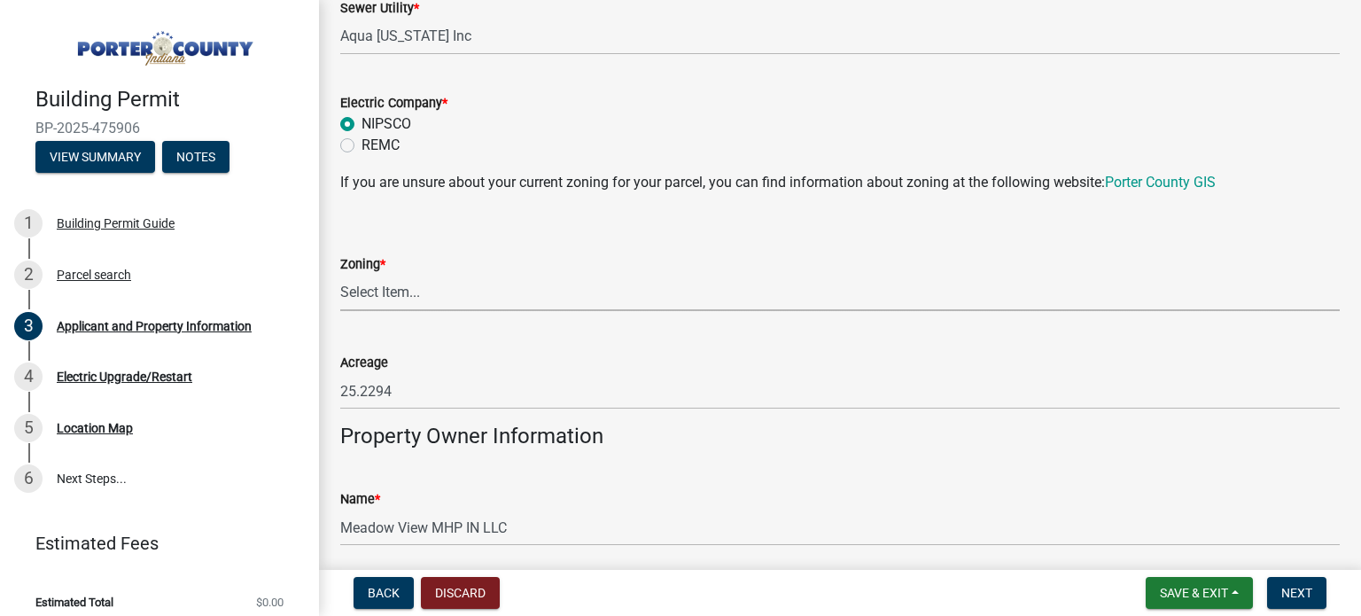
click at [406, 292] on select "Select Item... A1 A2 CH CM CN I1 I2 I3 IN MP OT P1 P2 PUD R1 R2 R3 R4 RL RR" at bounding box center [840, 293] width 1000 height 36
click at [340, 275] on select "Select Item... A1 A2 CH CM CN I1 I2 I3 IN MP OT P1 P2 PUD R1 R2 R3 R4 RL RR" at bounding box center [840, 293] width 1000 height 36
select select "18ba4a0f-4256-479c-a70a-5d2e95ae2216"
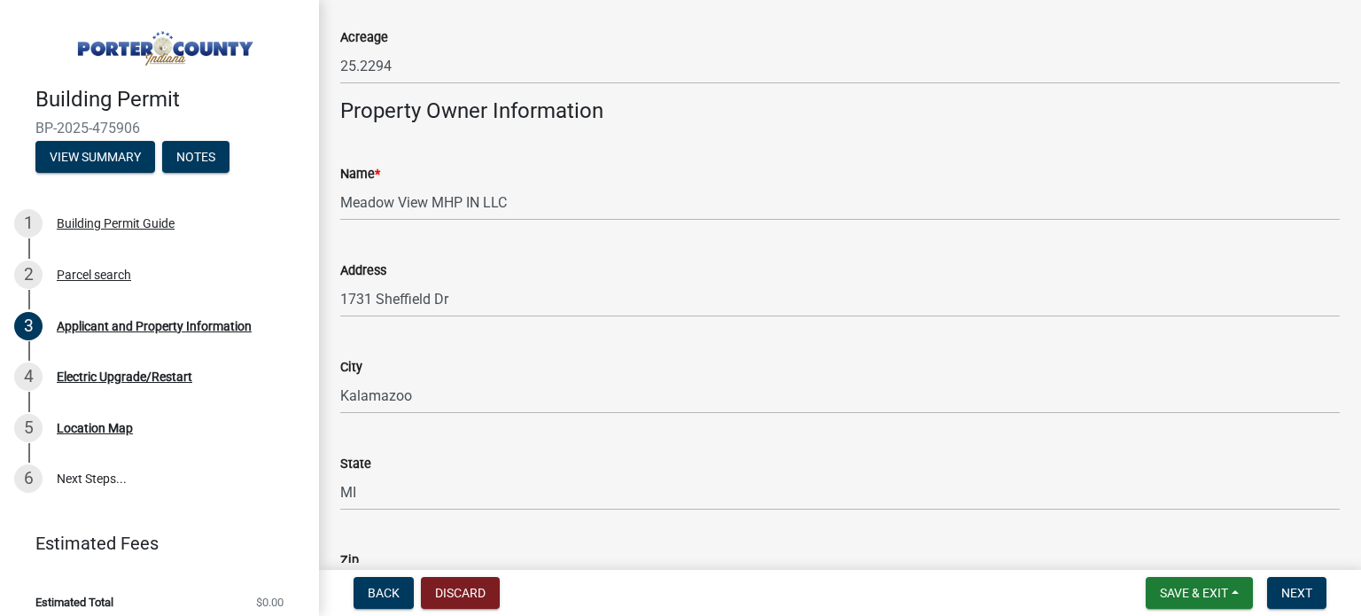
scroll to position [1772, 0]
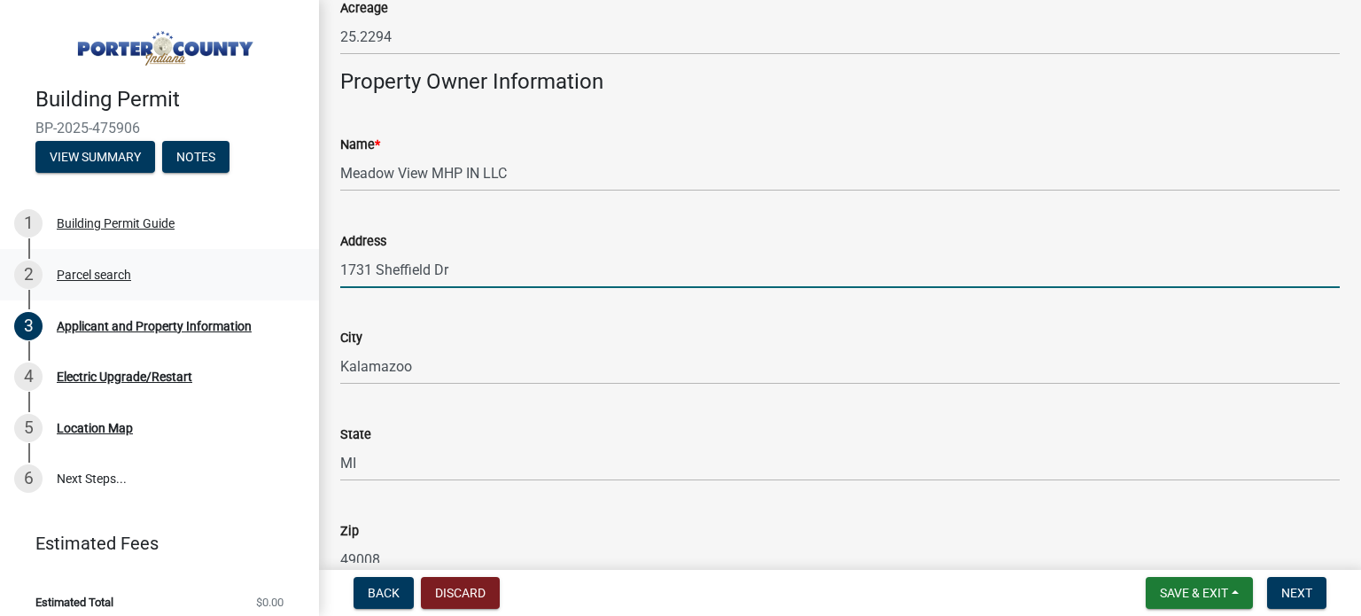
drag, startPoint x: 471, startPoint y: 272, endPoint x: 300, endPoint y: 253, distance: 173.0
click at [300, 253] on div "Building Permit BP-2025-475906 View Summary Notes 1 Building Permit Guide 2 Par…" at bounding box center [680, 308] width 1361 height 616
type input "[STREET_ADDRESS]"
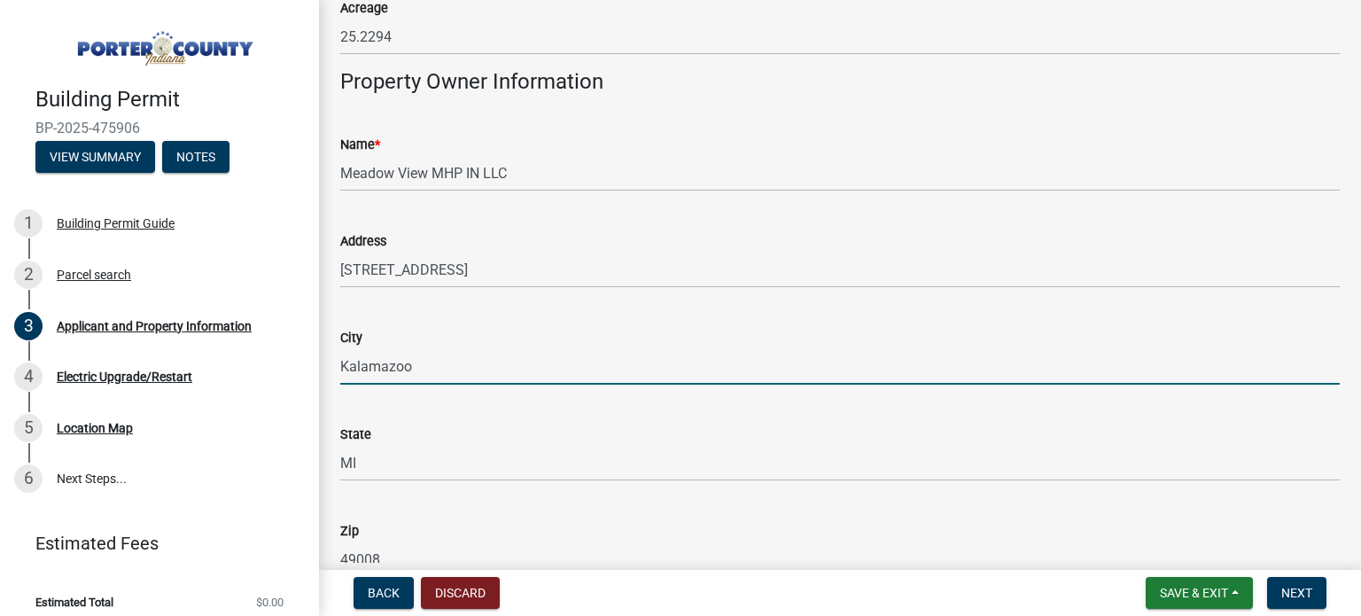
drag, startPoint x: 417, startPoint y: 364, endPoint x: 308, endPoint y: 356, distance: 109.3
click at [308, 356] on div "Building Permit BP-2025-475906 View Summary Notes 1 Building Permit Guide 2 Par…" at bounding box center [680, 308] width 1361 height 616
type input "[GEOGRAPHIC_DATA]"
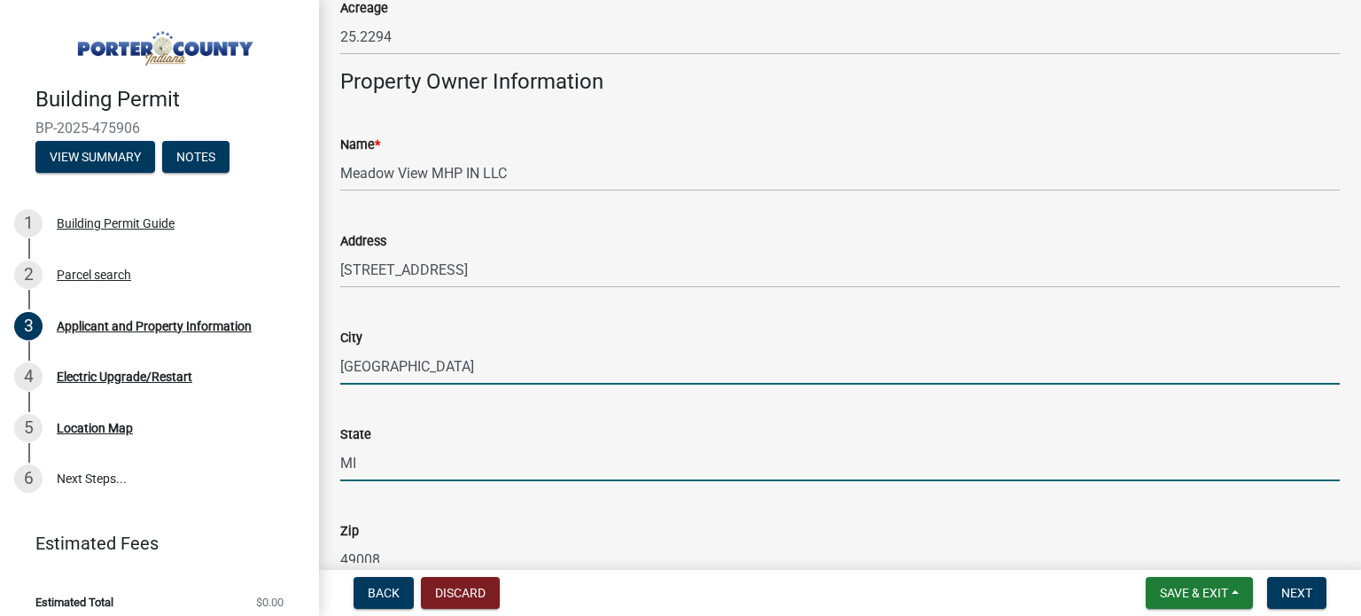
click at [391, 460] on input "MI" at bounding box center [840, 463] width 1000 height 36
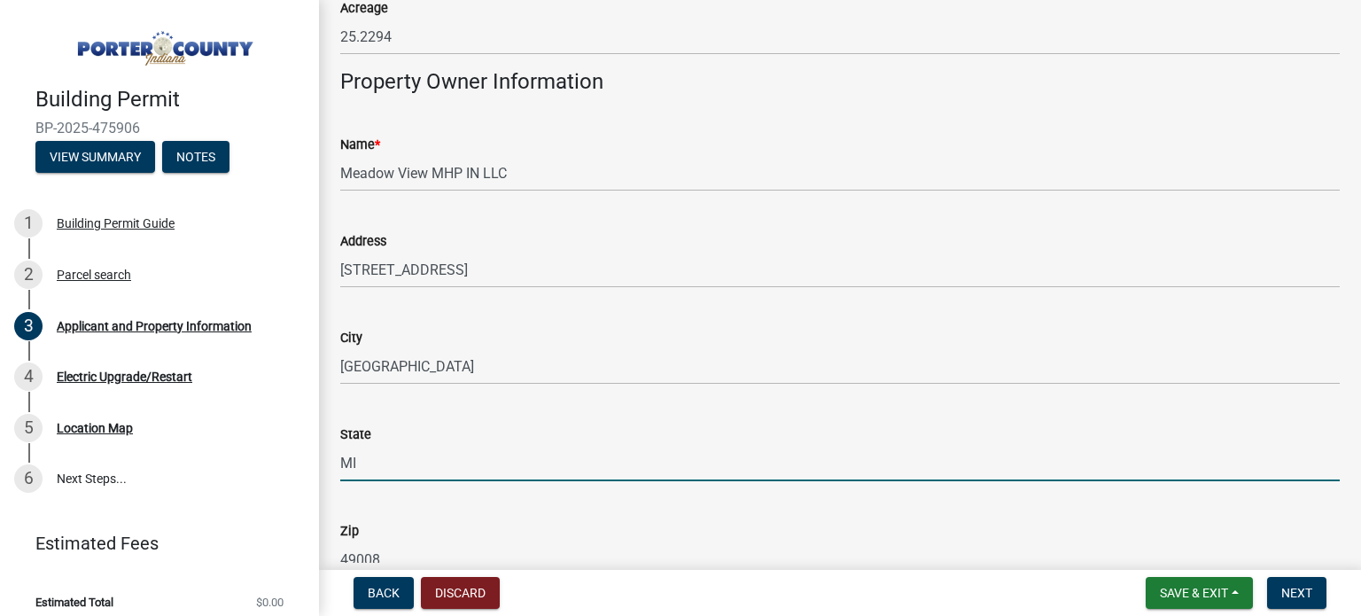
type input "M"
type input "[US_STATE]"
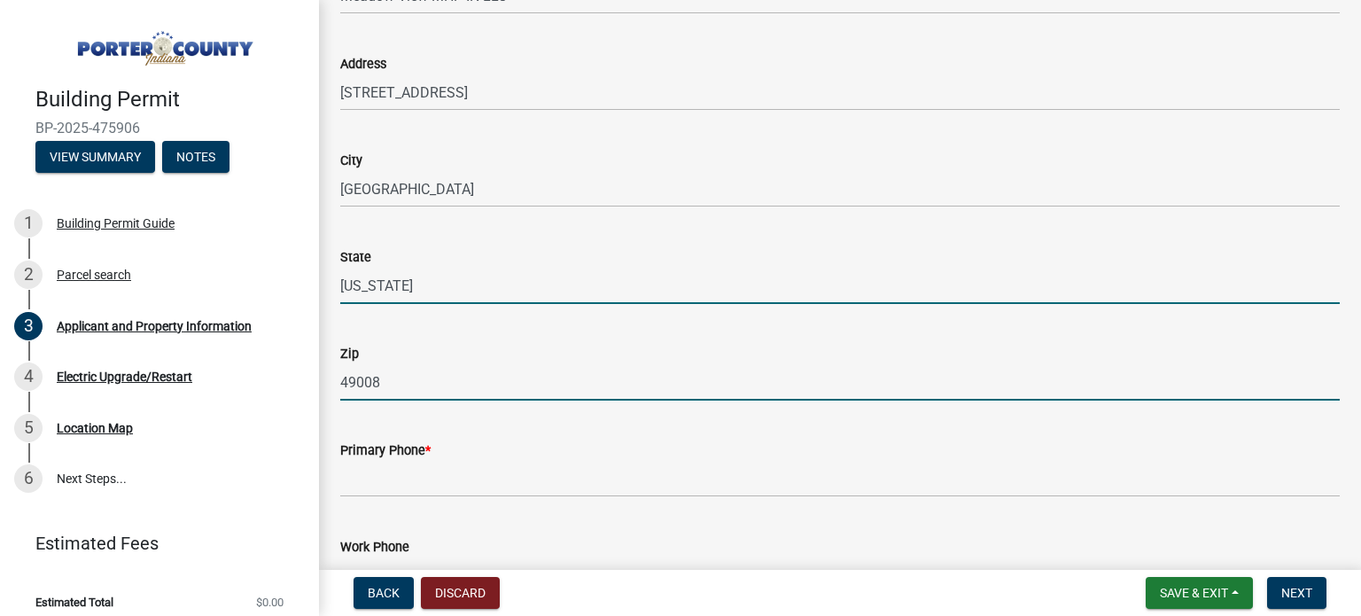
click at [383, 364] on input "49008" at bounding box center [840, 382] width 1000 height 36
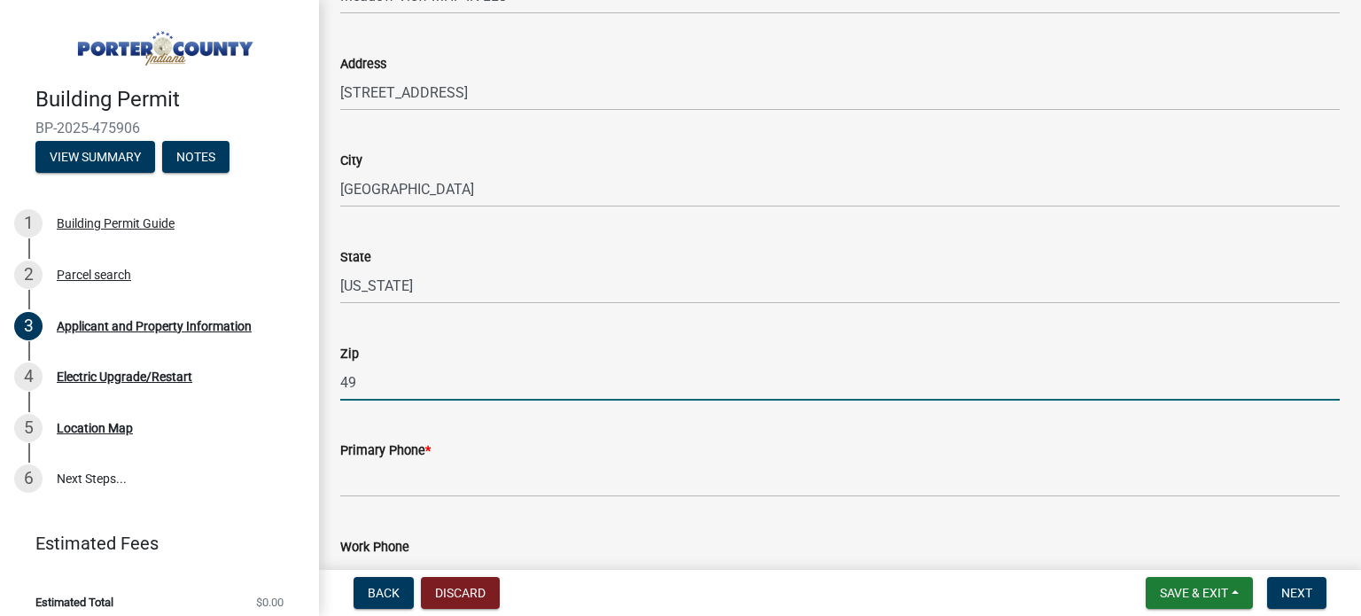
type input "4"
type input "60618"
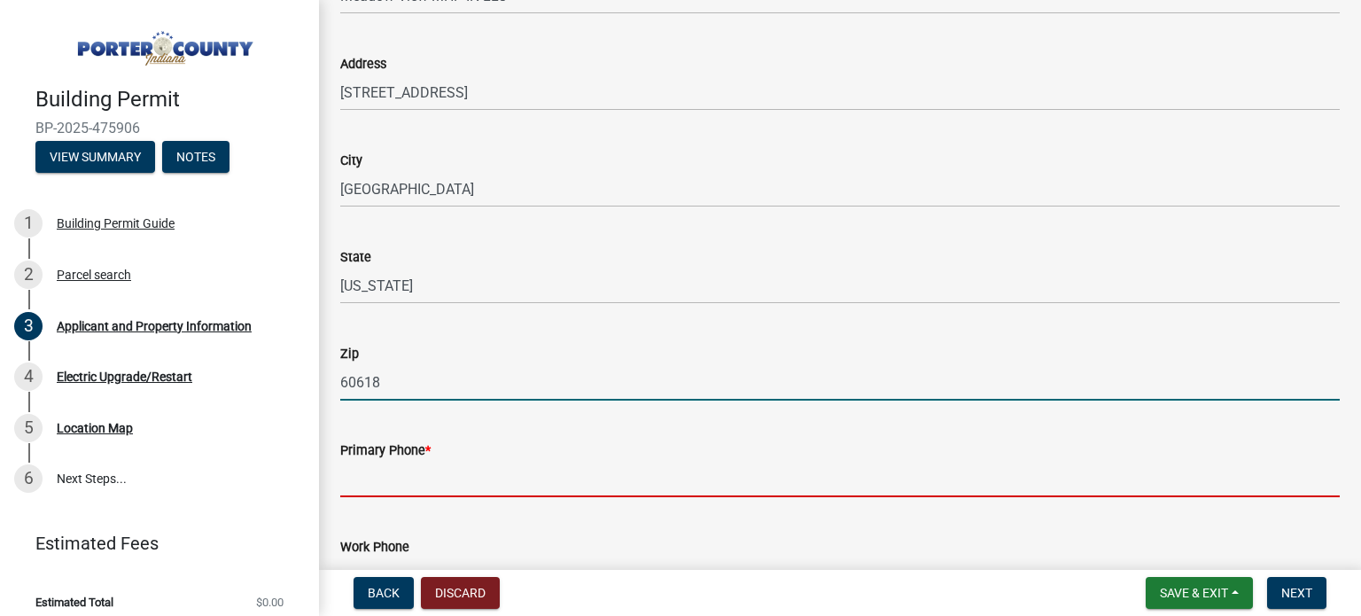
click at [376, 485] on input "Primary Phone *" at bounding box center [840, 479] width 1000 height 36
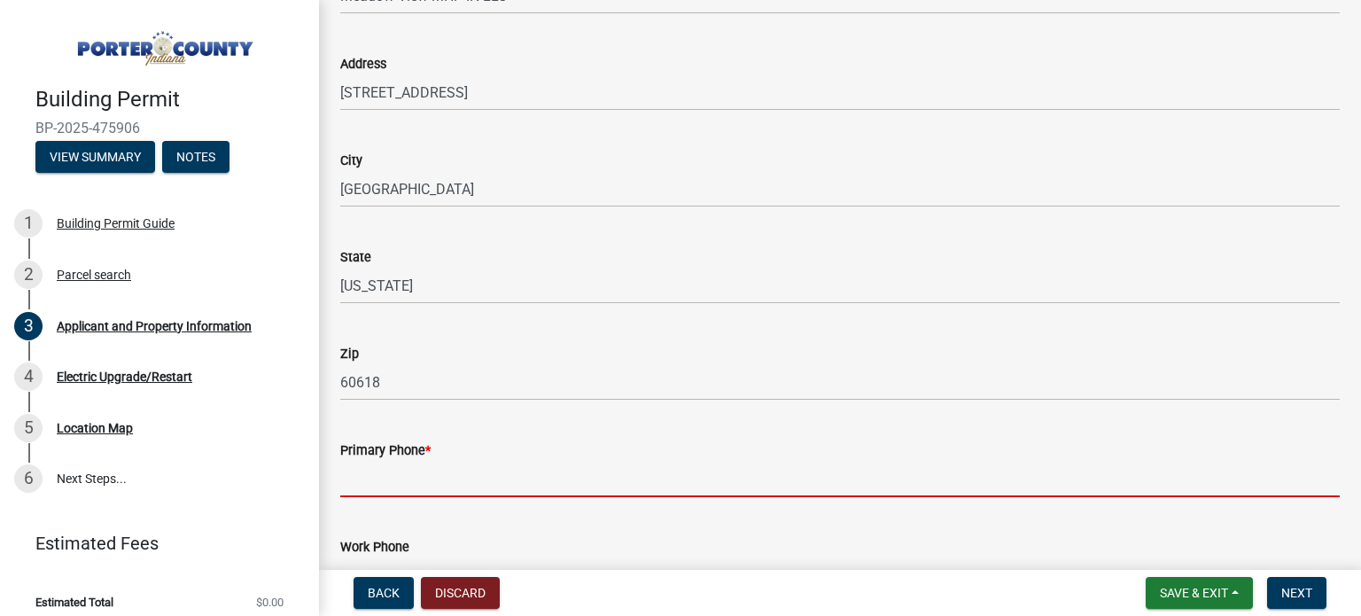
type input "2197625312"
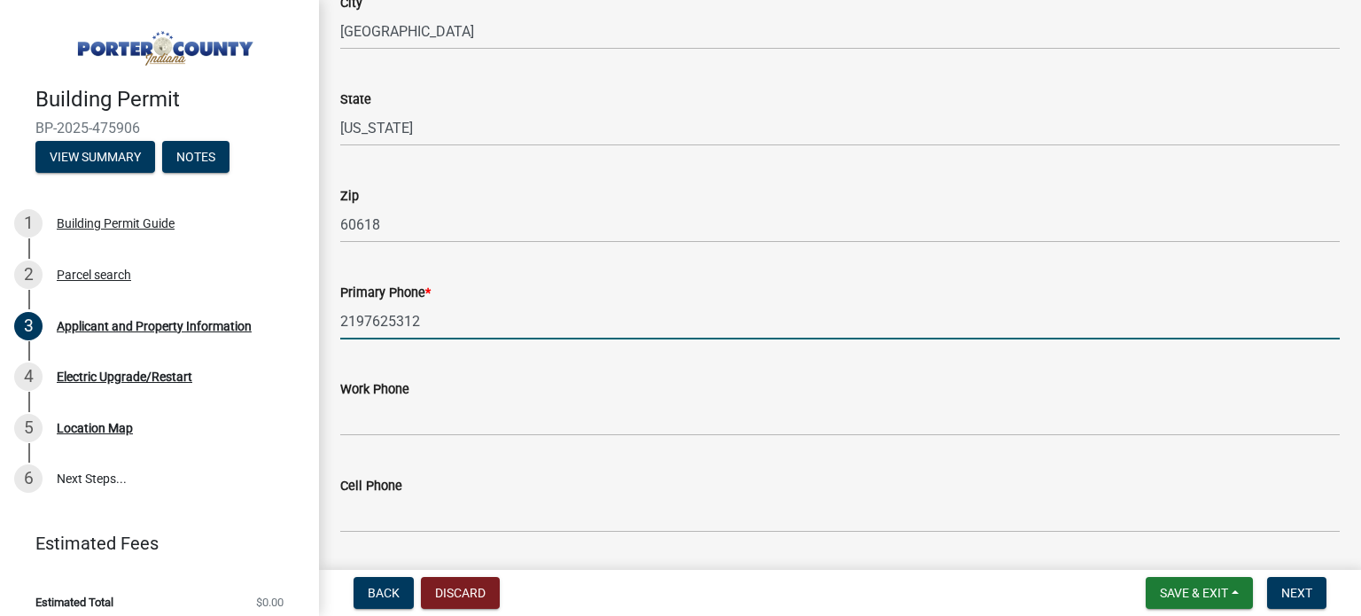
scroll to position [2127, 0]
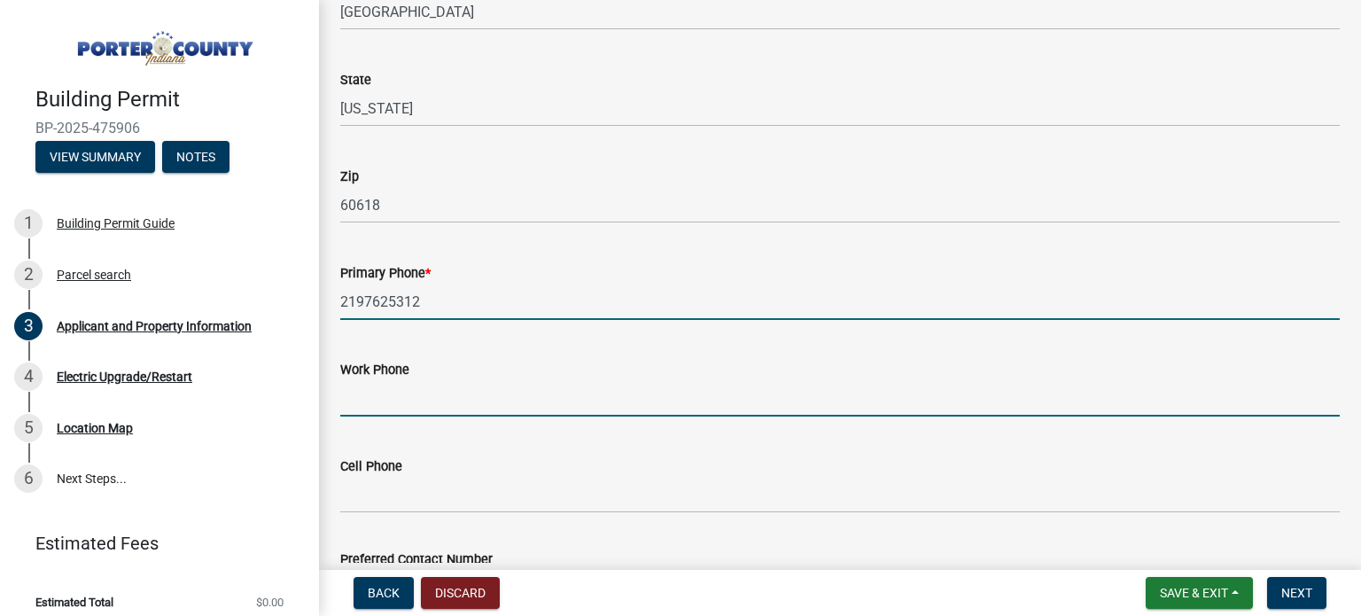
click at [379, 406] on input "Work Phone" at bounding box center [840, 398] width 1000 height 36
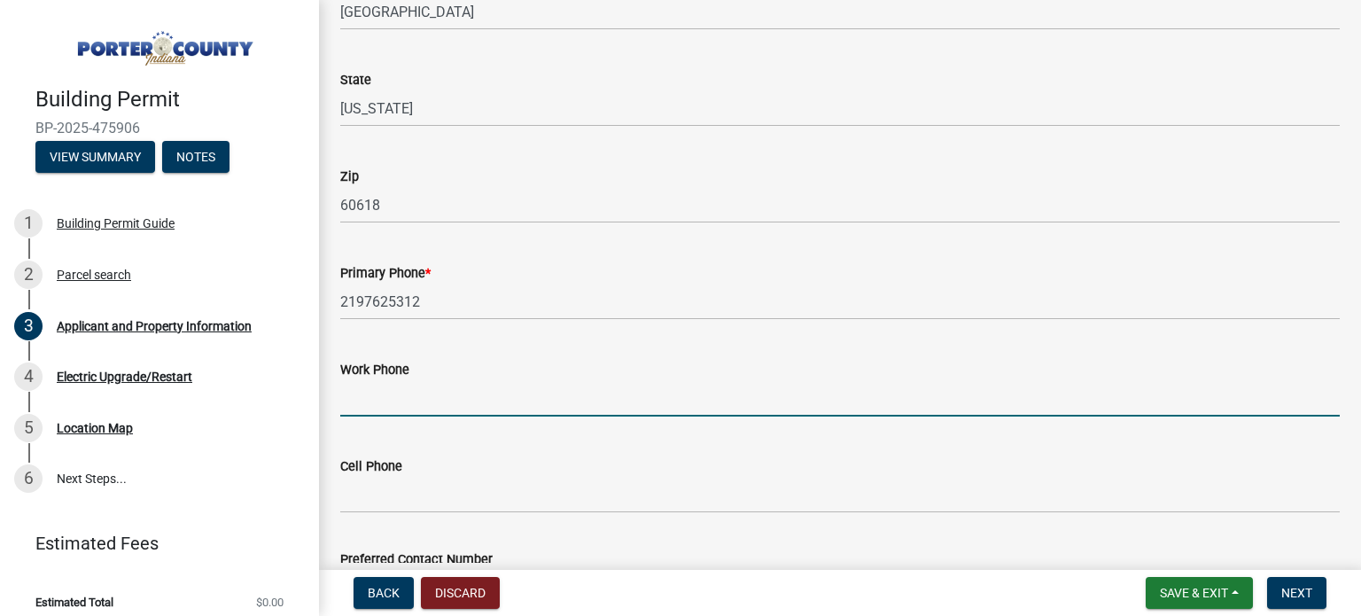
type input "2197625312"
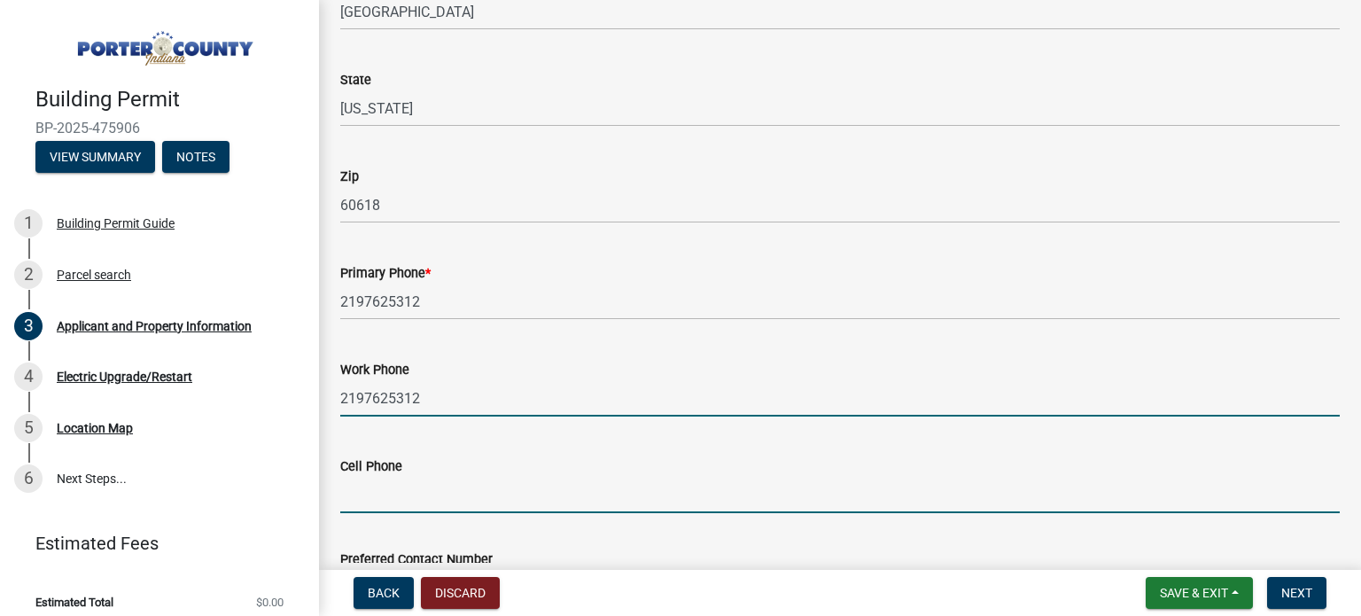
click at [406, 494] on input "Cell Phone" at bounding box center [840, 495] width 1000 height 36
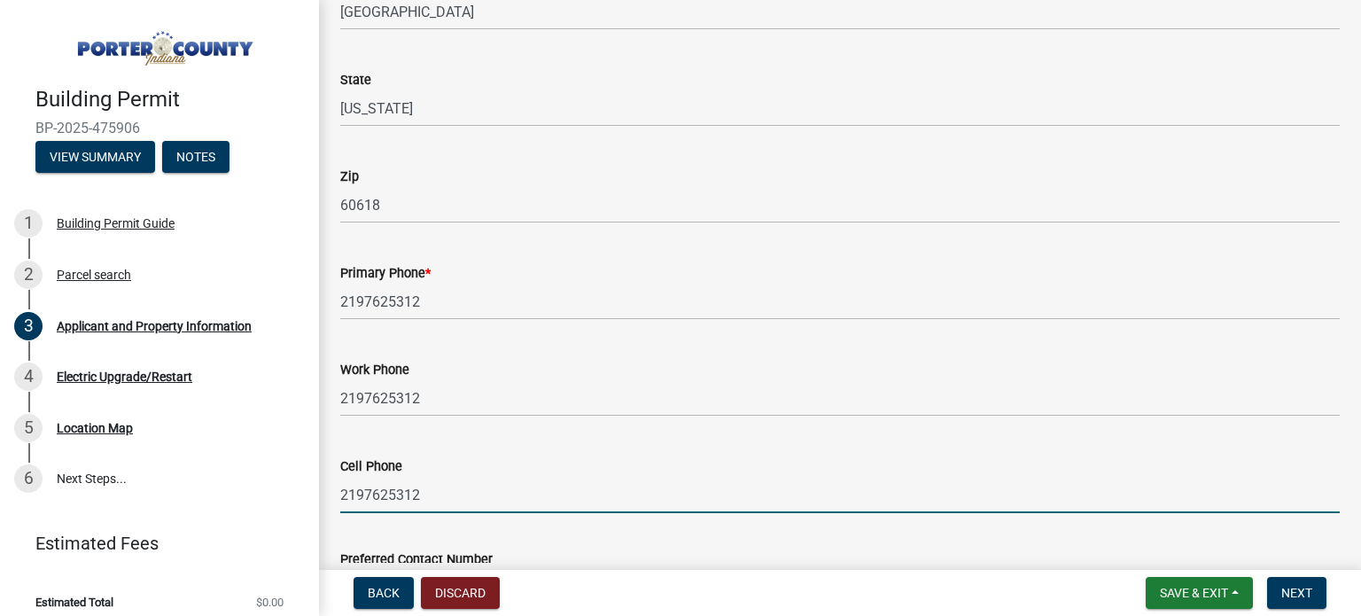
scroll to position [2304, 0]
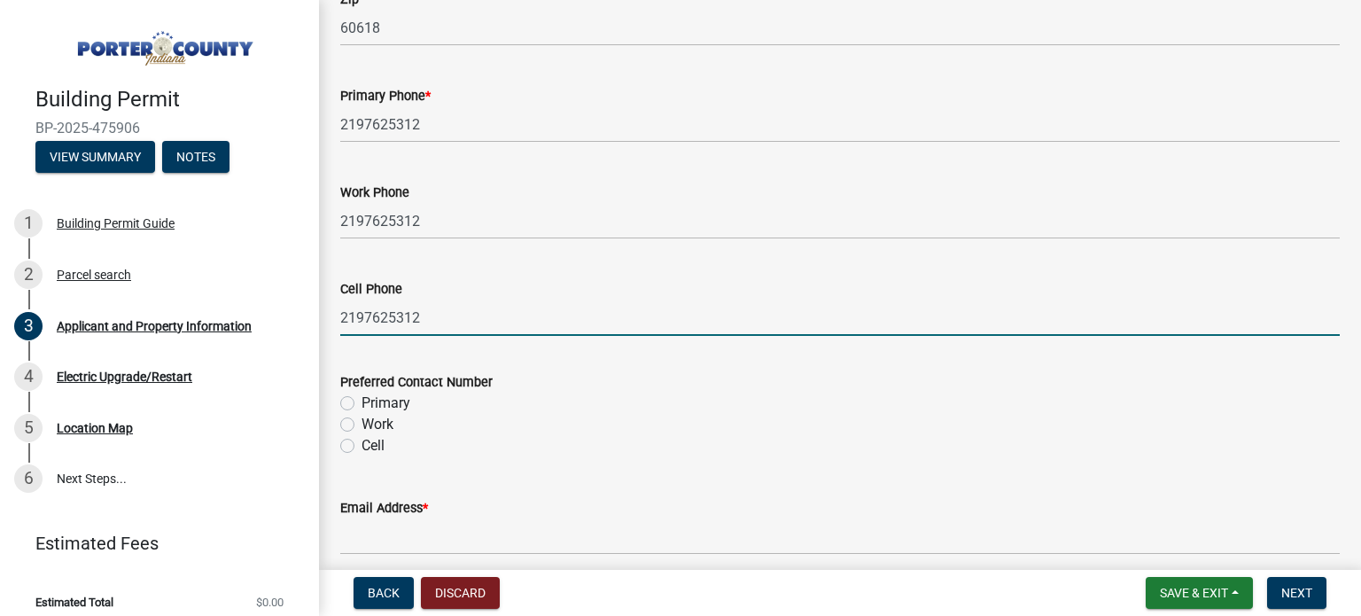
click at [434, 322] on input "2197625312" at bounding box center [840, 318] width 1000 height 36
type input "2"
type input "2193093778"
click at [587, 389] on div "Preferred Contact Number" at bounding box center [840, 381] width 1000 height 21
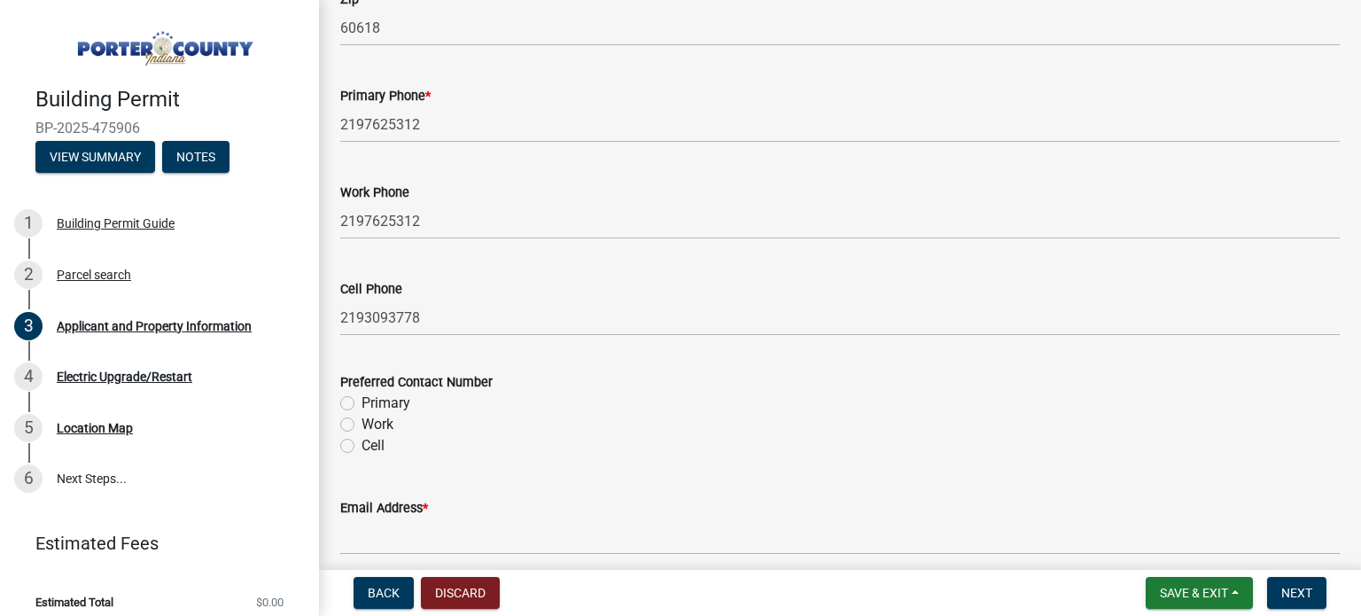
click at [362, 424] on label "Work" at bounding box center [378, 424] width 32 height 21
click at [362, 424] on input "Work" at bounding box center [368, 420] width 12 height 12
radio input "true"
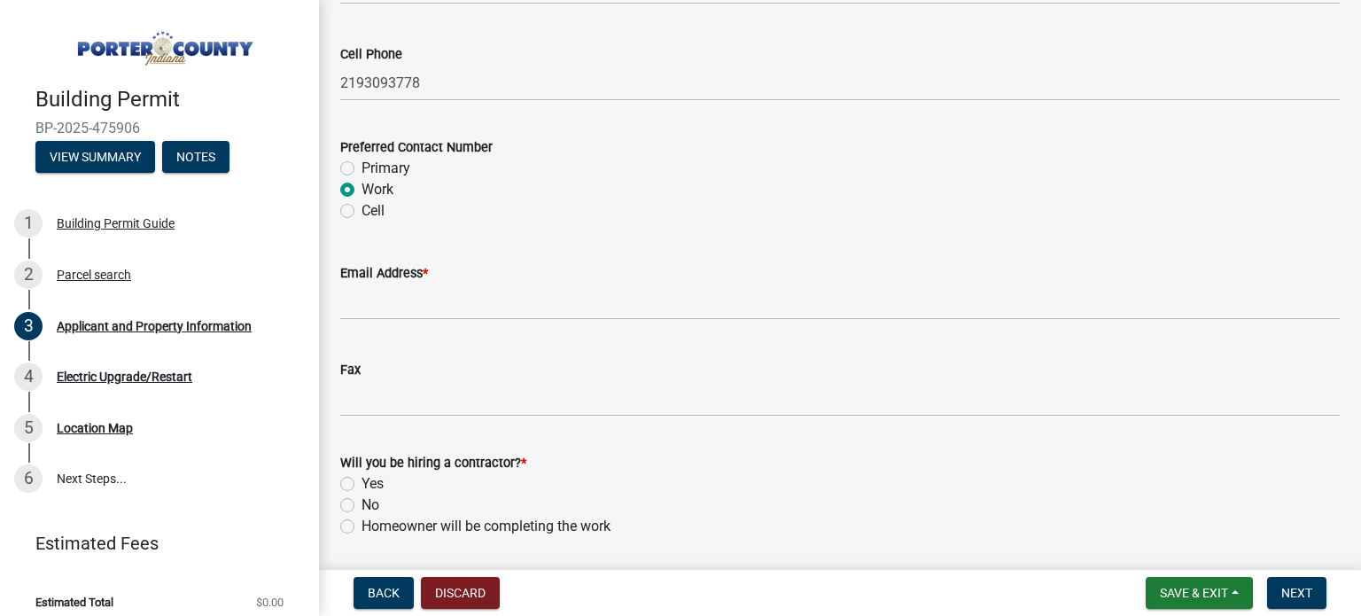
scroll to position [2570, 0]
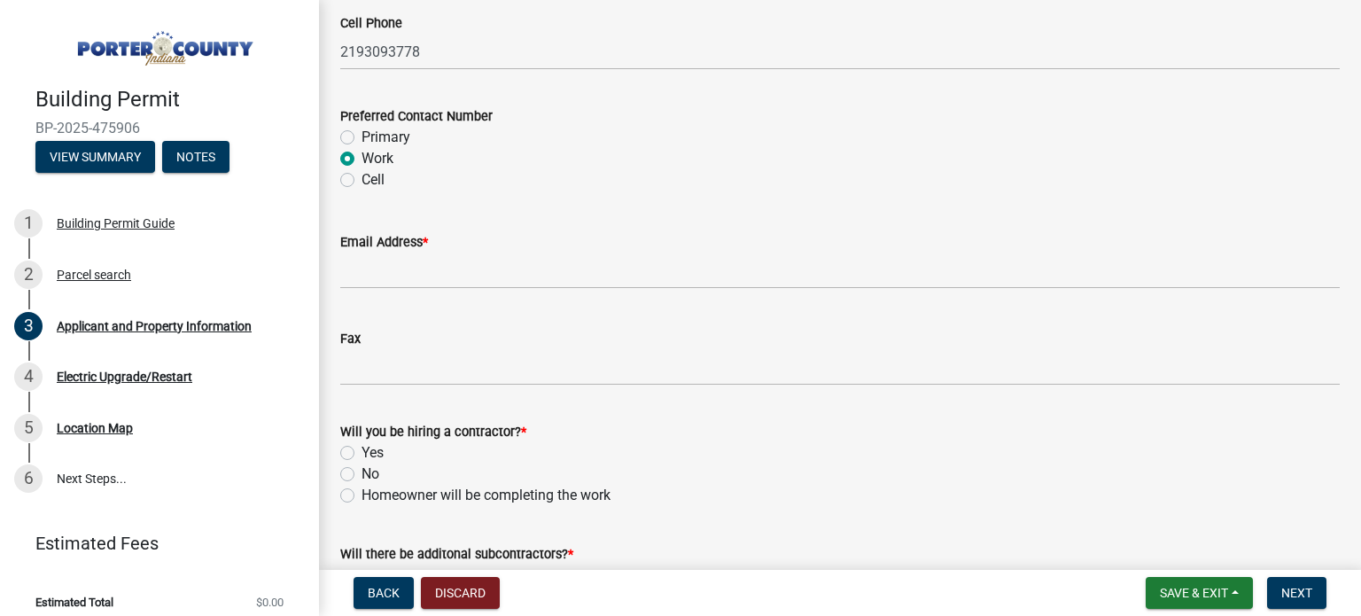
click at [406, 250] on div "Email Address *" at bounding box center [840, 241] width 1000 height 21
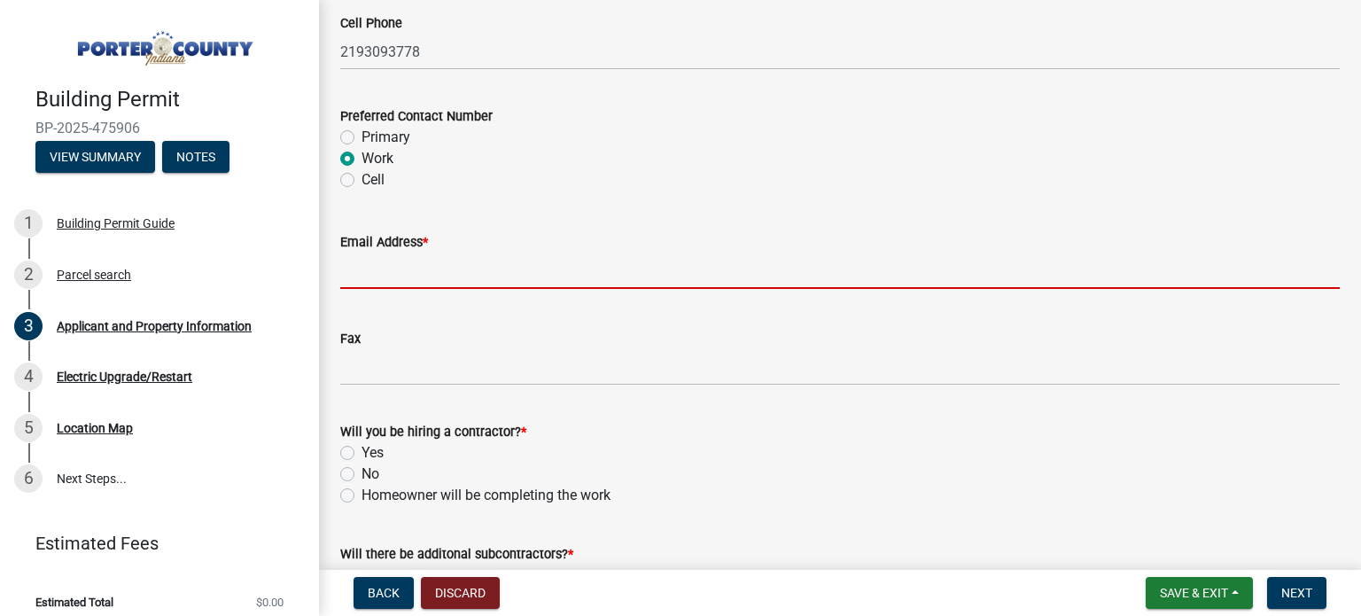
click at [401, 269] on input "Email Address *" at bounding box center [840, 271] width 1000 height 36
type input "[EMAIL_ADDRESS][DOMAIN_NAME]"
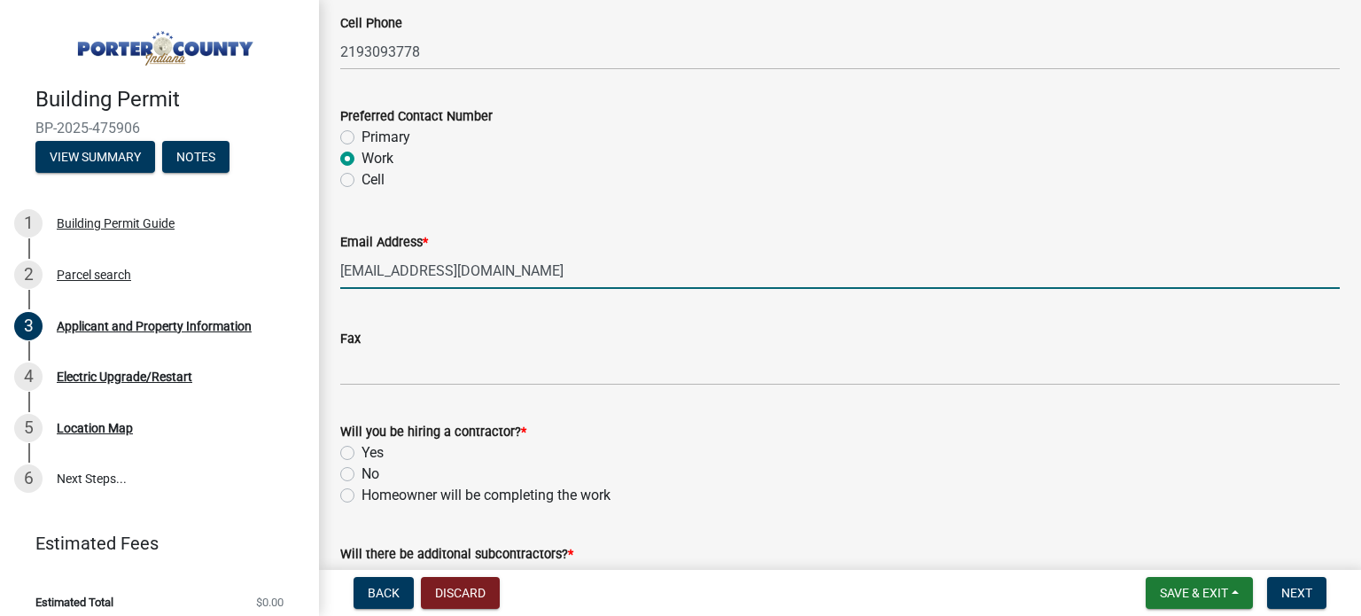
scroll to position [2658, 0]
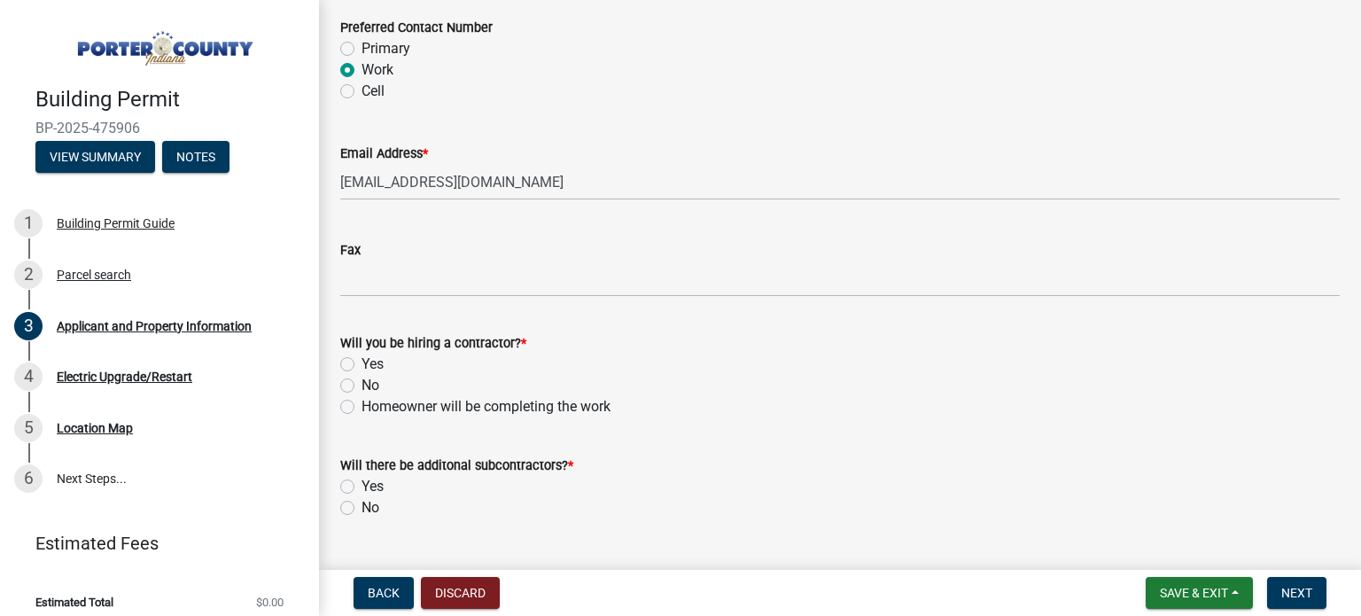
click at [362, 384] on label "No" at bounding box center [371, 385] width 18 height 21
click at [362, 384] on input "No" at bounding box center [368, 381] width 12 height 12
radio input "true"
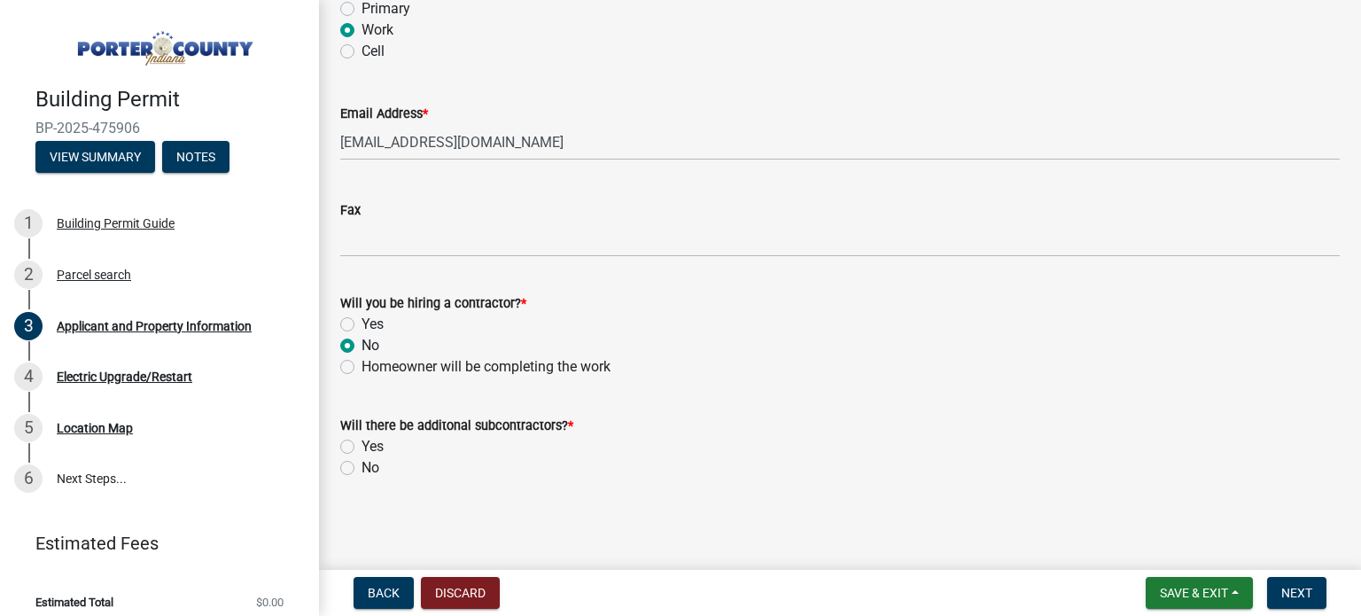
click at [362, 466] on label "No" at bounding box center [371, 467] width 18 height 21
click at [362, 466] on input "No" at bounding box center [368, 463] width 12 height 12
radio input "true"
click at [1281, 594] on span "Next" at bounding box center [1296, 593] width 31 height 14
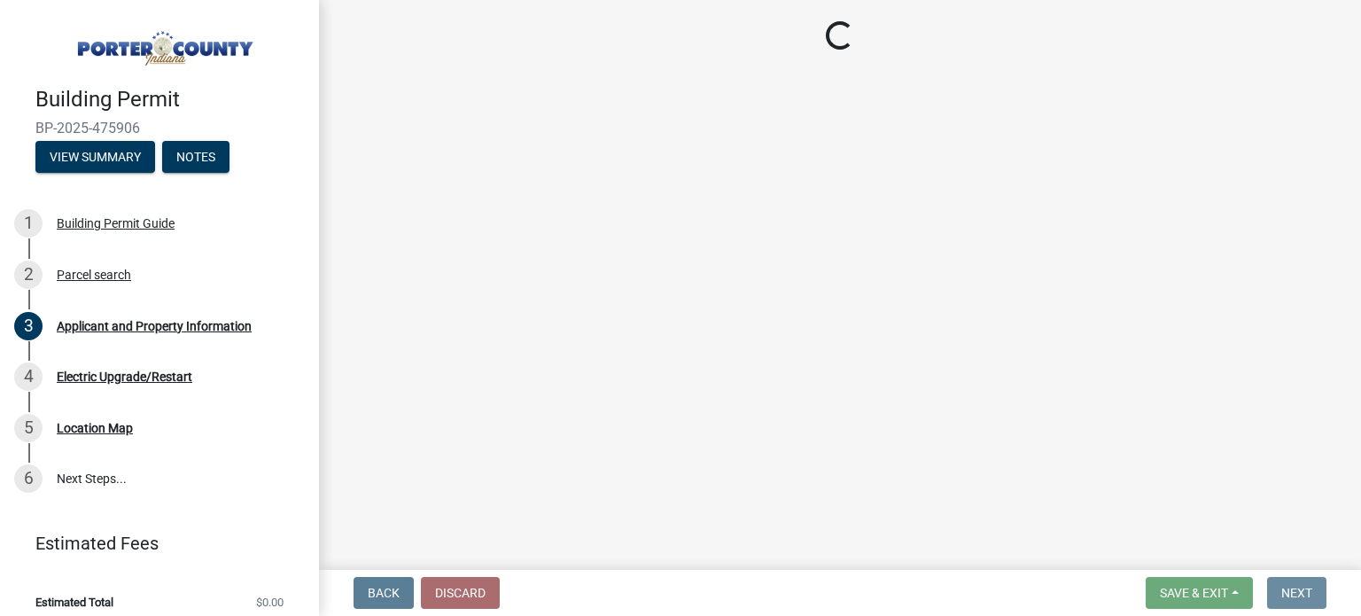
scroll to position [0, 0]
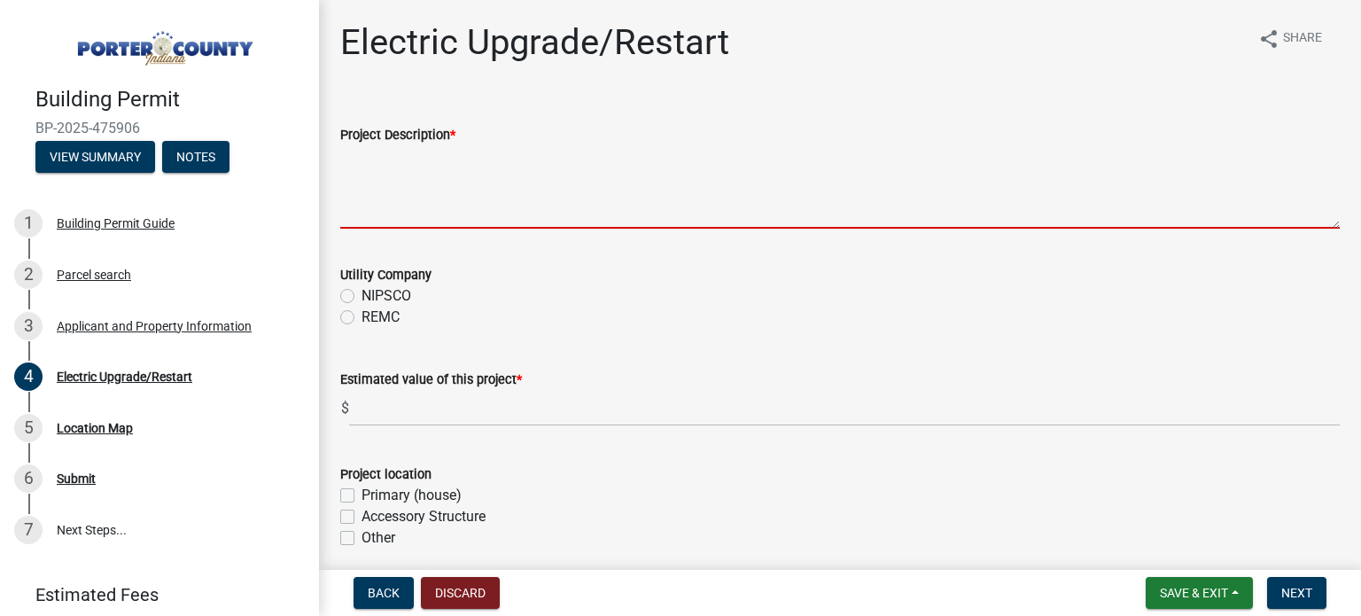
click at [390, 221] on textarea "Project Description *" at bounding box center [840, 186] width 1000 height 83
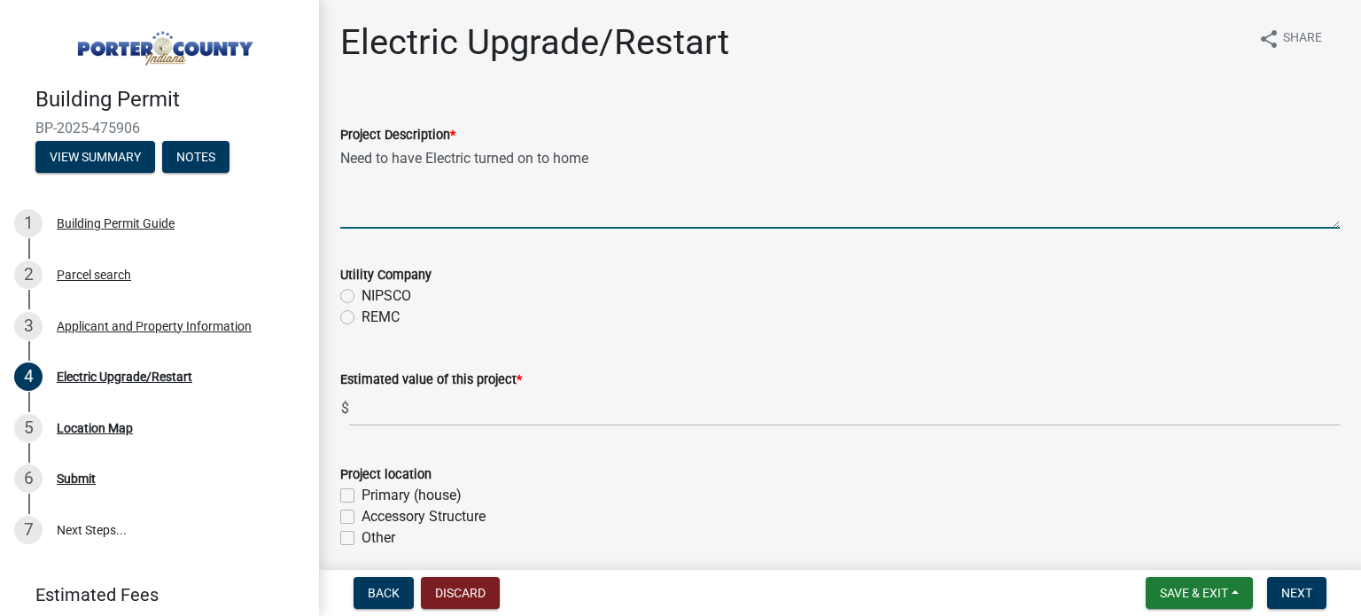
type textarea "Need to have Electric turned on to home"
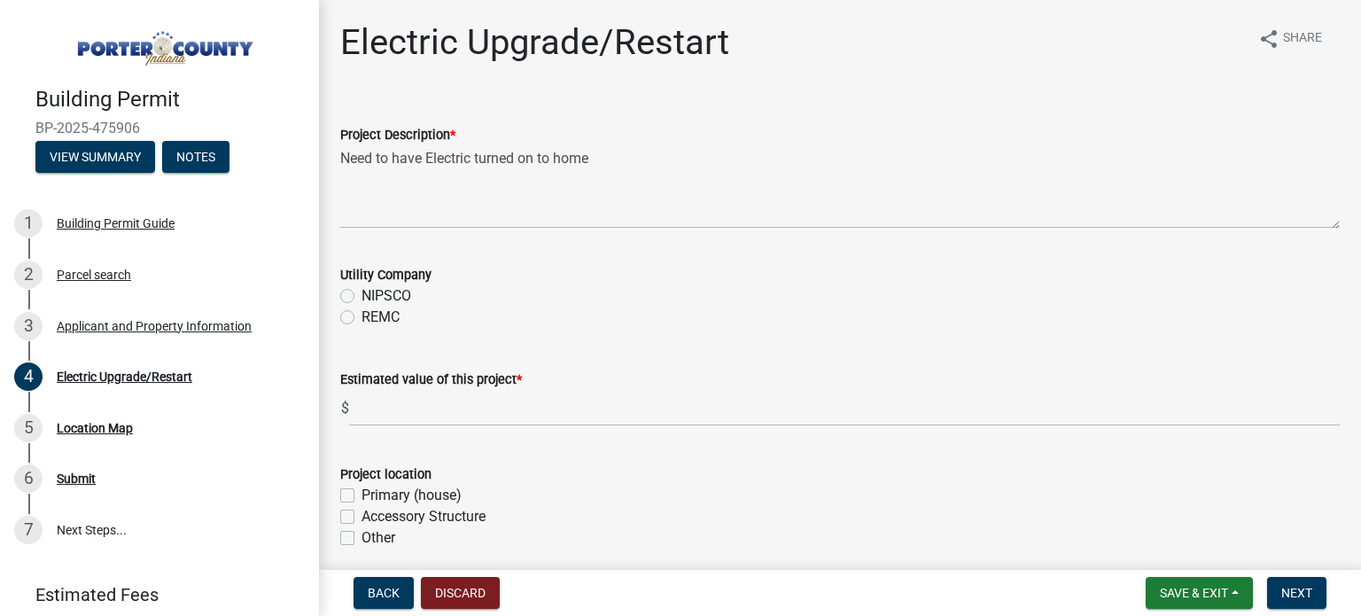
click at [362, 296] on label "NIPSCO" at bounding box center [387, 295] width 50 height 21
click at [362, 296] on input "NIPSCO" at bounding box center [368, 291] width 12 height 12
radio input "true"
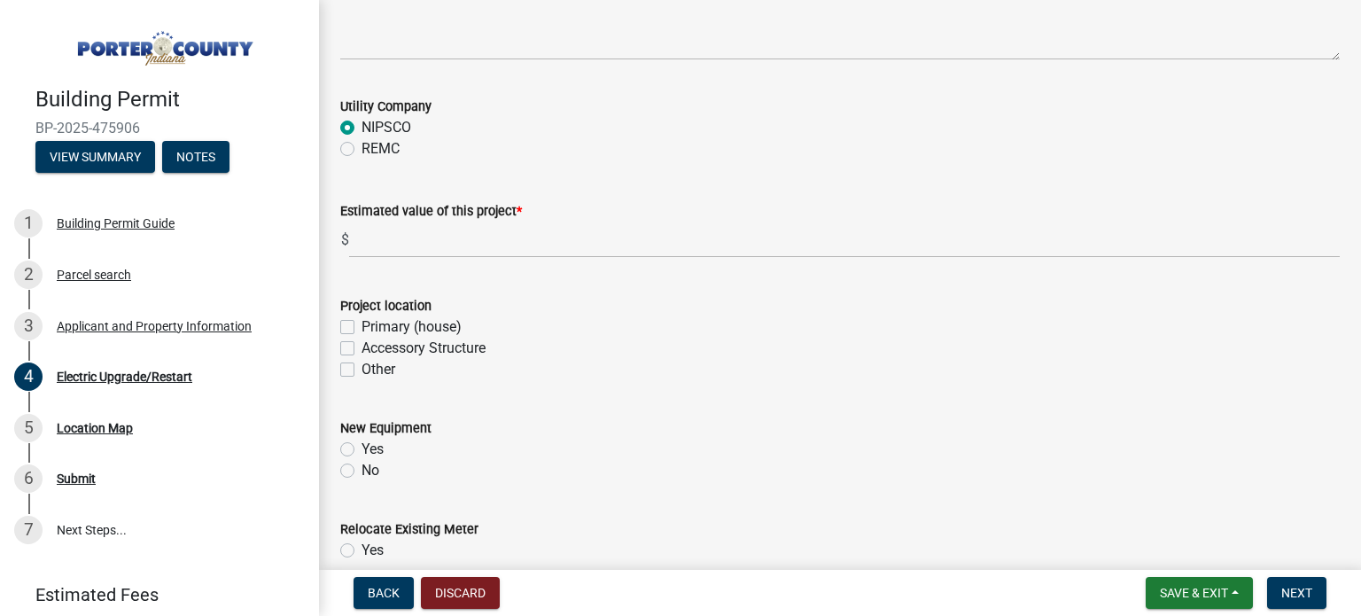
scroll to position [177, 0]
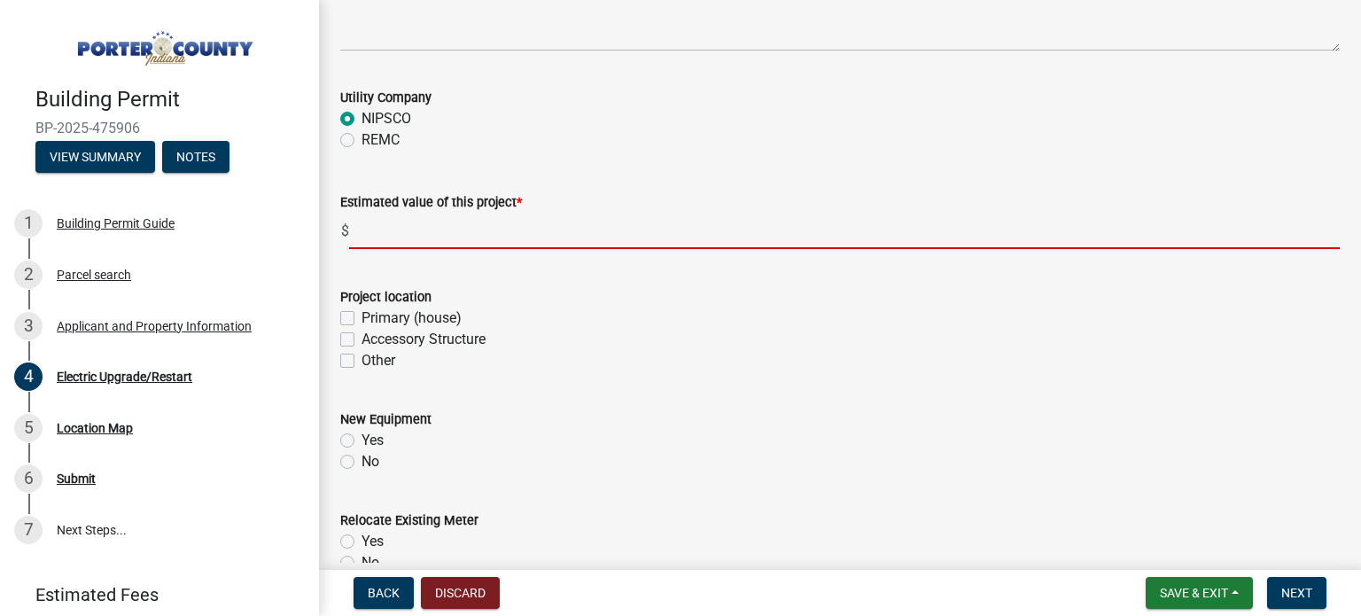
click at [387, 230] on input "text" at bounding box center [844, 231] width 991 height 36
type input "0"
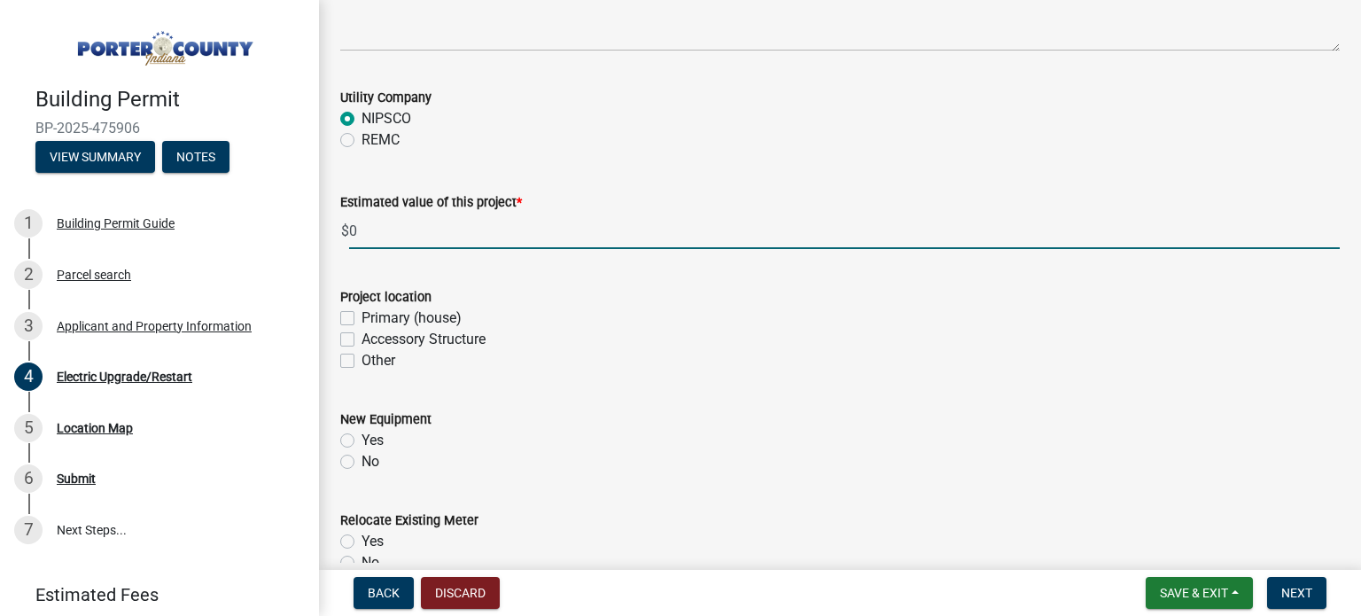
click at [362, 357] on label "Other" at bounding box center [379, 360] width 34 height 21
click at [362, 357] on input "Other" at bounding box center [368, 356] width 12 height 12
checkbox input "true"
checkbox input "false"
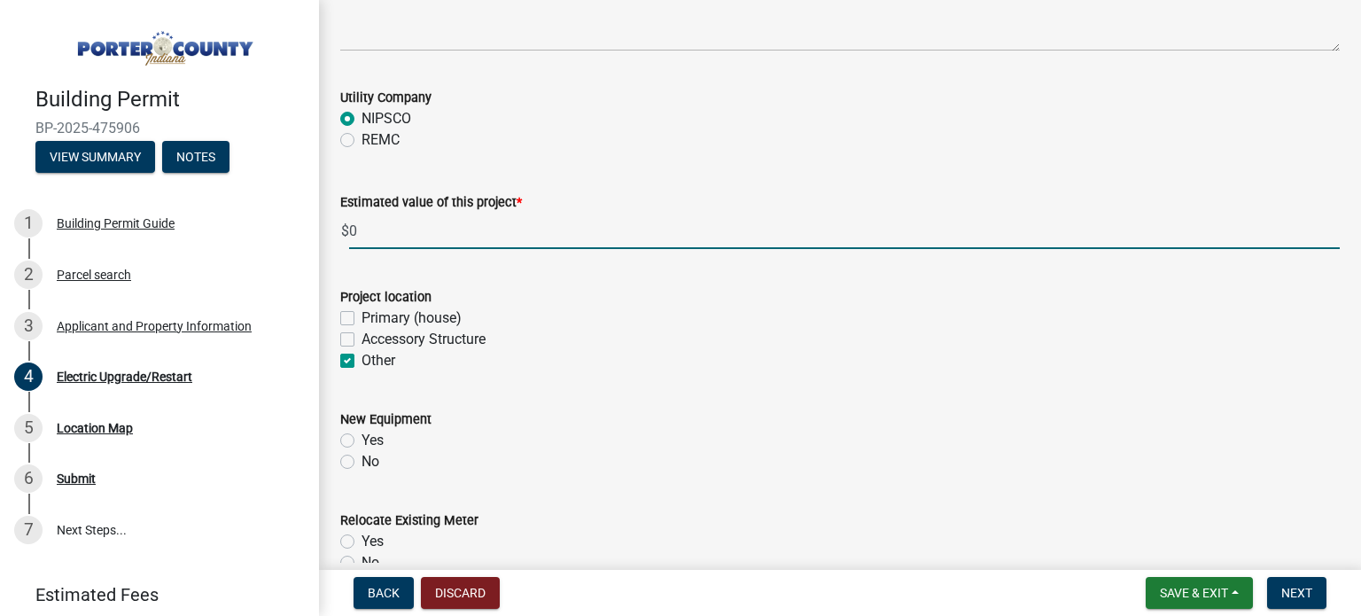
checkbox input "true"
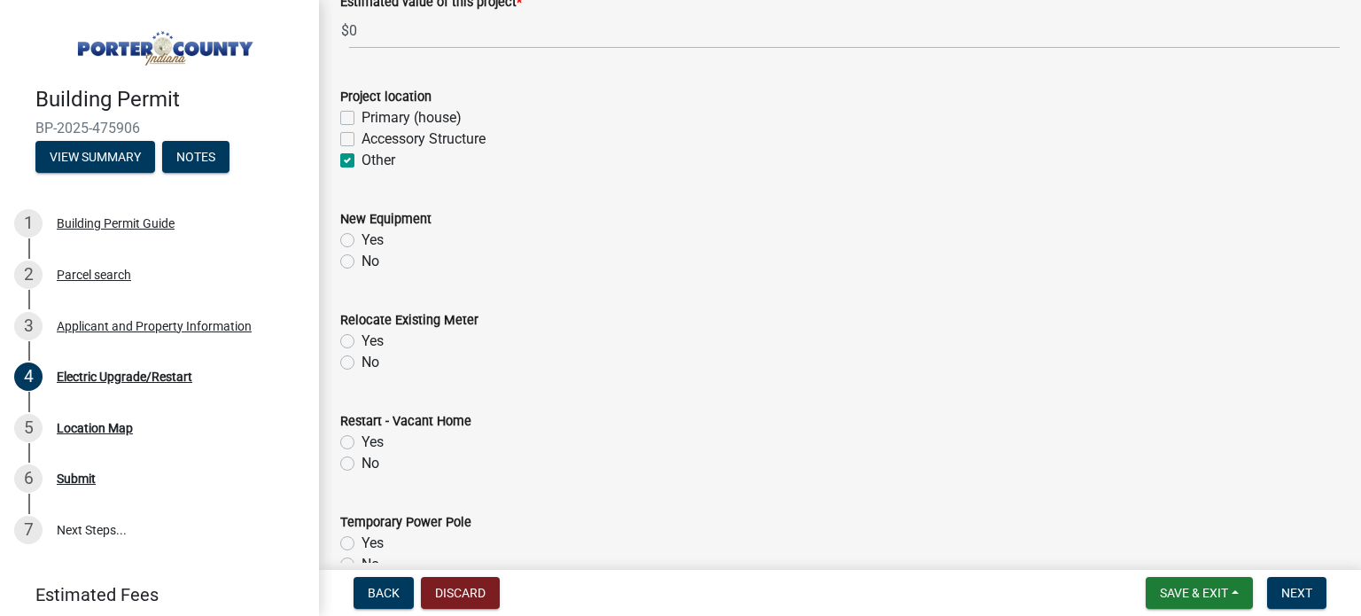
scroll to position [443, 0]
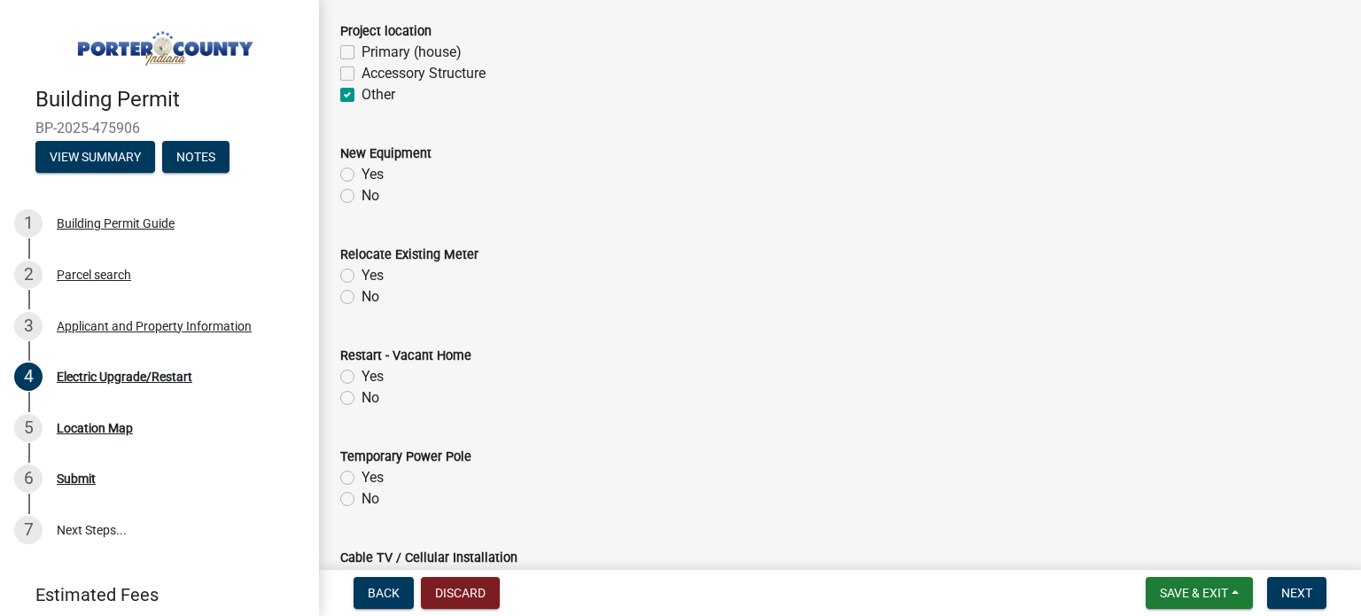
click at [362, 194] on label "No" at bounding box center [371, 195] width 18 height 21
click at [362, 194] on input "No" at bounding box center [368, 191] width 12 height 12
radio input "true"
click at [362, 297] on label "No" at bounding box center [371, 296] width 18 height 21
click at [362, 297] on input "No" at bounding box center [368, 292] width 12 height 12
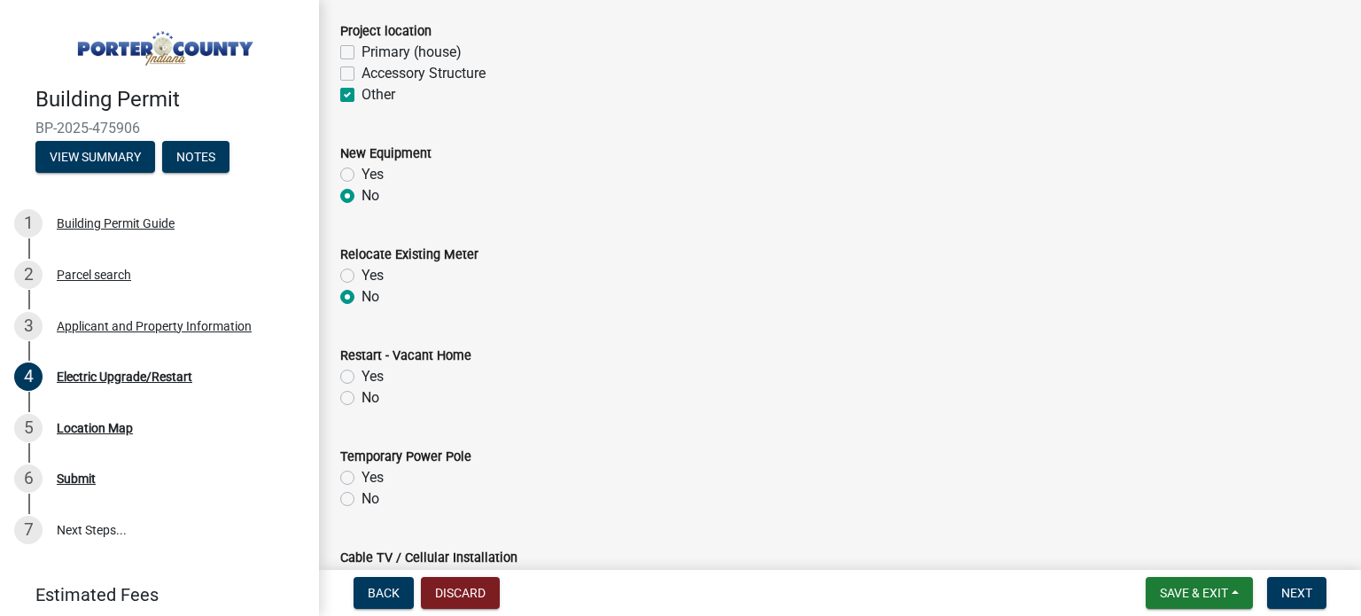
radio input "true"
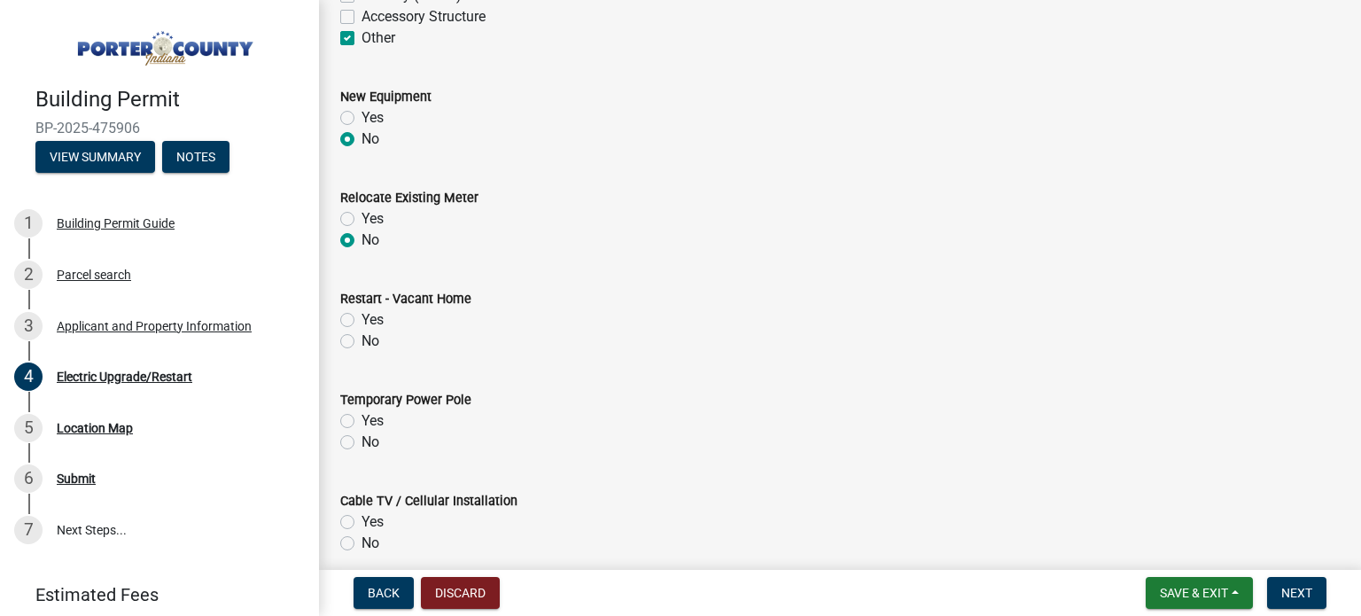
scroll to position [532, 0]
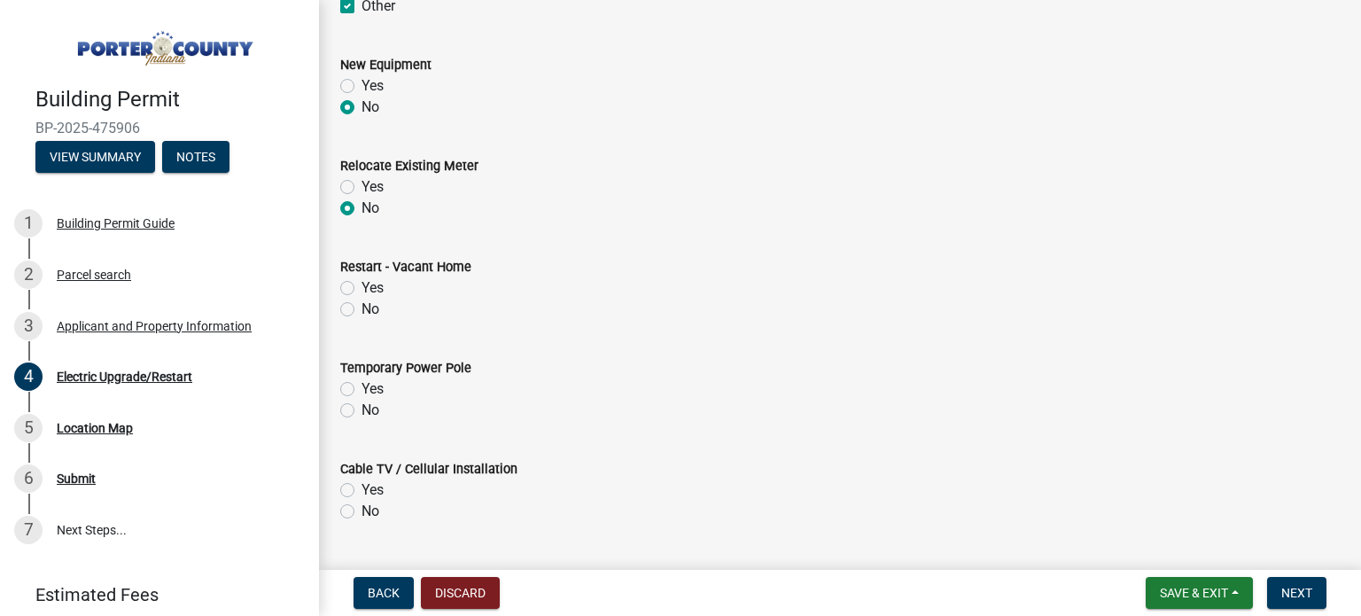
click at [362, 289] on label "Yes" at bounding box center [373, 287] width 22 height 21
click at [362, 289] on input "Yes" at bounding box center [368, 283] width 12 height 12
radio input "true"
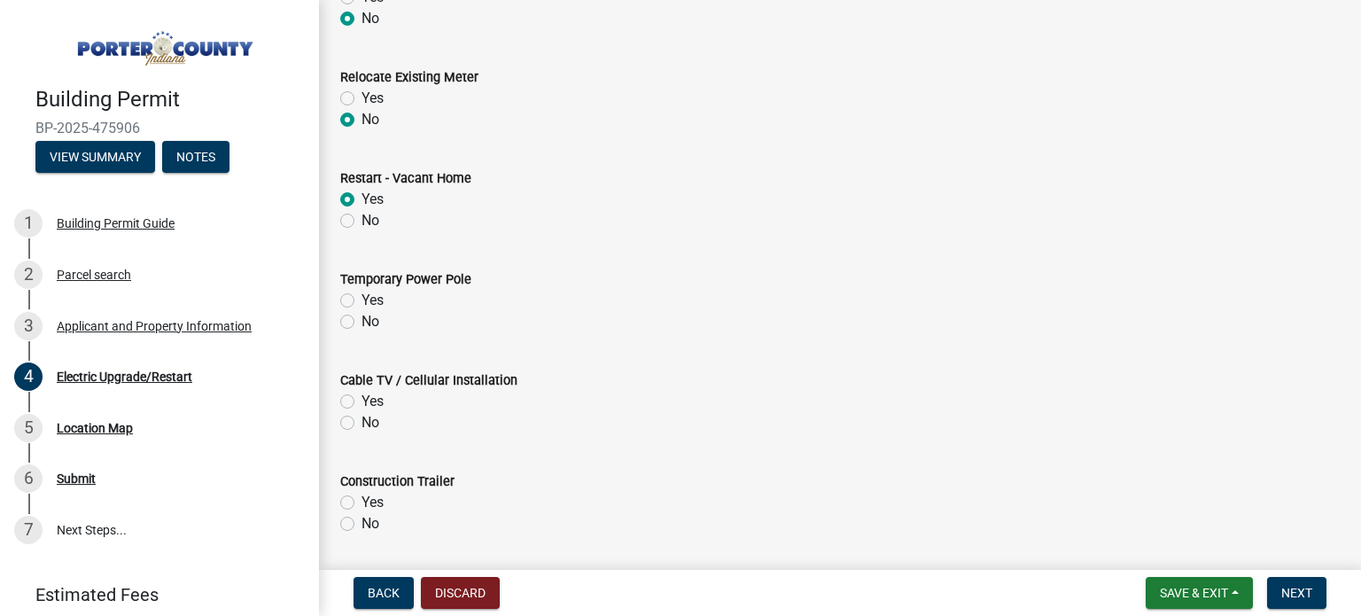
click at [362, 318] on label "No" at bounding box center [371, 321] width 18 height 21
click at [362, 318] on input "No" at bounding box center [368, 317] width 12 height 12
radio input "true"
click at [362, 421] on label "No" at bounding box center [371, 422] width 18 height 21
click at [362, 421] on input "No" at bounding box center [368, 418] width 12 height 12
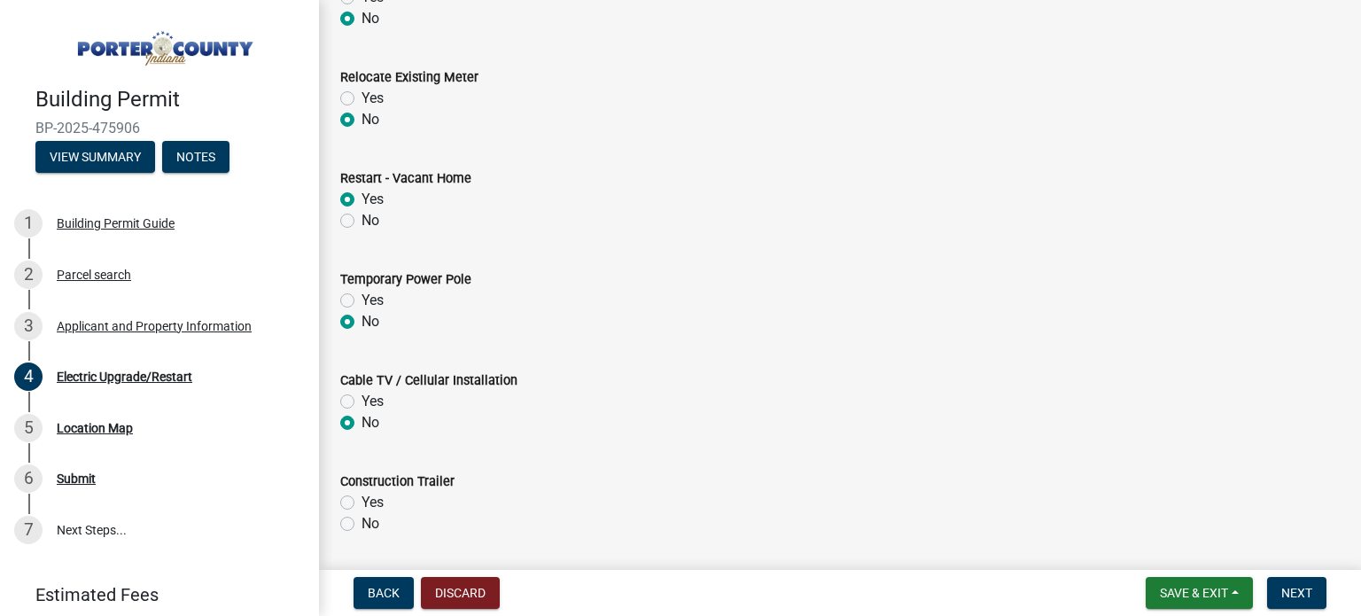
radio input "true"
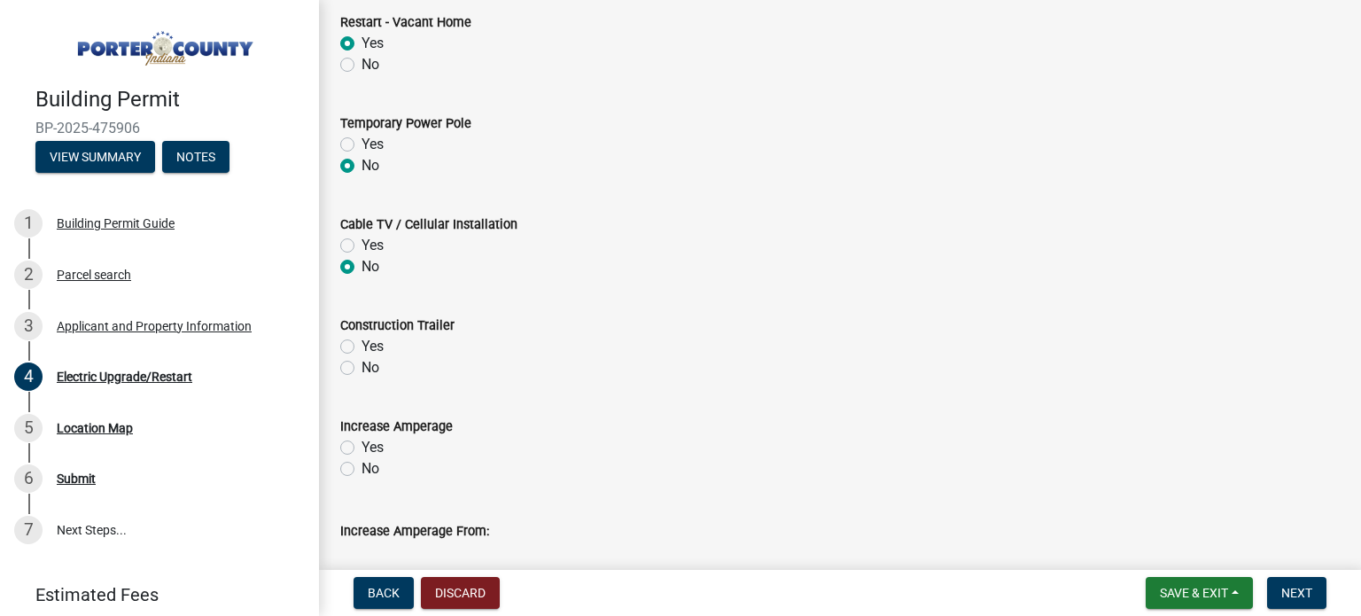
scroll to position [798, 0]
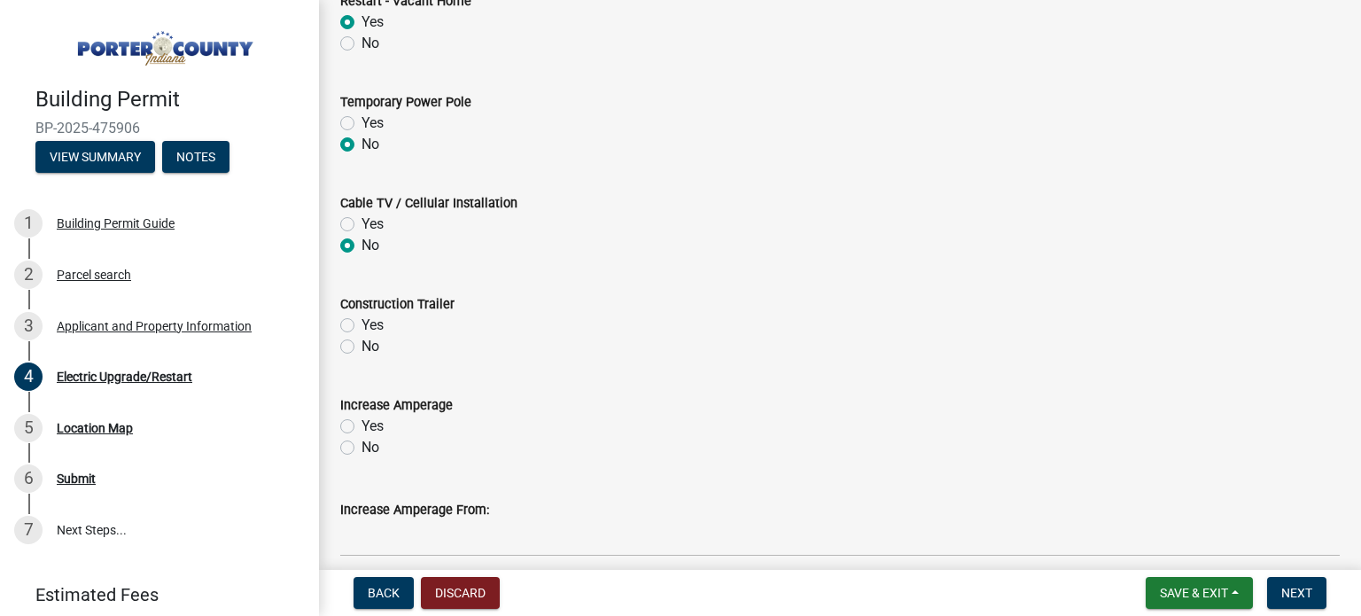
click at [362, 346] on label "No" at bounding box center [371, 346] width 18 height 21
click at [362, 346] on input "No" at bounding box center [368, 342] width 12 height 12
radio input "true"
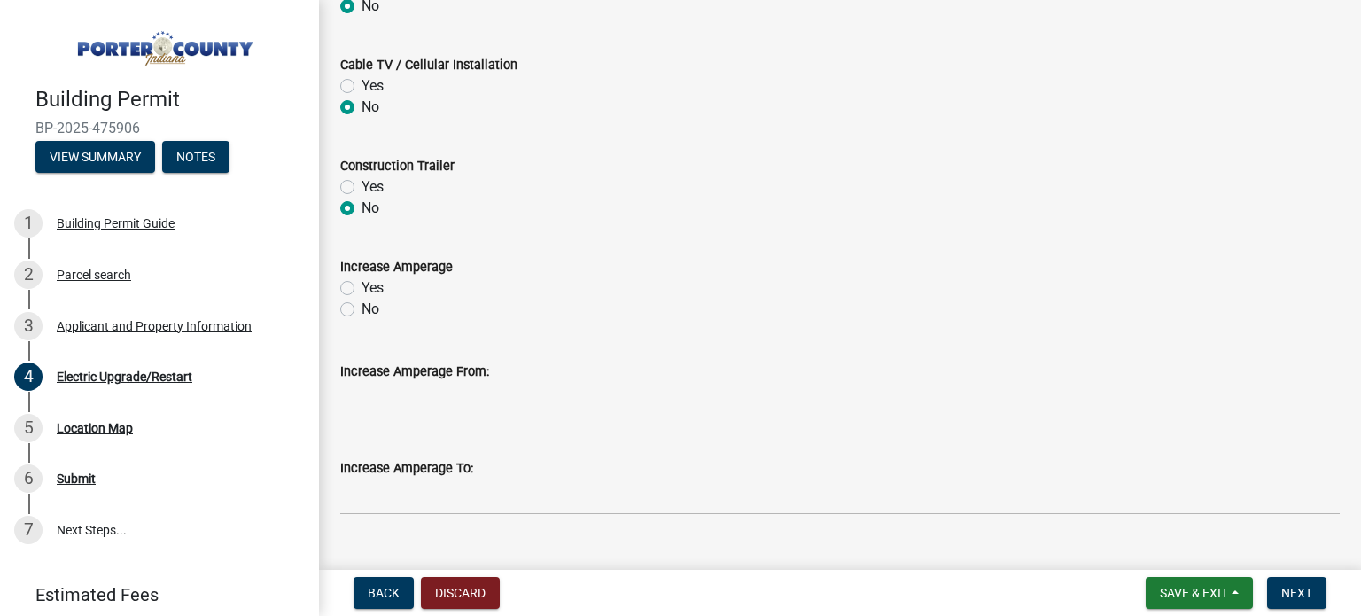
scroll to position [971, 0]
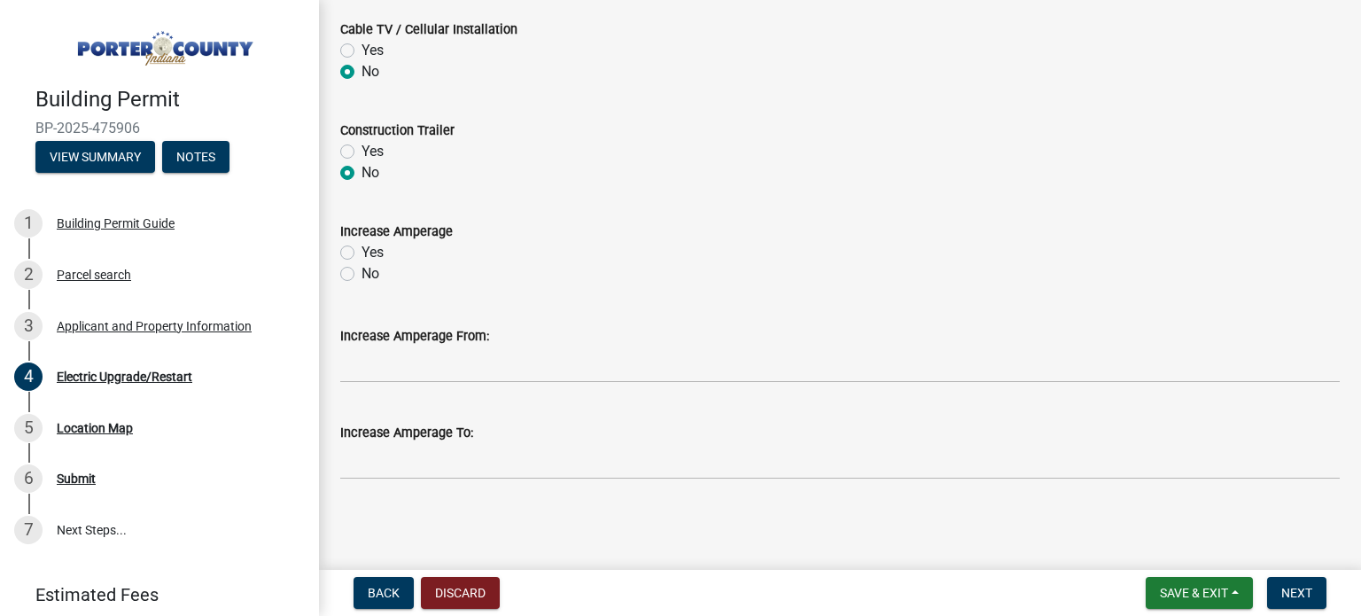
click at [362, 276] on label "No" at bounding box center [371, 273] width 18 height 21
click at [362, 275] on input "No" at bounding box center [368, 269] width 12 height 12
radio input "true"
click at [1297, 592] on span "Next" at bounding box center [1296, 593] width 31 height 14
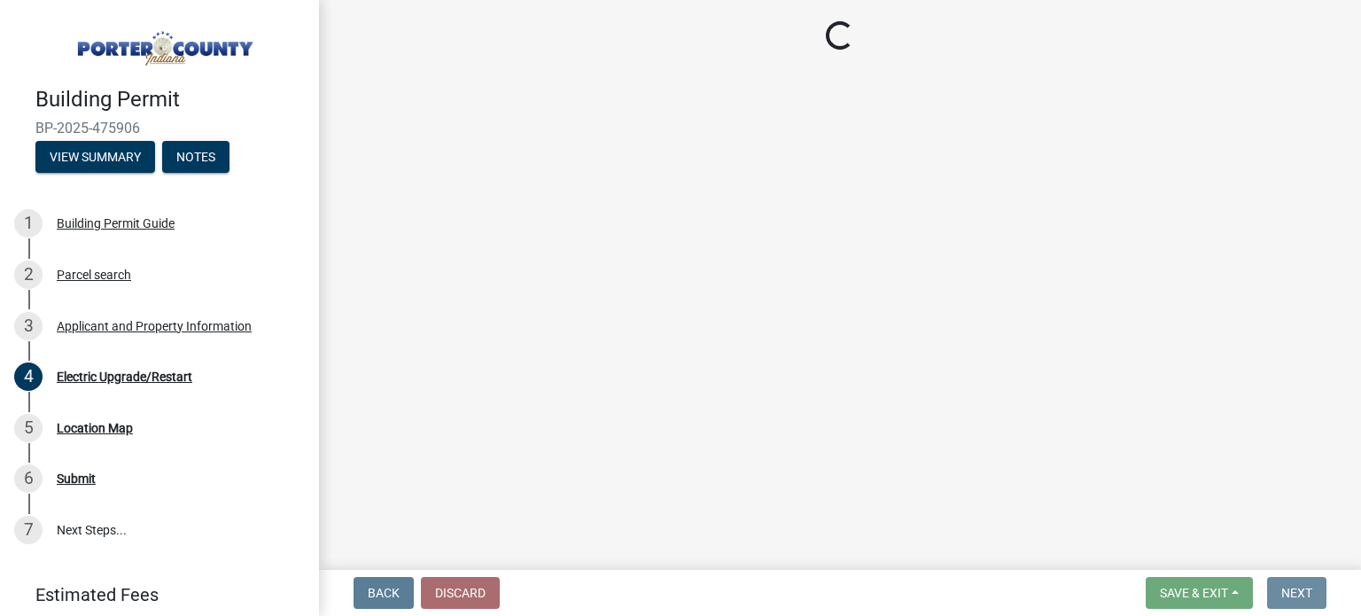
scroll to position [0, 0]
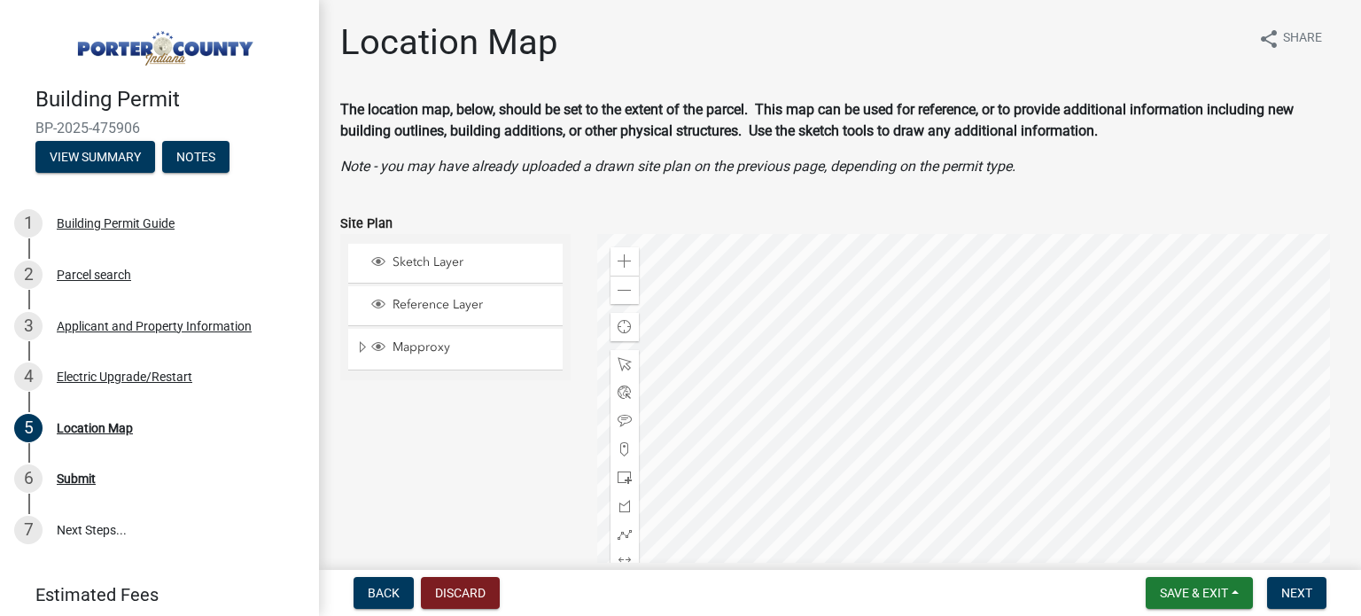
click at [756, 307] on div at bounding box center [968, 455] width 743 height 443
click at [833, 339] on div at bounding box center [968, 455] width 743 height 443
click at [624, 524] on div at bounding box center [625, 534] width 28 height 28
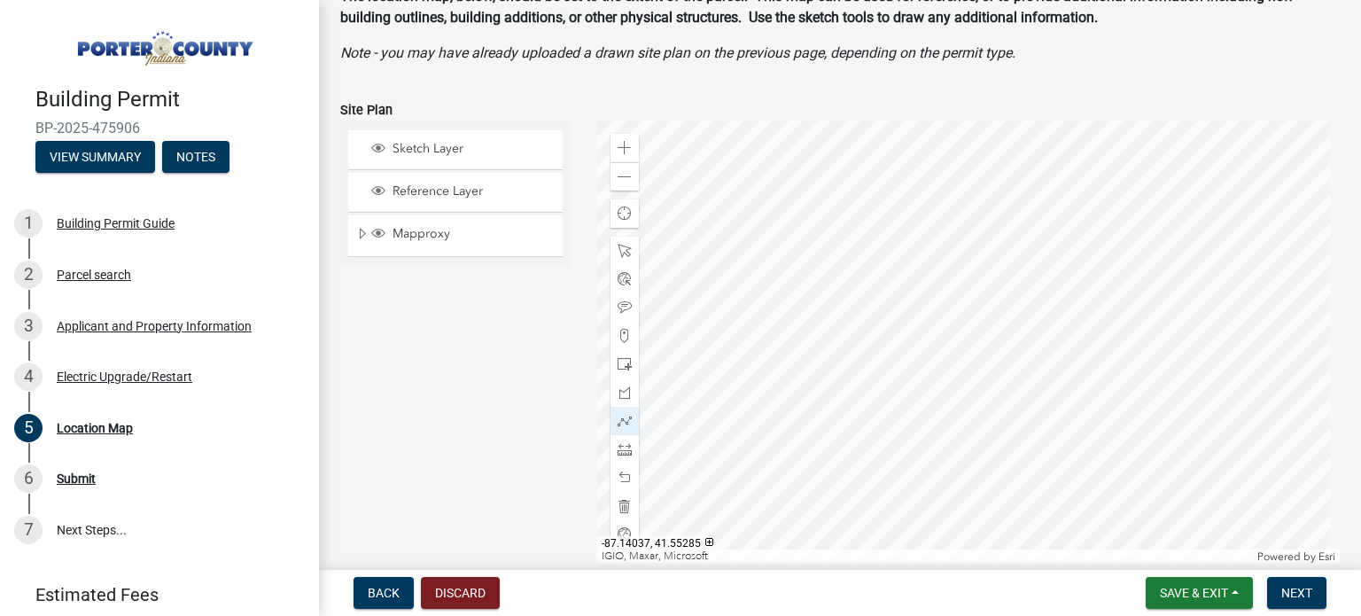
click at [863, 286] on div at bounding box center [968, 342] width 743 height 443
click at [830, 299] on div at bounding box center [968, 342] width 743 height 443
click at [896, 291] on div at bounding box center [968, 342] width 743 height 443
click at [890, 280] on div at bounding box center [968, 342] width 743 height 443
click at [933, 287] on div at bounding box center [968, 342] width 743 height 443
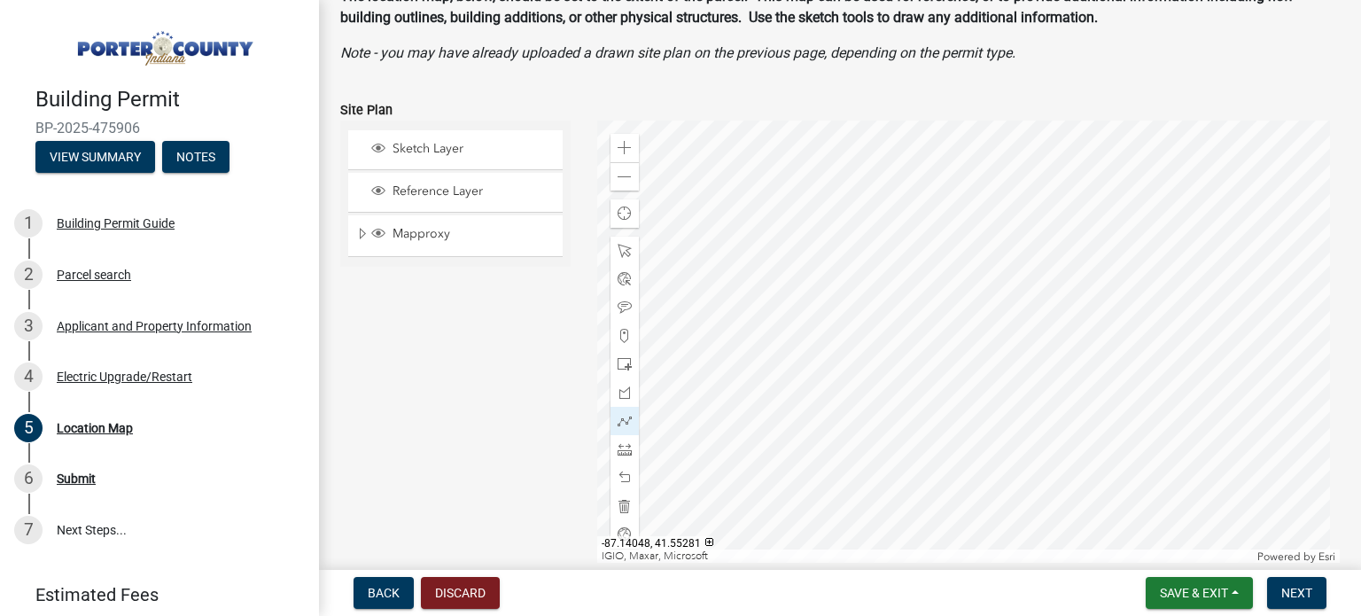
click at [933, 287] on div at bounding box center [968, 342] width 743 height 443
click at [937, 283] on div at bounding box center [968, 342] width 743 height 443
click at [882, 271] on div at bounding box center [968, 342] width 743 height 443
click at [931, 261] on div at bounding box center [968, 342] width 743 height 443
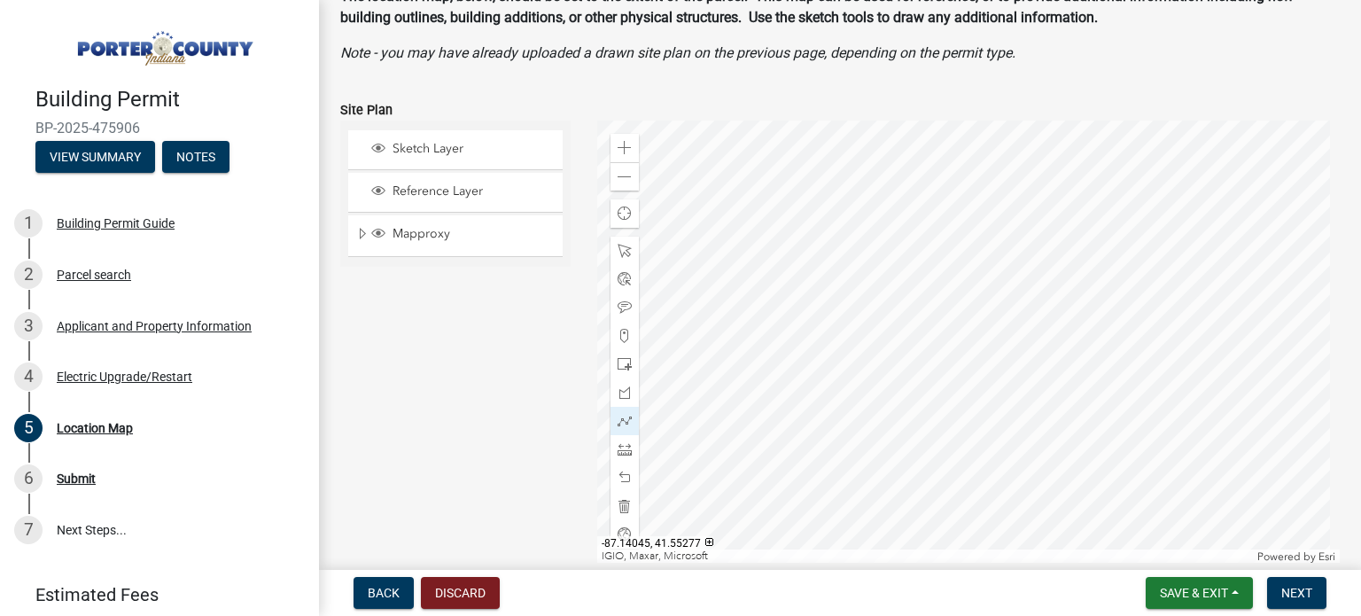
click at [884, 290] on div at bounding box center [968, 342] width 743 height 443
click at [932, 267] on div at bounding box center [968, 342] width 743 height 443
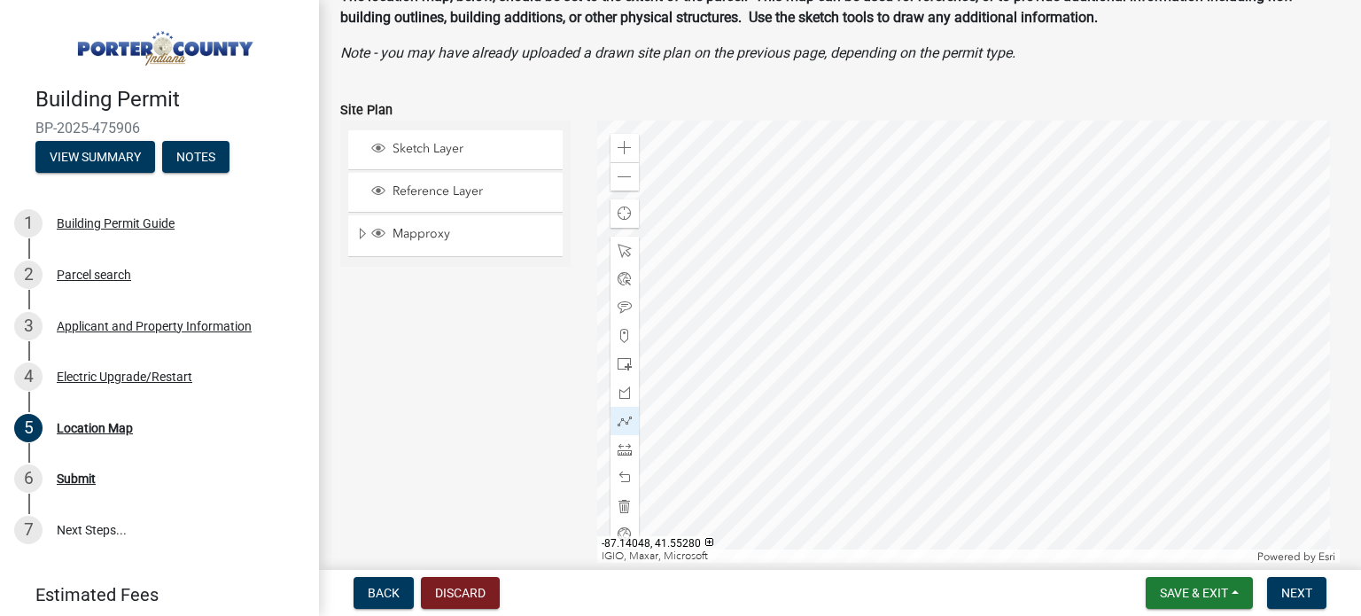
click at [883, 292] on div at bounding box center [968, 342] width 743 height 443
click at [1299, 595] on span "Next" at bounding box center [1296, 593] width 31 height 14
click at [1284, 594] on span "Next" at bounding box center [1296, 593] width 31 height 14
click at [891, 293] on div at bounding box center [968, 342] width 743 height 443
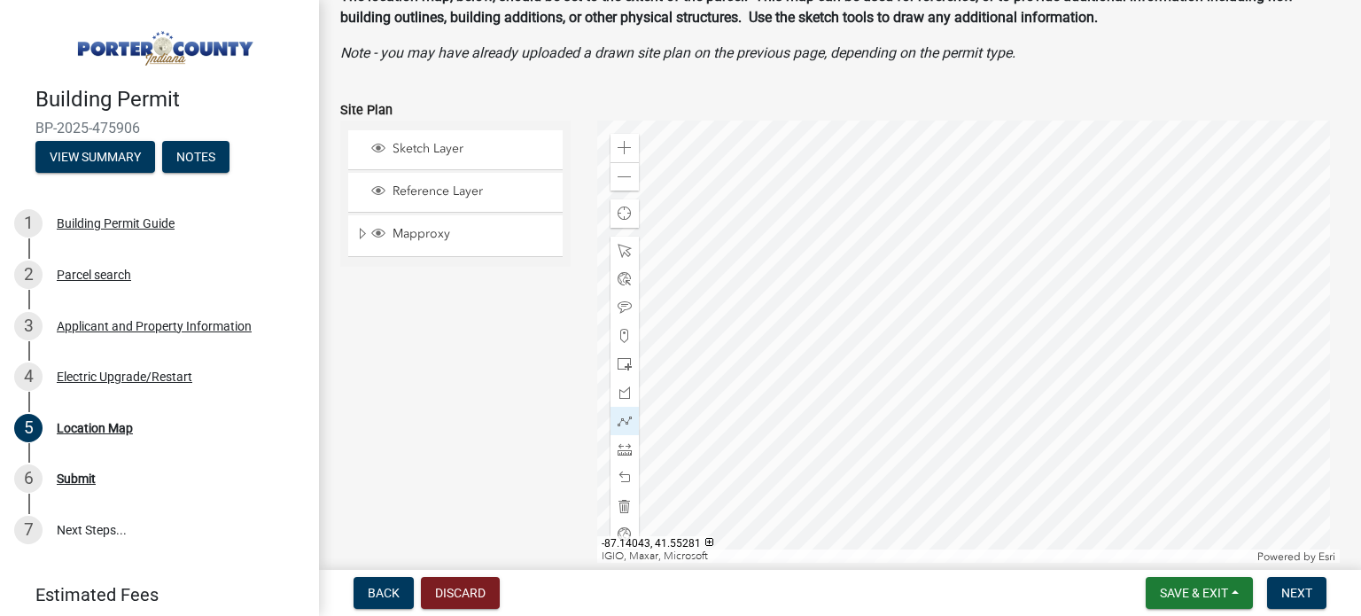
click at [891, 289] on div at bounding box center [968, 342] width 743 height 443
click at [891, 292] on div at bounding box center [968, 342] width 743 height 443
click at [1301, 595] on span "Next" at bounding box center [1296, 593] width 31 height 14
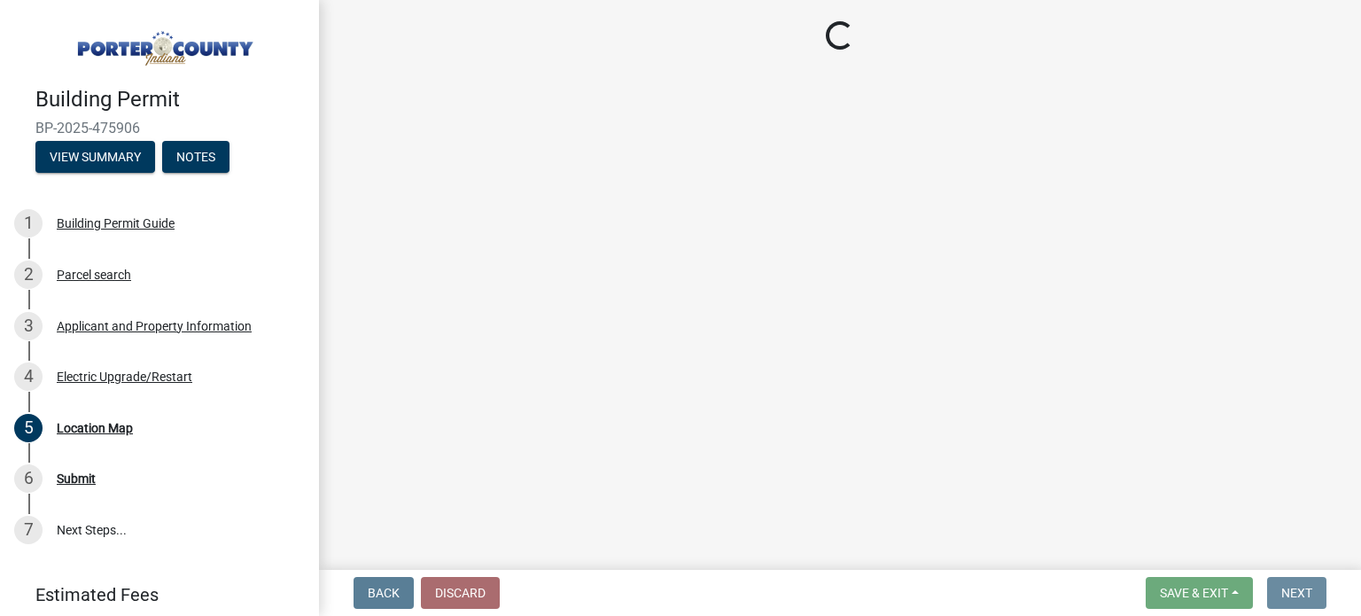
scroll to position [0, 0]
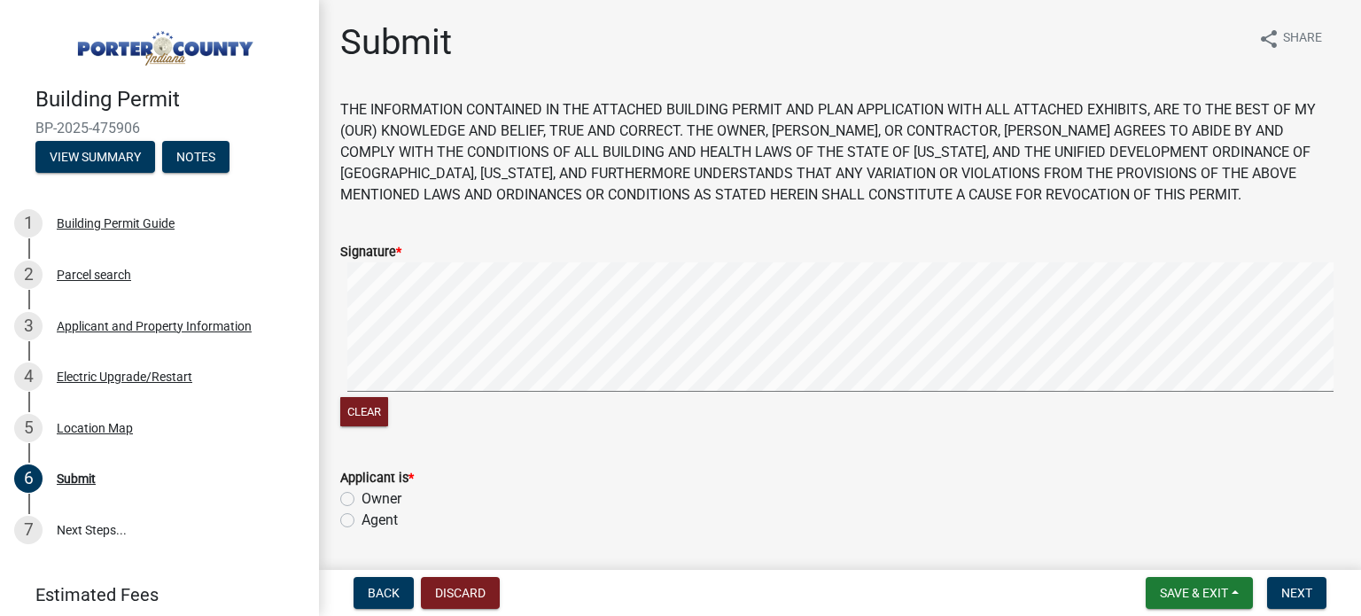
click at [896, 407] on div "Clear" at bounding box center [840, 345] width 1000 height 167
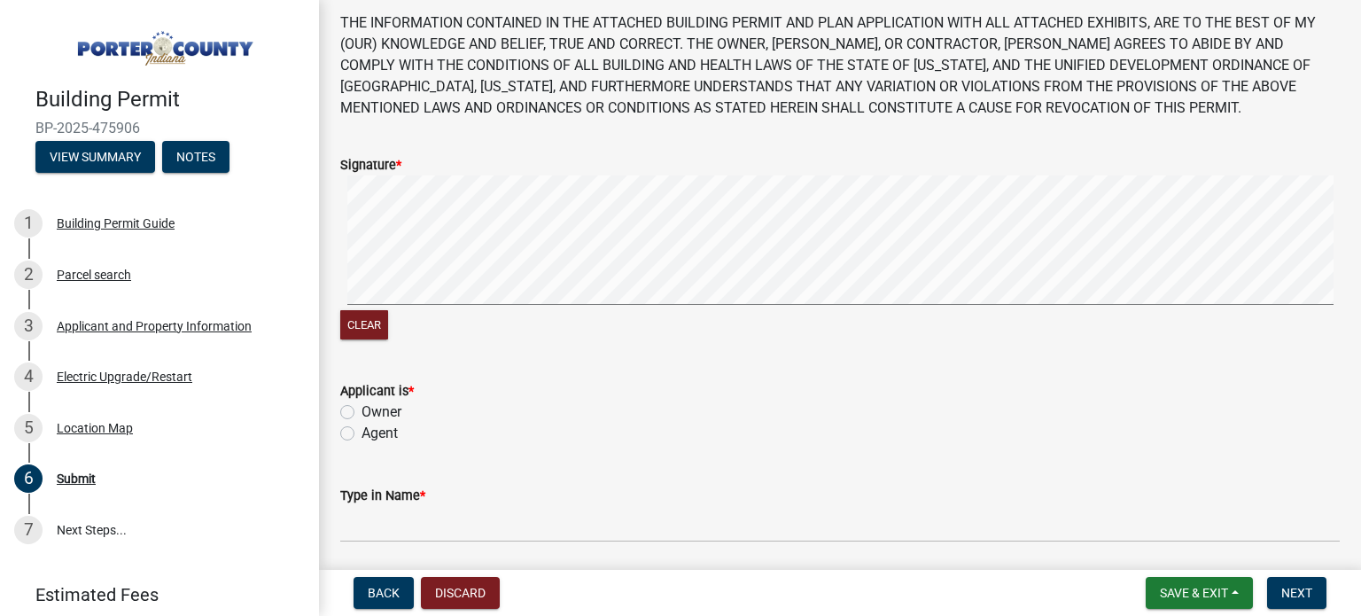
scroll to position [89, 0]
click at [362, 427] on label "Agent" at bounding box center [380, 431] width 36 height 21
click at [362, 427] on input "Agent" at bounding box center [368, 427] width 12 height 12
radio input "true"
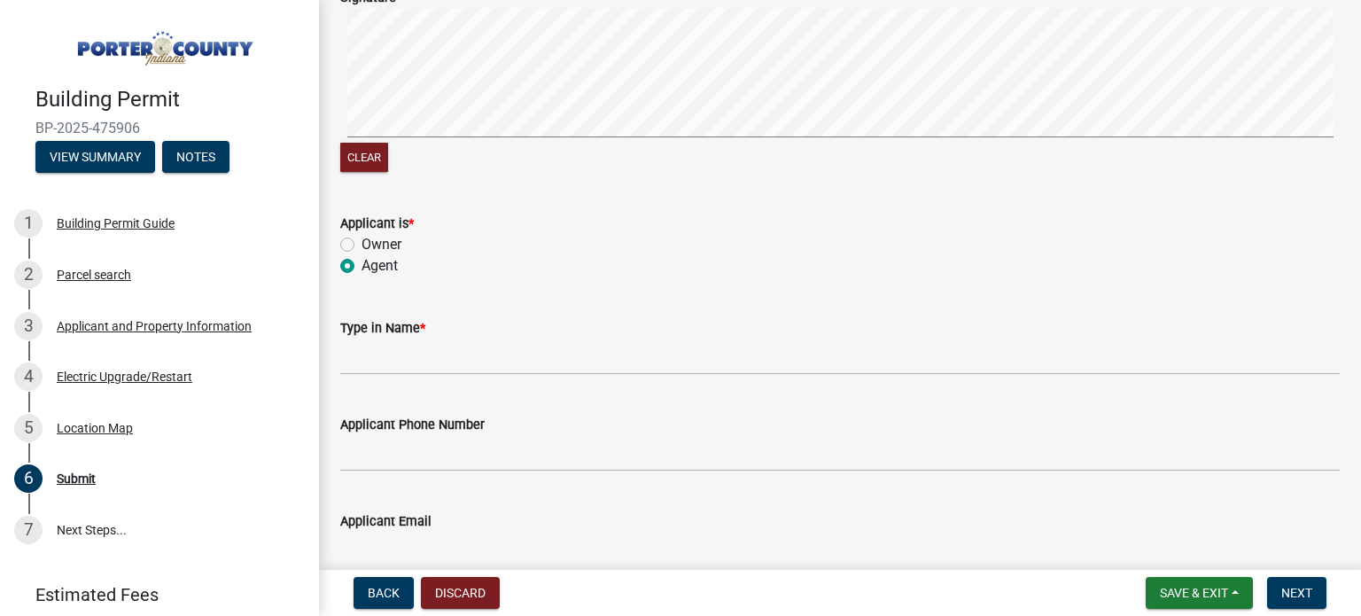
scroll to position [266, 0]
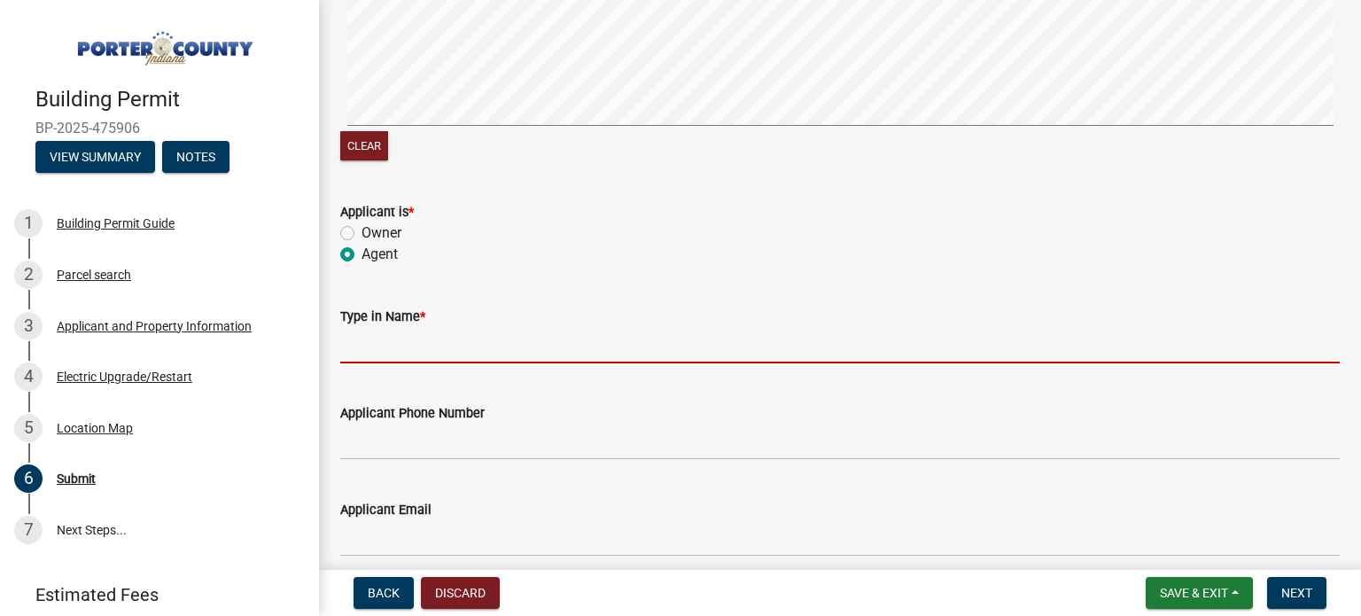
click at [399, 346] on input "Type in Name *" at bounding box center [840, 345] width 1000 height 36
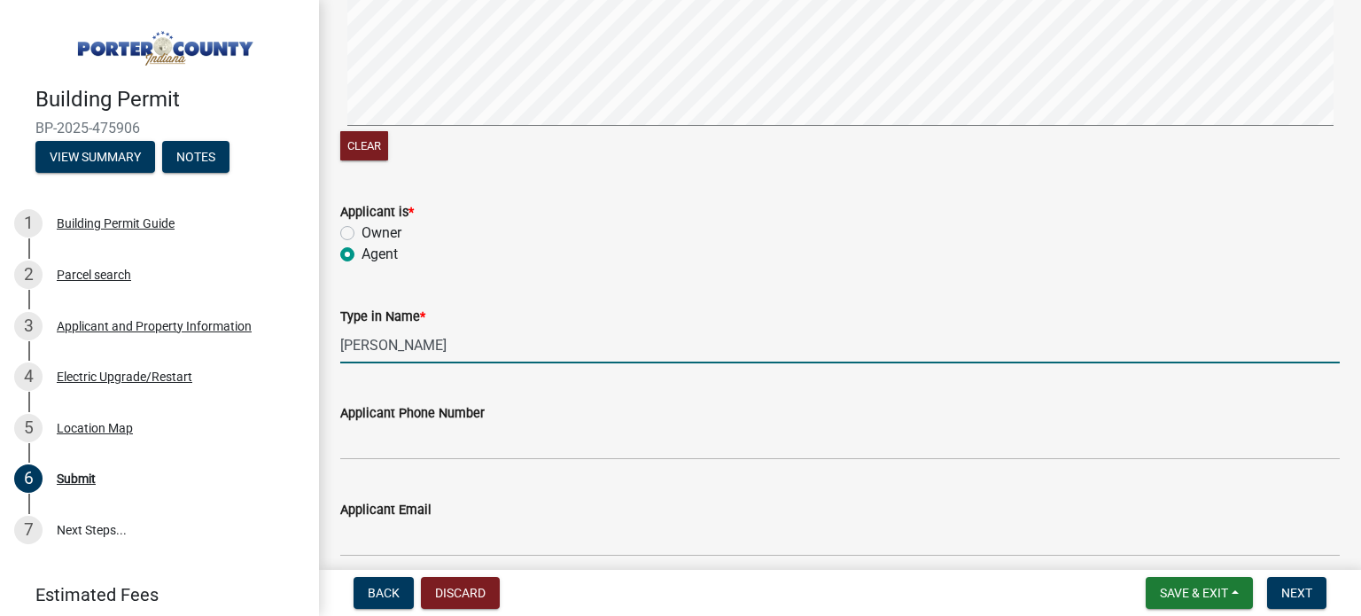
type input "[PERSON_NAME]"
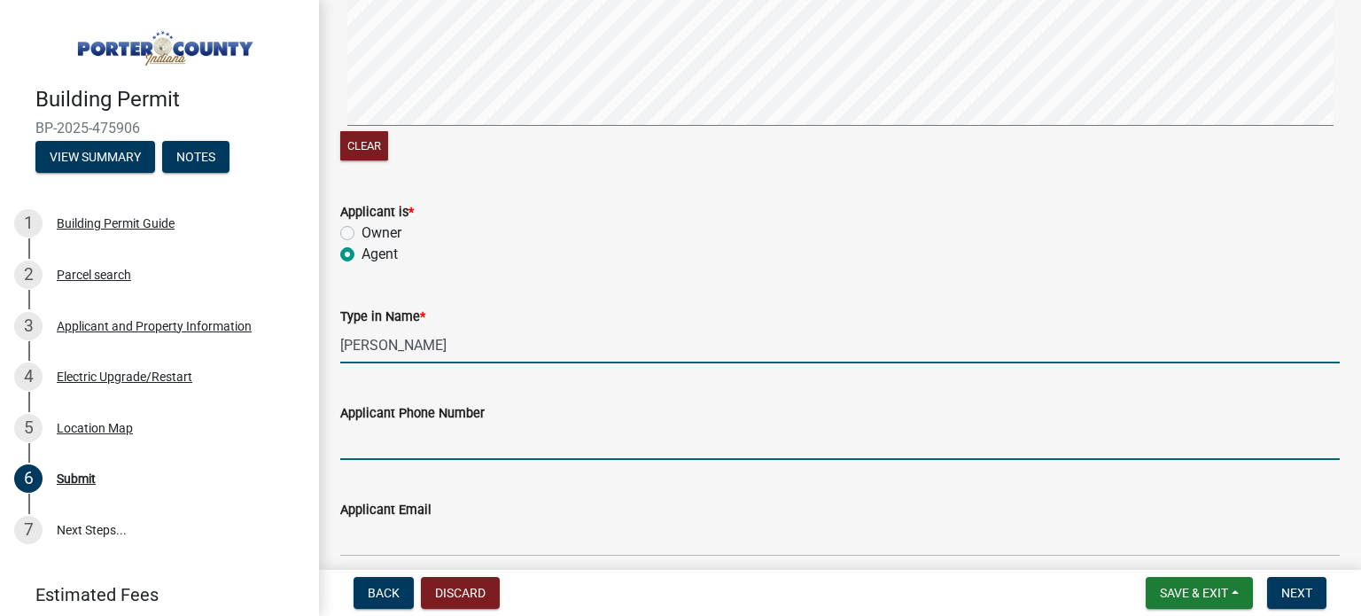
click at [383, 440] on input "Applicant Phone Number" at bounding box center [840, 442] width 1000 height 36
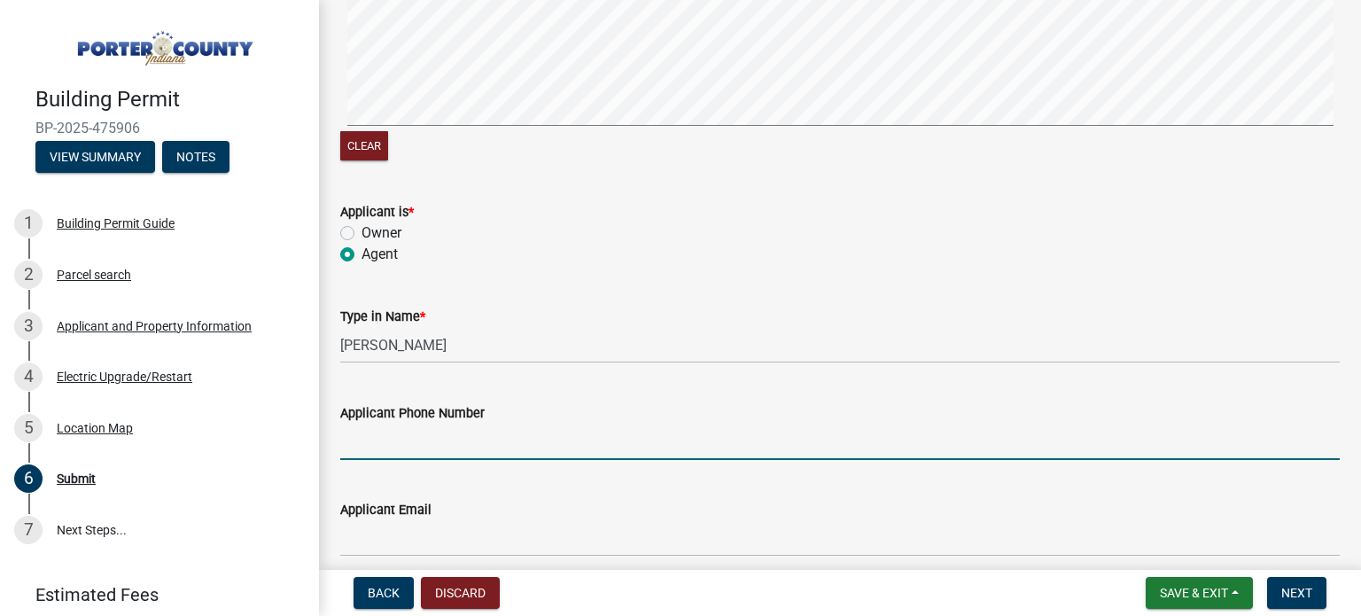
type input "2197625312"
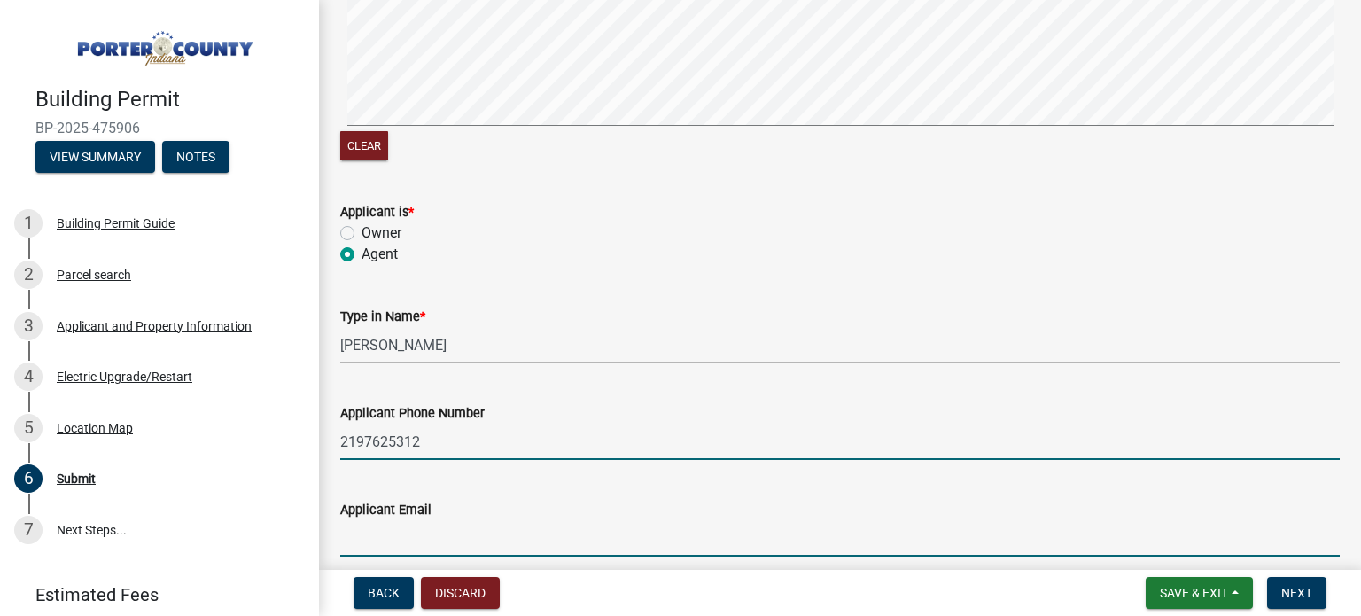
type input "[EMAIL_ADDRESS][DOMAIN_NAME]"
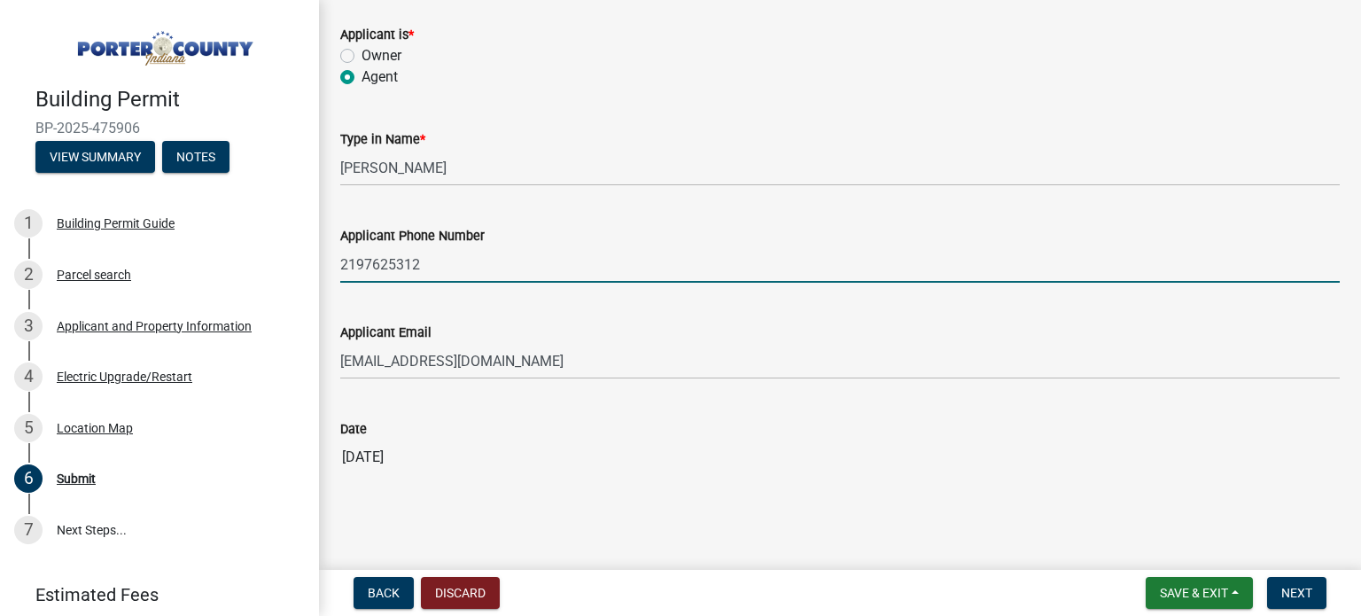
scroll to position [452, 0]
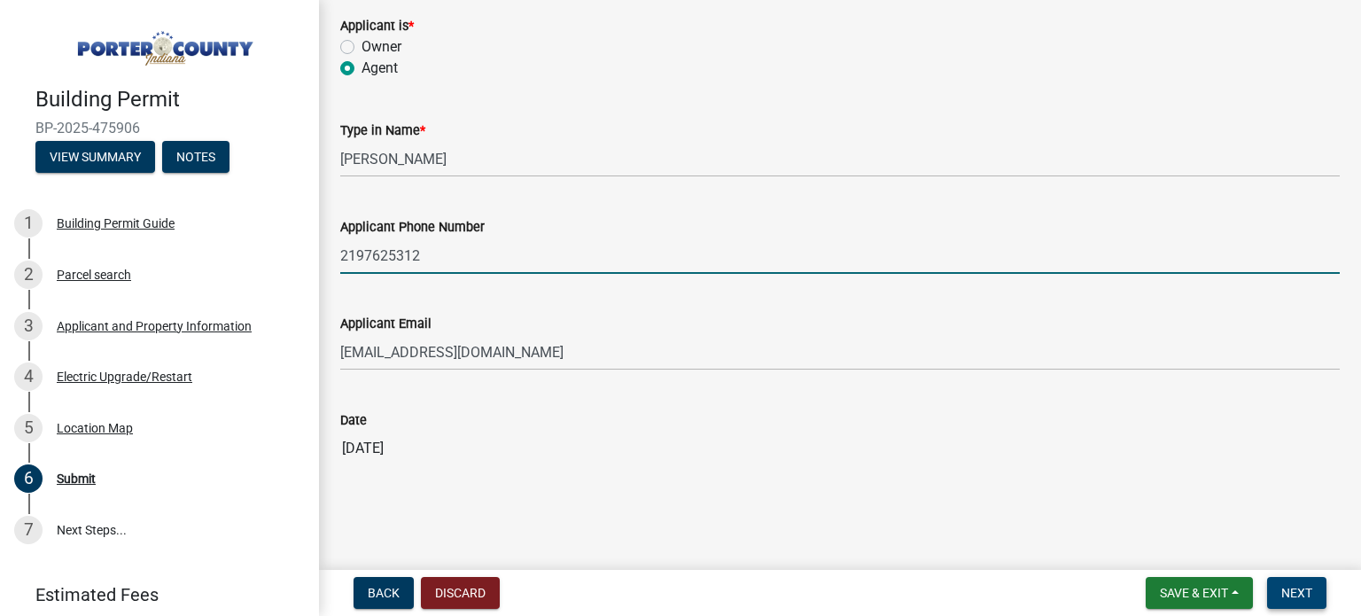
click at [1290, 594] on span "Next" at bounding box center [1296, 593] width 31 height 14
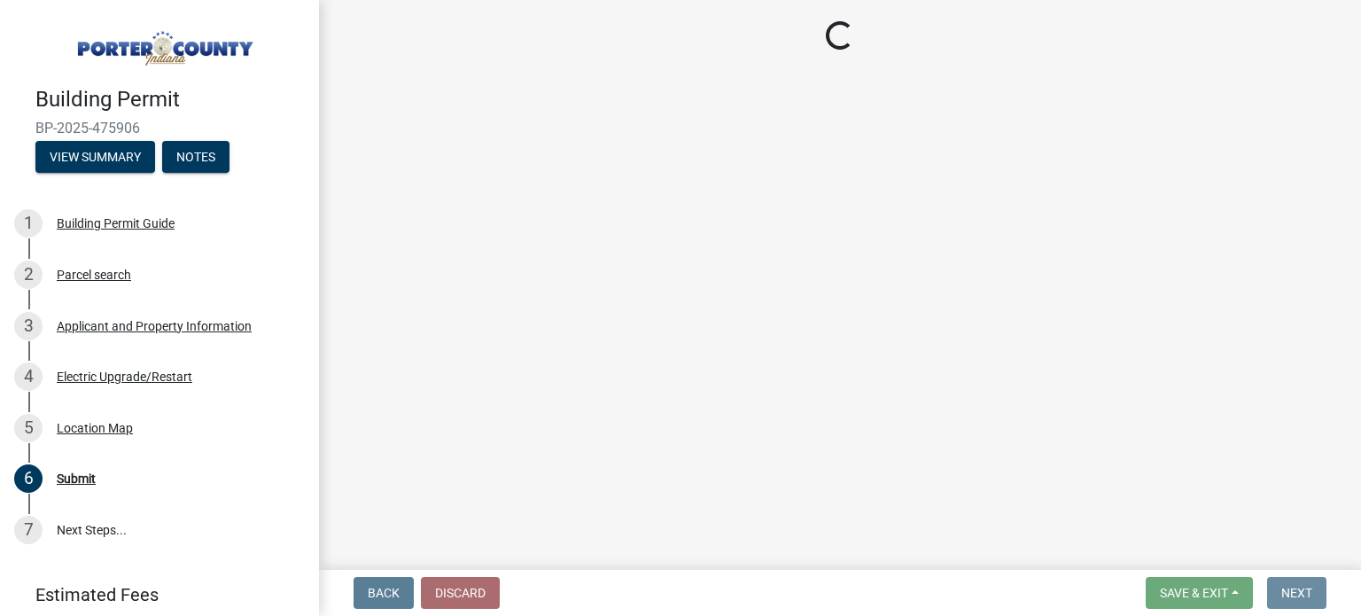
scroll to position [0, 0]
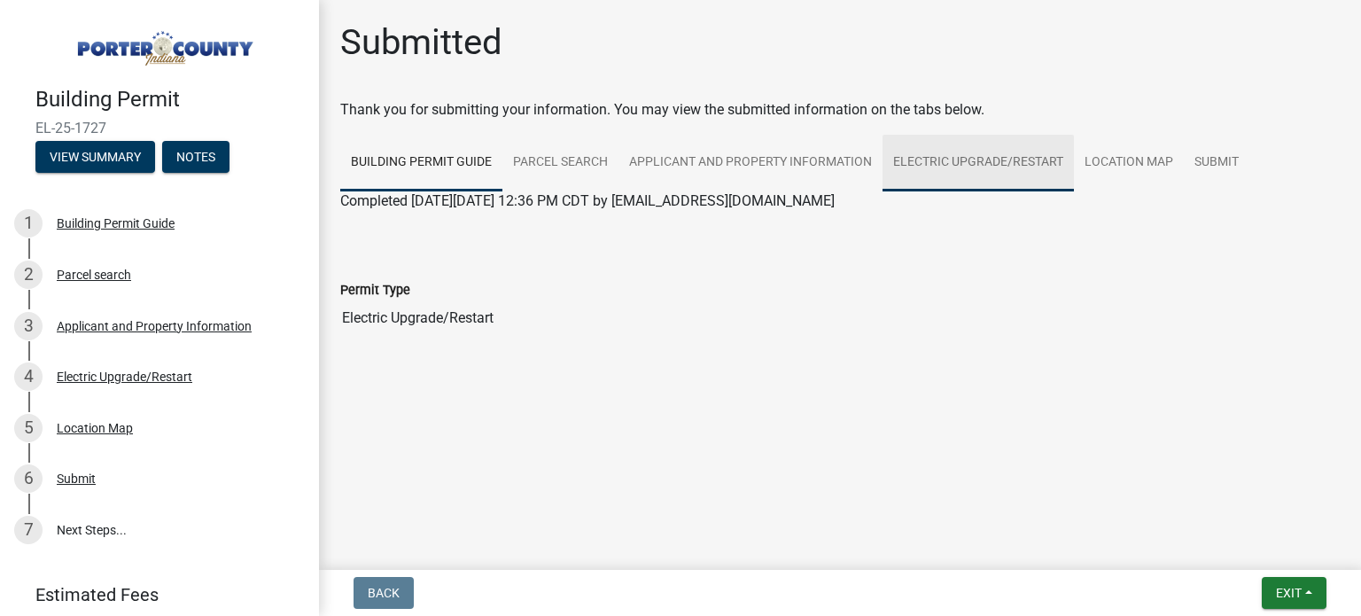
click at [956, 159] on link "Electric Upgrade/Restart" at bounding box center [978, 163] width 191 height 57
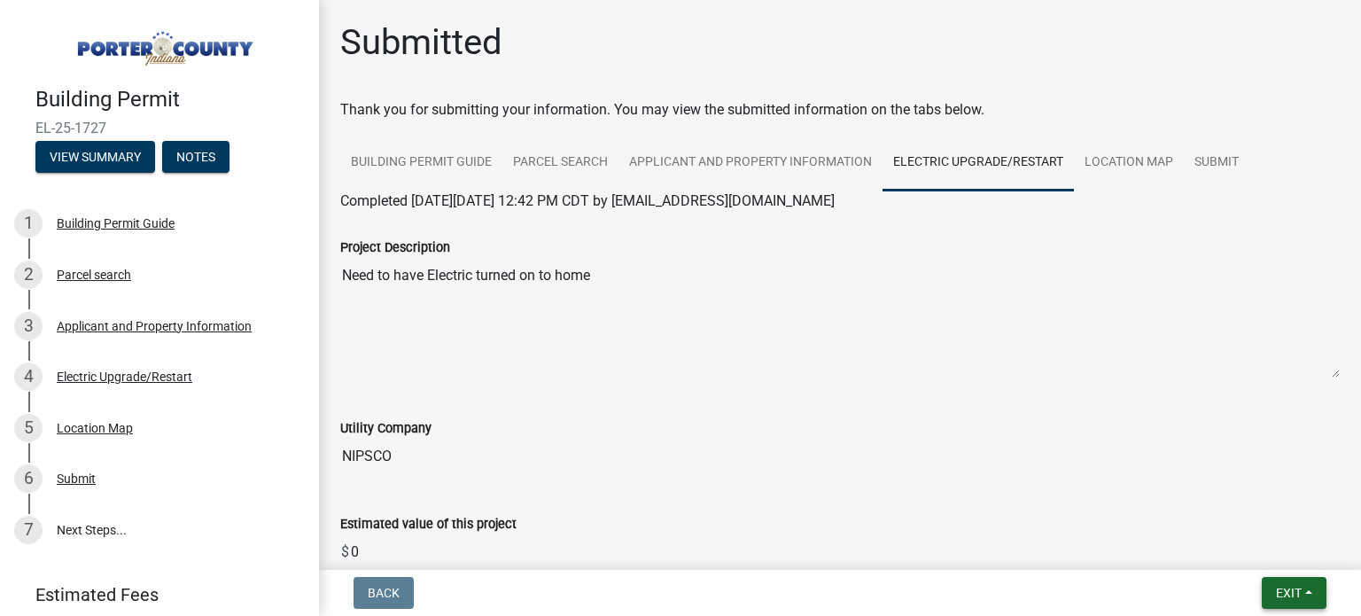
click at [1286, 595] on span "Exit" at bounding box center [1289, 593] width 26 height 14
click at [1229, 550] on button "Save & Exit" at bounding box center [1257, 546] width 142 height 43
